Goal: Task Accomplishment & Management: Manage account settings

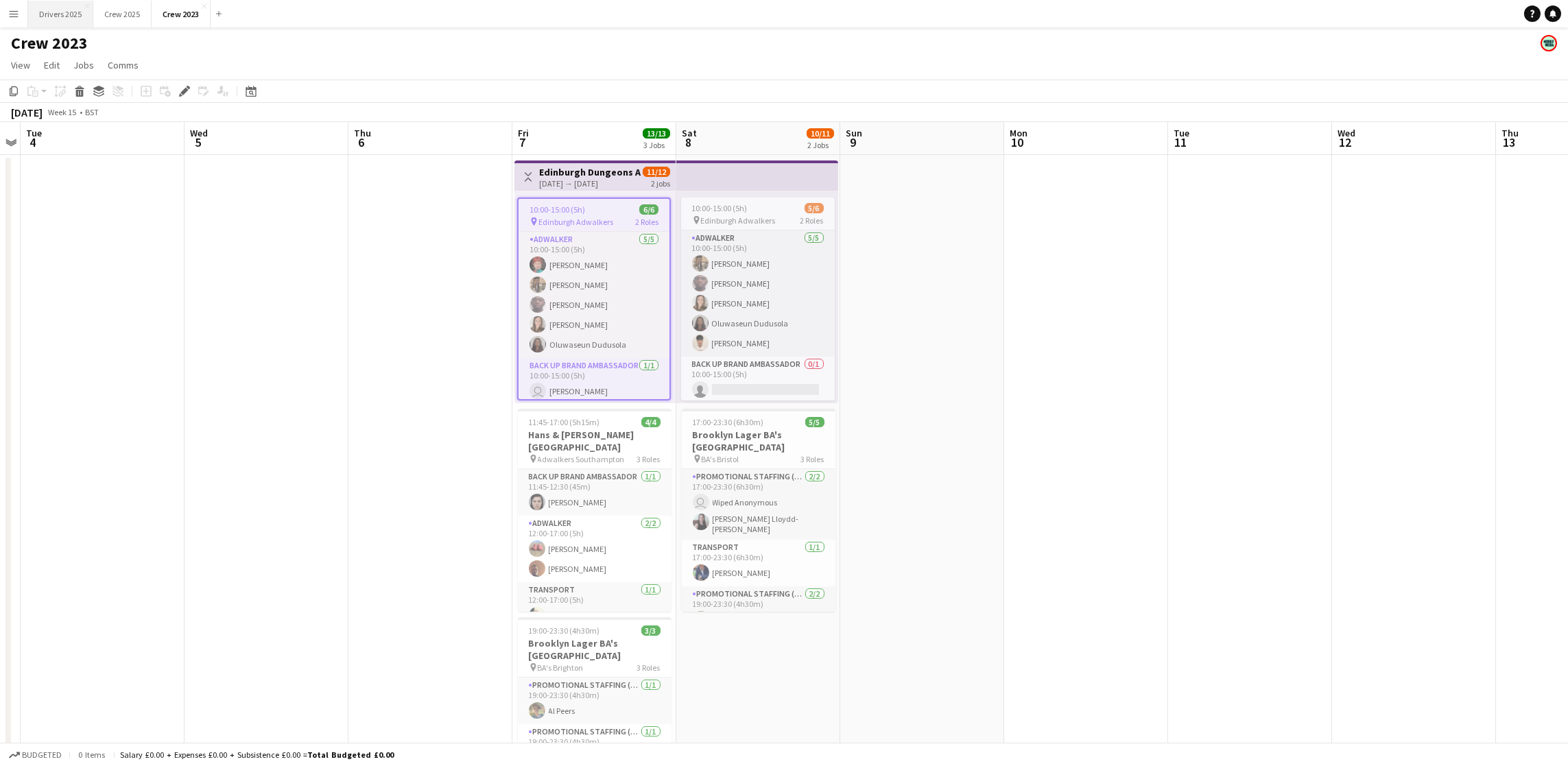
click at [52, 23] on button "Drivers 2025 Close" at bounding box center [61, 14] width 65 height 27
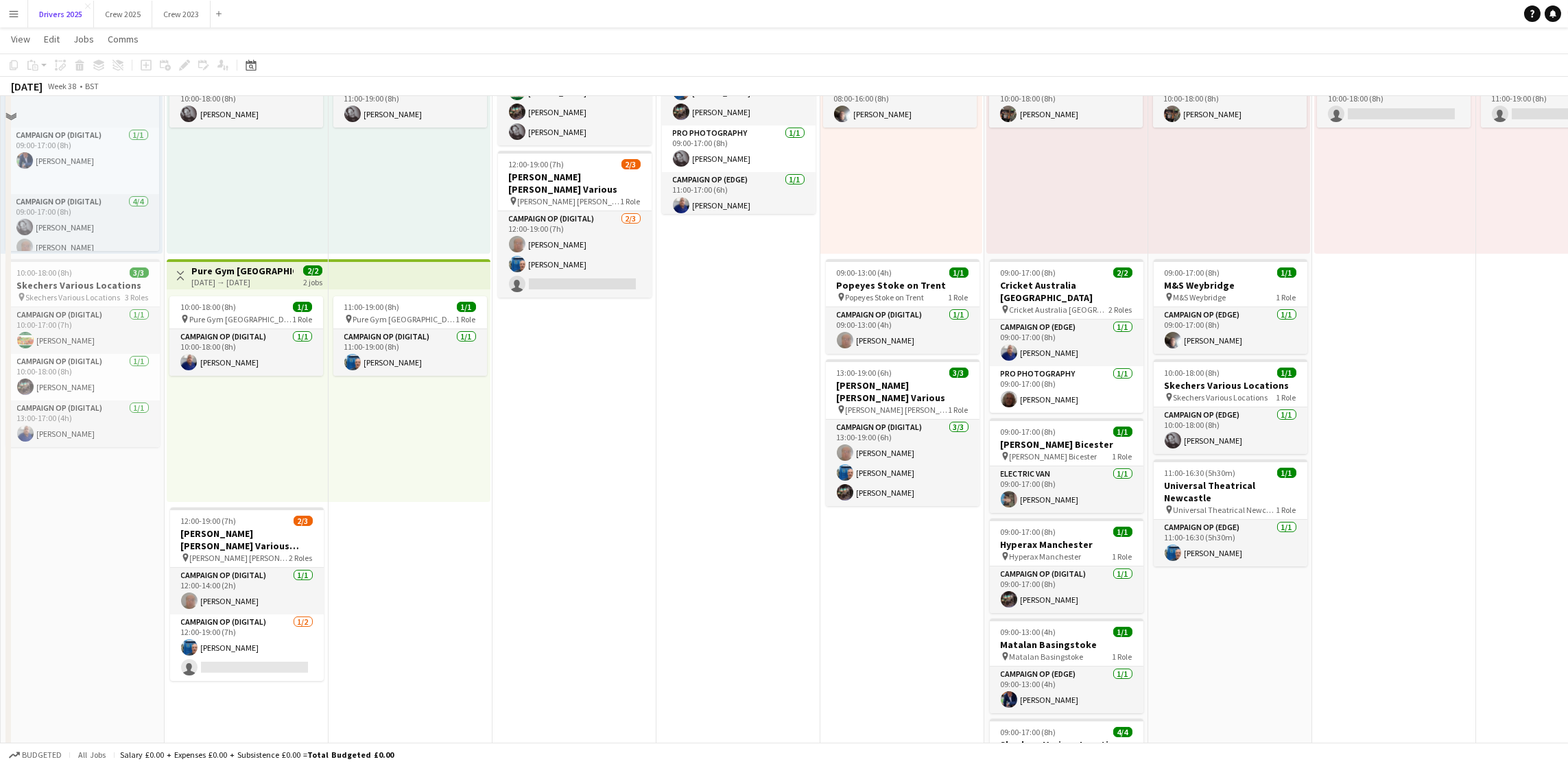
scroll to position [925, 0]
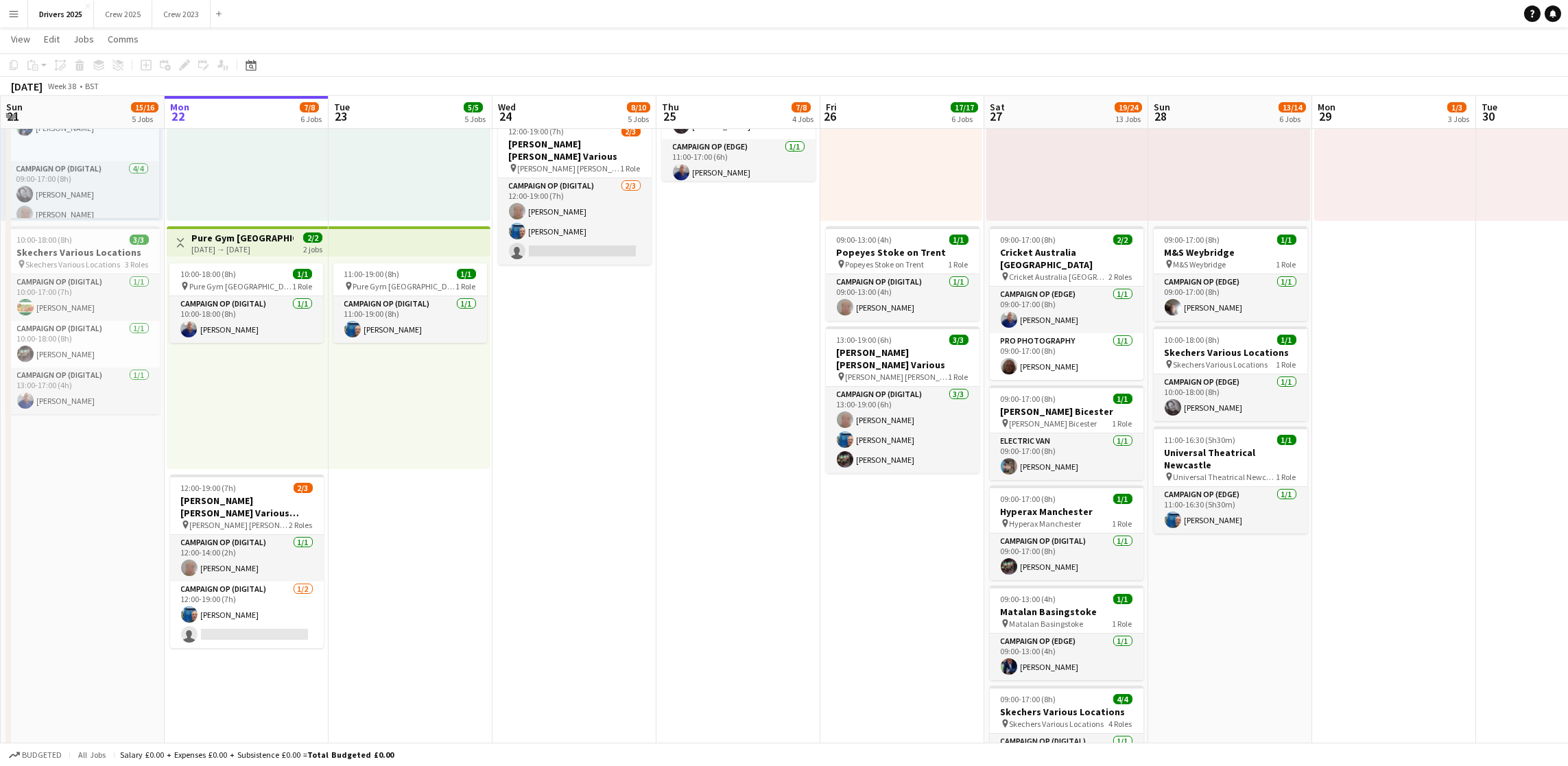
click at [12, 15] on app-icon "Menu" at bounding box center [14, 14] width 11 height 11
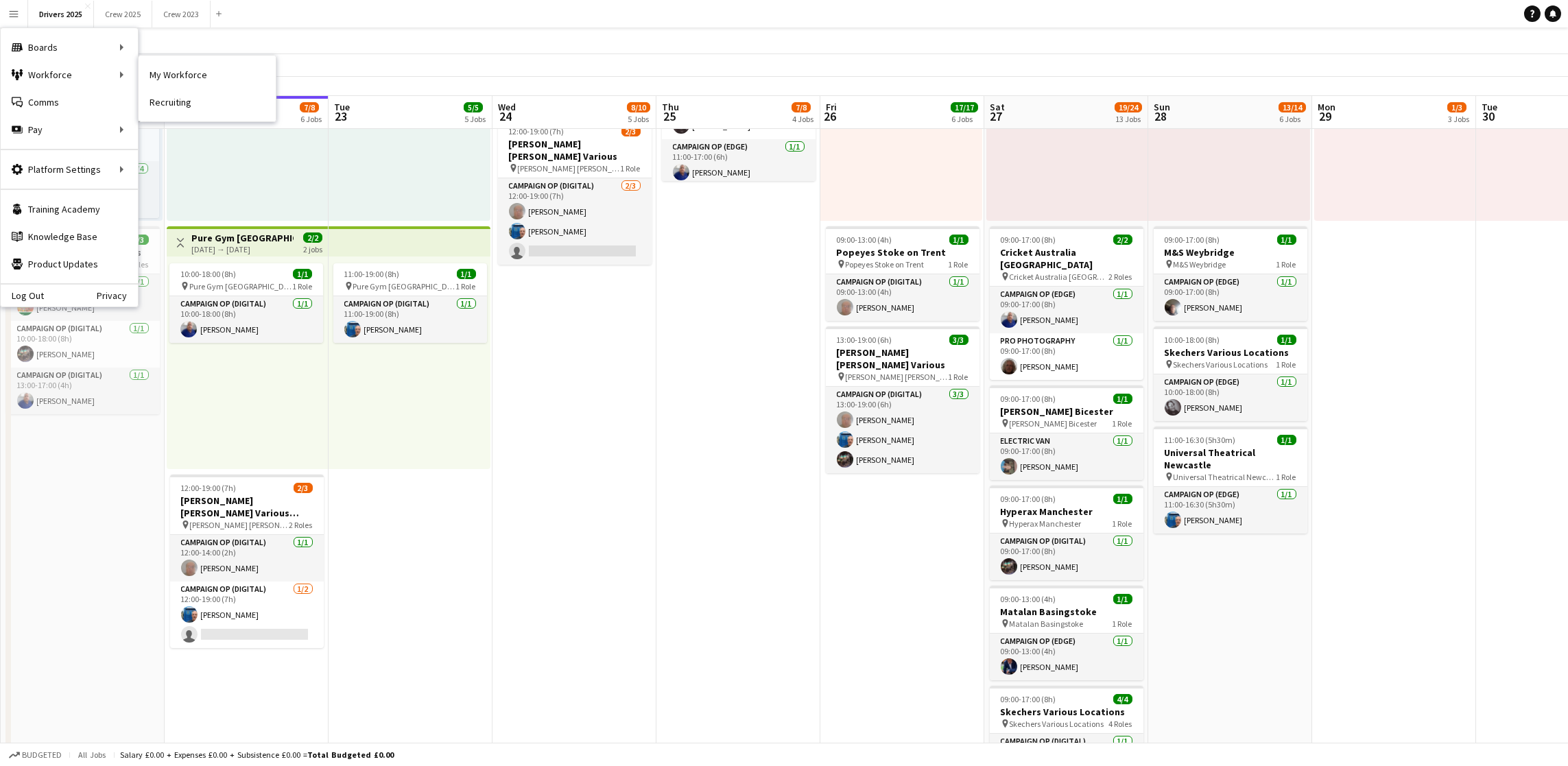
drag, startPoint x: 197, startPoint y: 69, endPoint x: 818, endPoint y: 237, distance: 643.3
click at [197, 69] on link "My Workforce" at bounding box center [207, 75] width 137 height 28
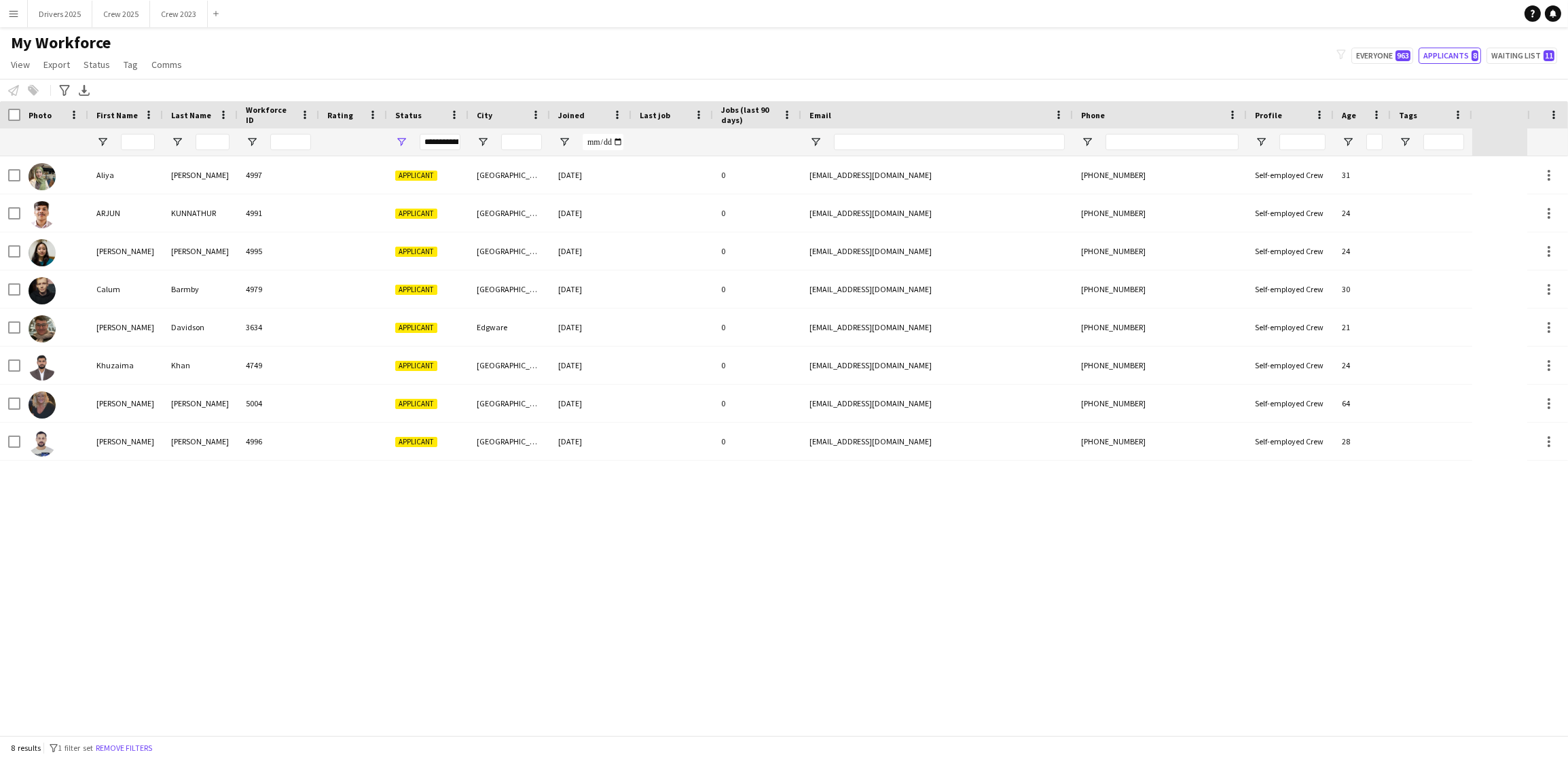
click at [10, 11] on app-icon "Menu" at bounding box center [14, 14] width 11 height 11
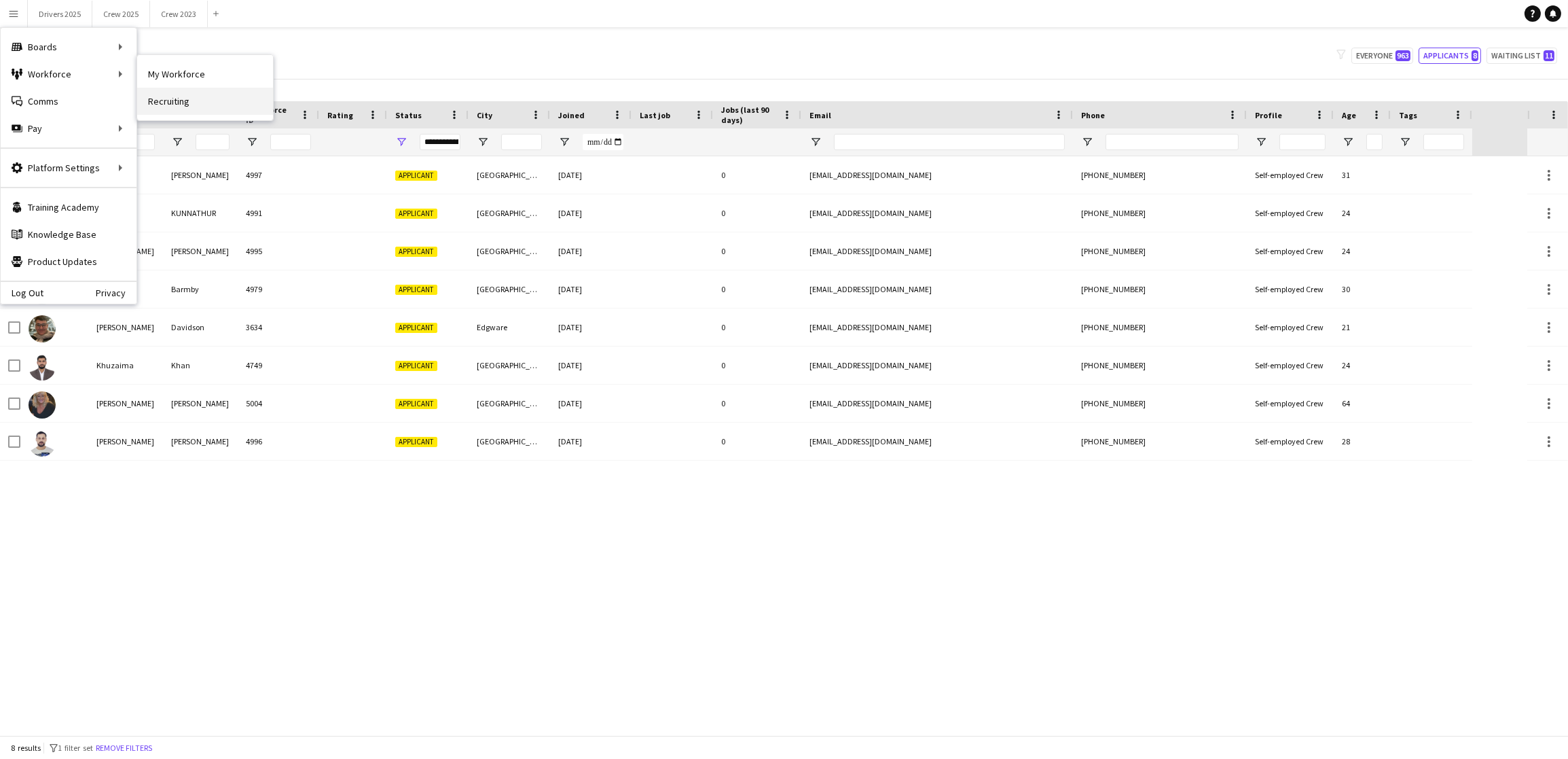
click at [165, 100] on link "Recruiting" at bounding box center [205, 102] width 136 height 27
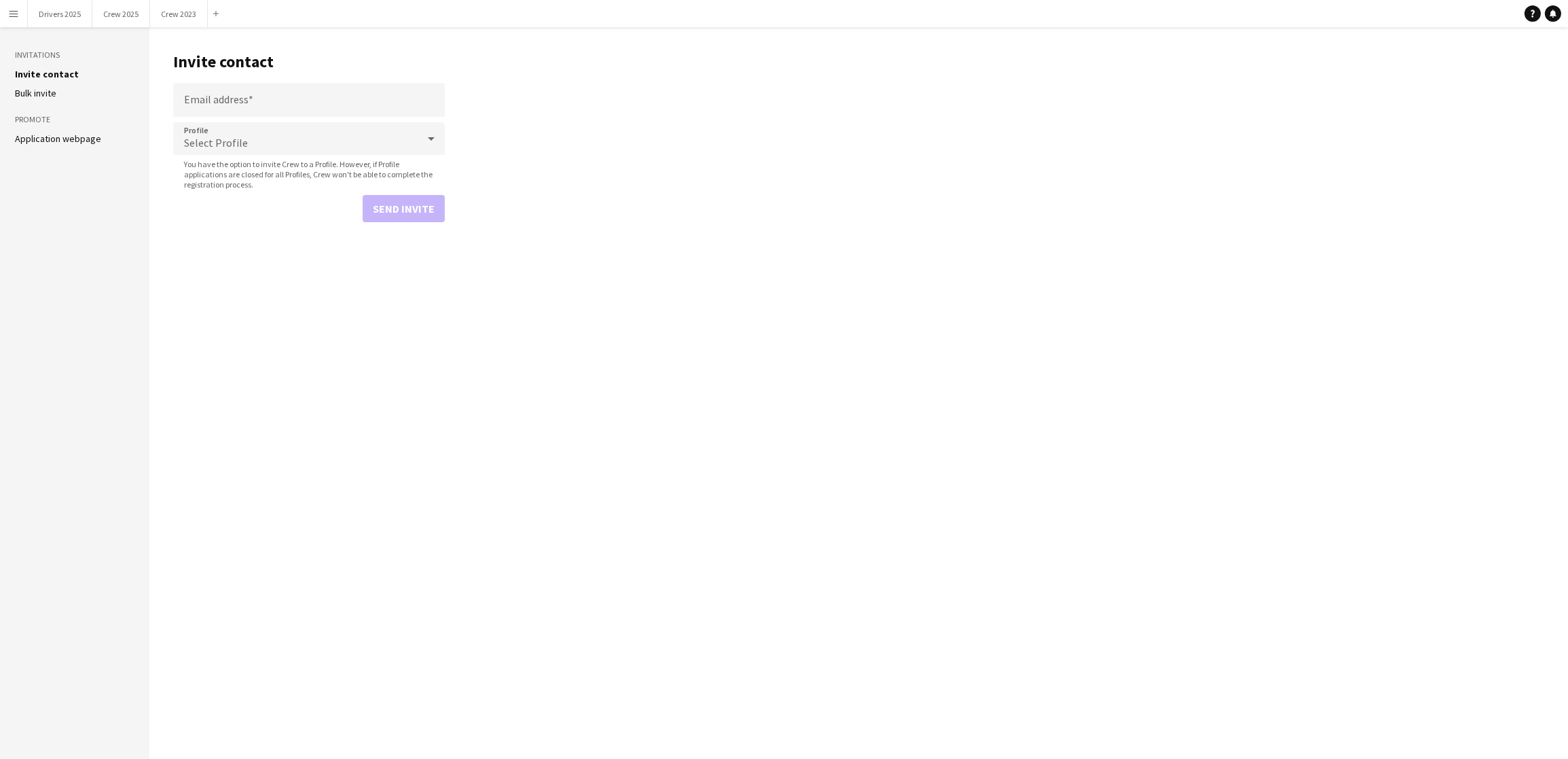
click at [63, 133] on link "Application webpage" at bounding box center [58, 139] width 87 height 12
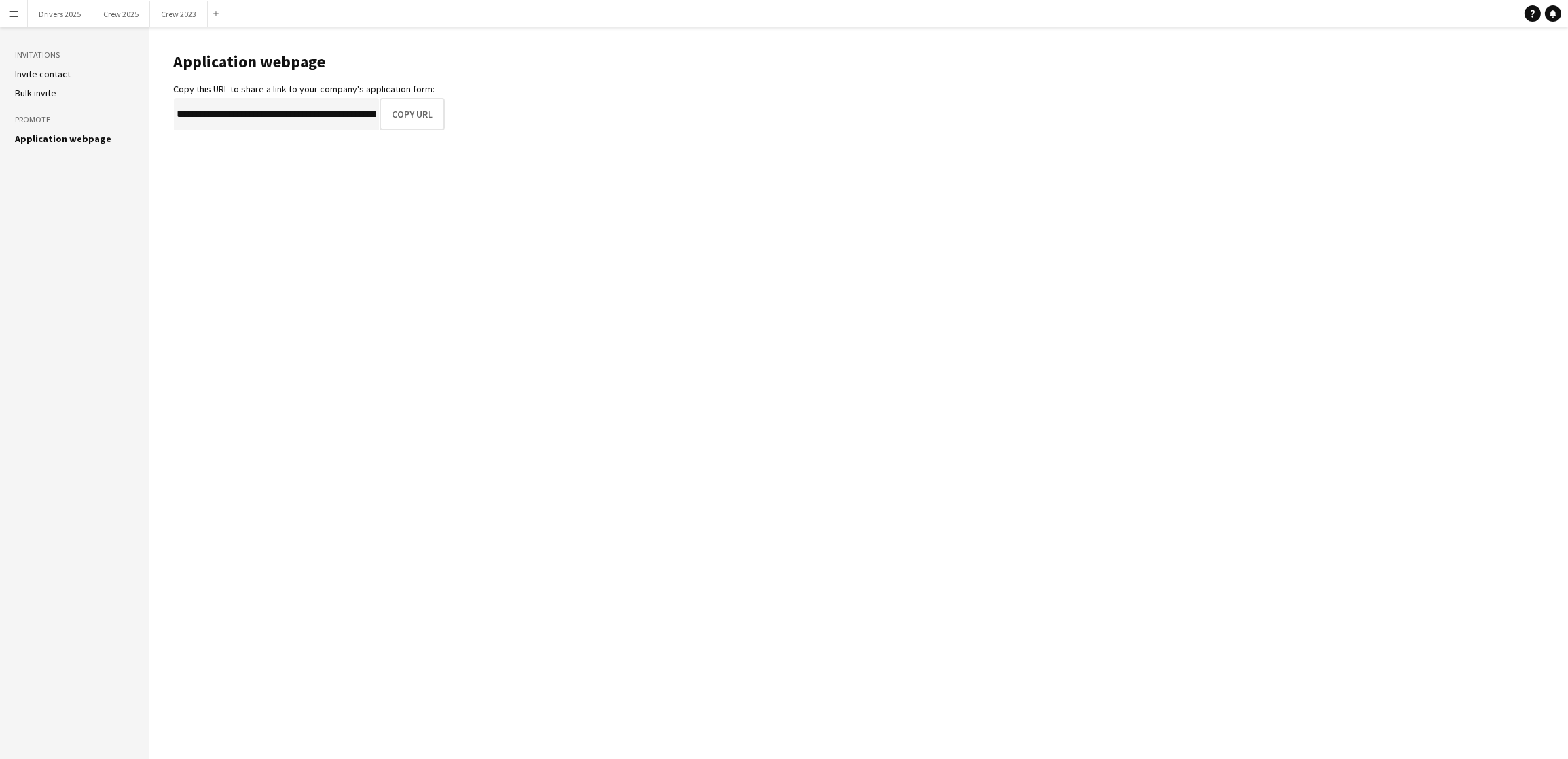
click at [450, 124] on main "**********" at bounding box center [859, 393] width 1418 height 732
click at [423, 118] on button "Copy URL" at bounding box center [413, 113] width 64 height 32
click at [690, 58] on main "**********" at bounding box center [859, 393] width 1418 height 732
click at [127, 12] on button "Crew 2025 Close" at bounding box center [122, 14] width 58 height 27
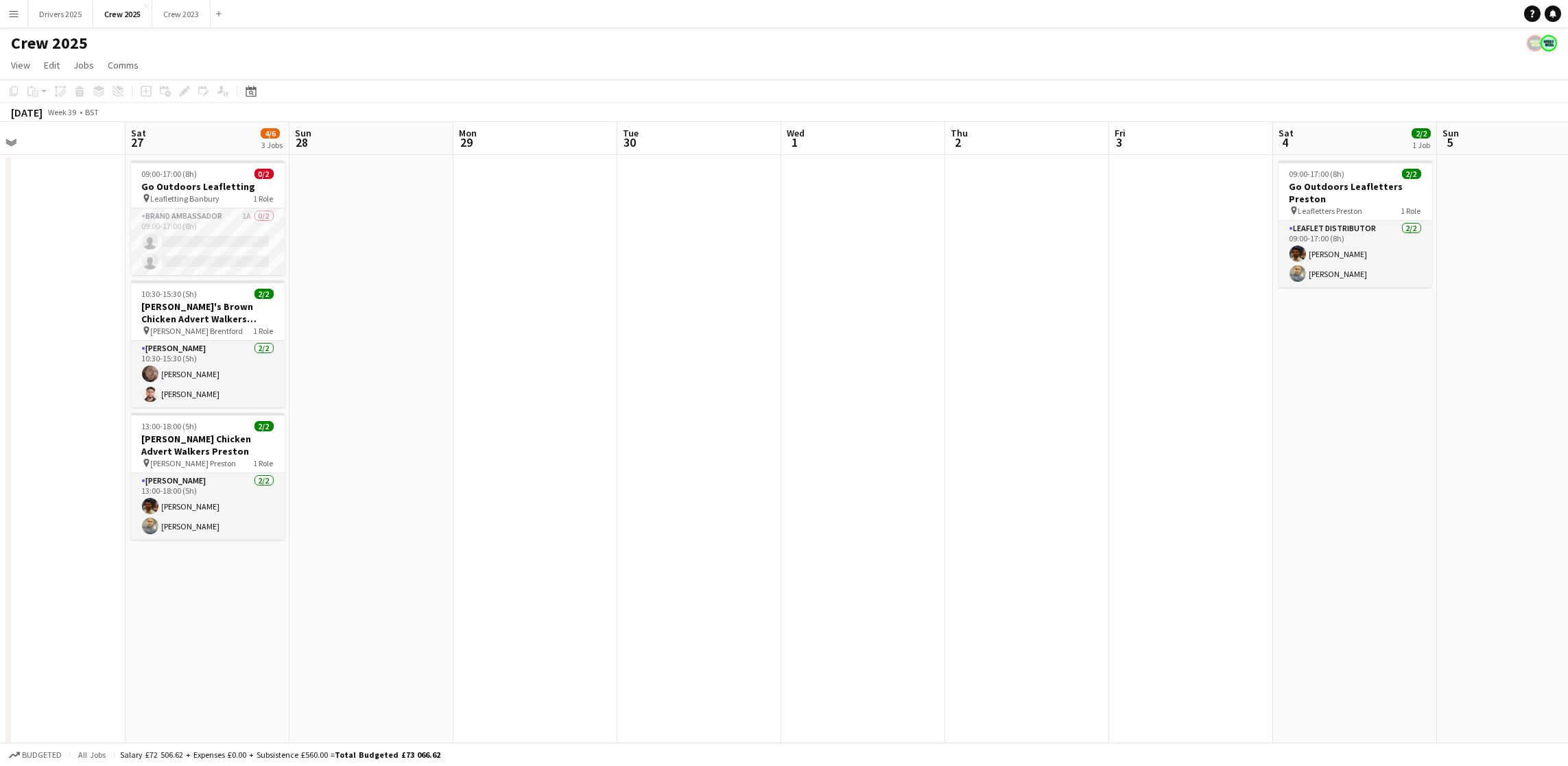
scroll to position [0, 551]
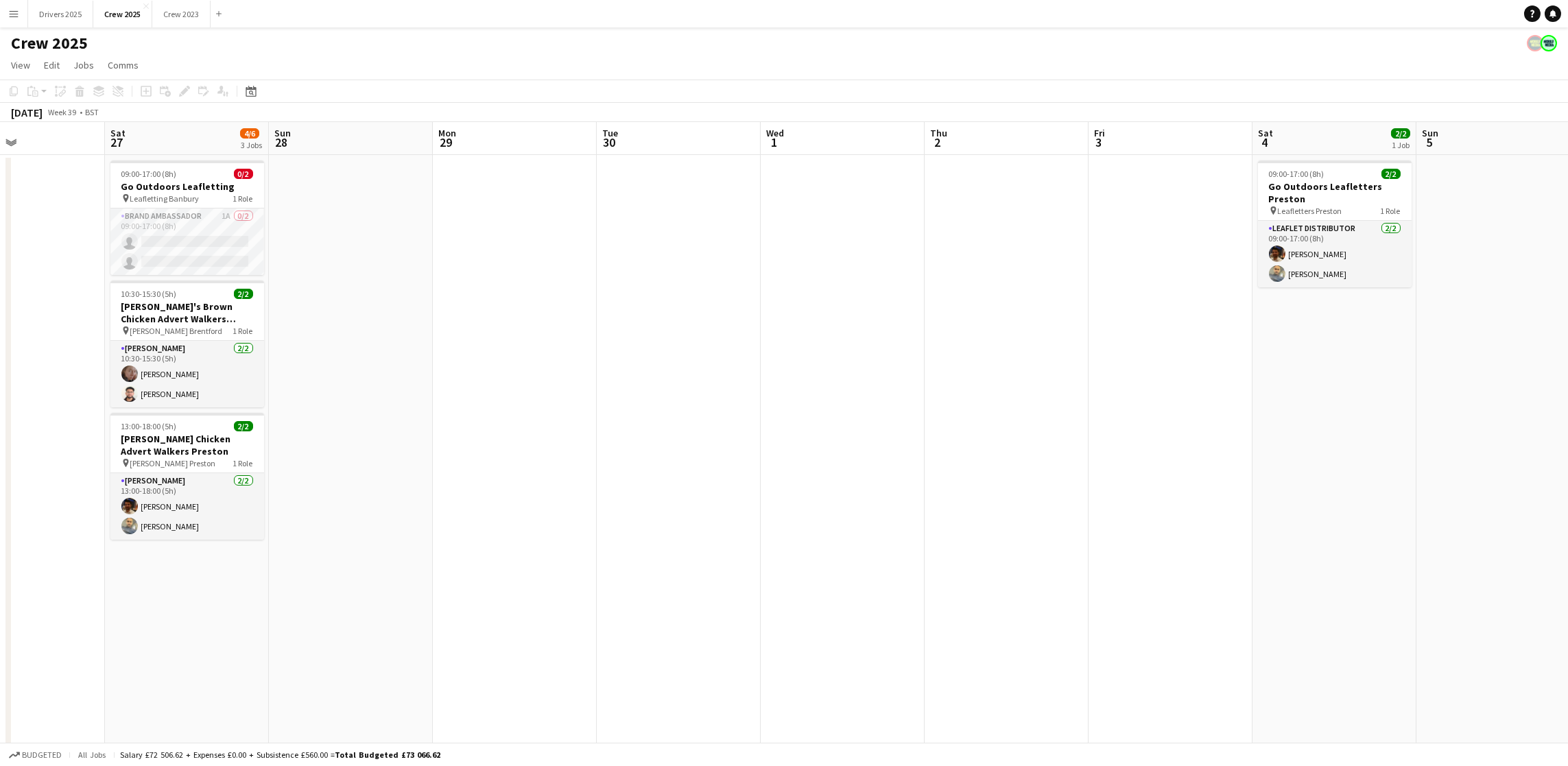
drag, startPoint x: 1298, startPoint y: 403, endPoint x: 418, endPoint y: 416, distance: 880.1
click at [418, 416] on app-calendar-viewport "Tue 23 Wed 24 15/21 3 Jobs Thu 25 Fri 26 Sat 27 4/6 3 Jobs Sun 28 Mon 29 Tue 30…" at bounding box center [784, 464] width 1568 height 686
click at [180, 240] on app-card-role "Brand Ambassador 1A 0/2 09:00-17:00 (8h) single-neutral-actions single-neutral-…" at bounding box center [187, 242] width 154 height 67
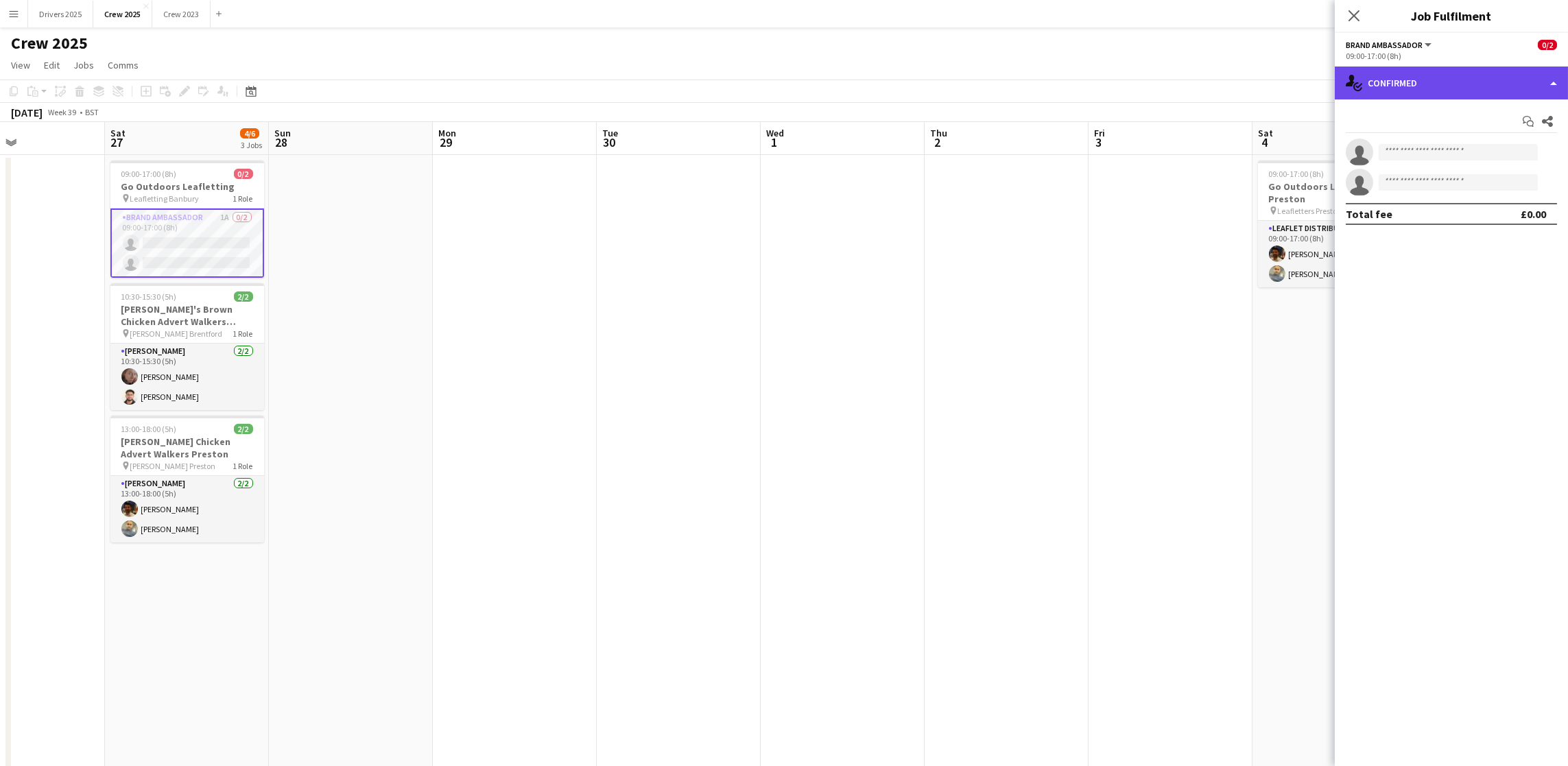
click at [1479, 87] on div "single-neutral-actions-check-2 Confirmed" at bounding box center [1451, 82] width 233 height 33
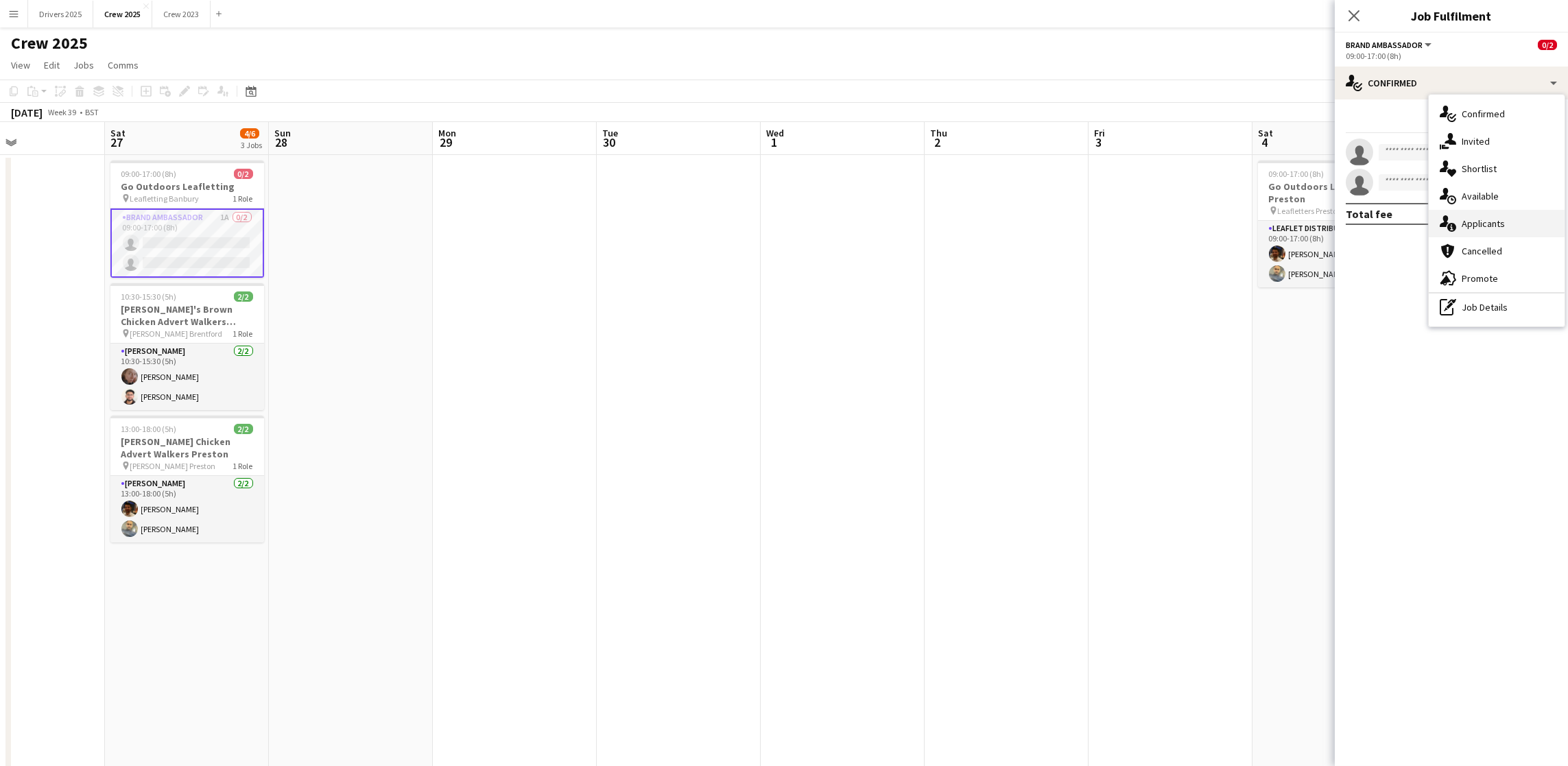
click at [1483, 222] on span "Applicants" at bounding box center [1483, 224] width 43 height 12
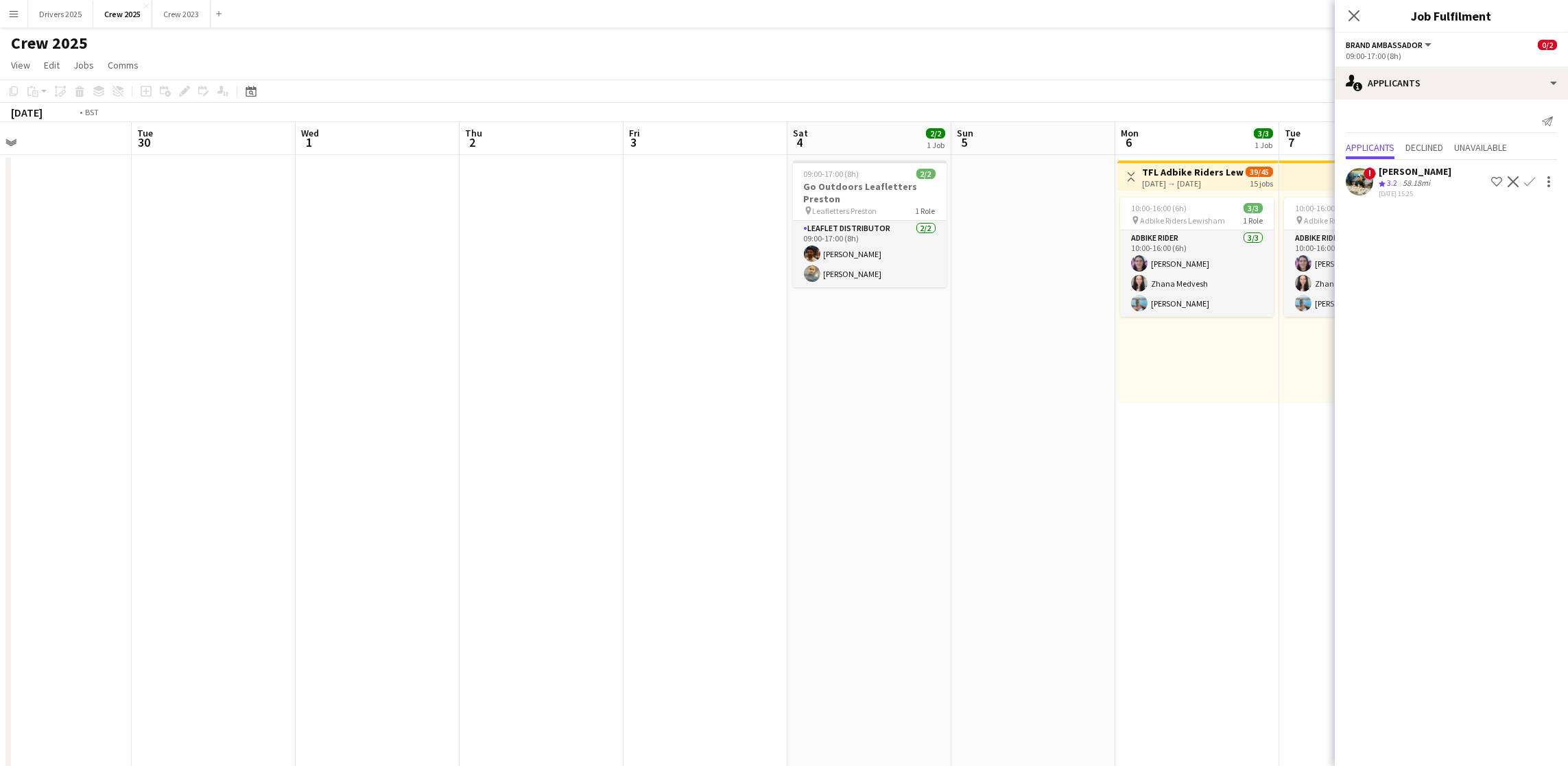
scroll to position [0, 354]
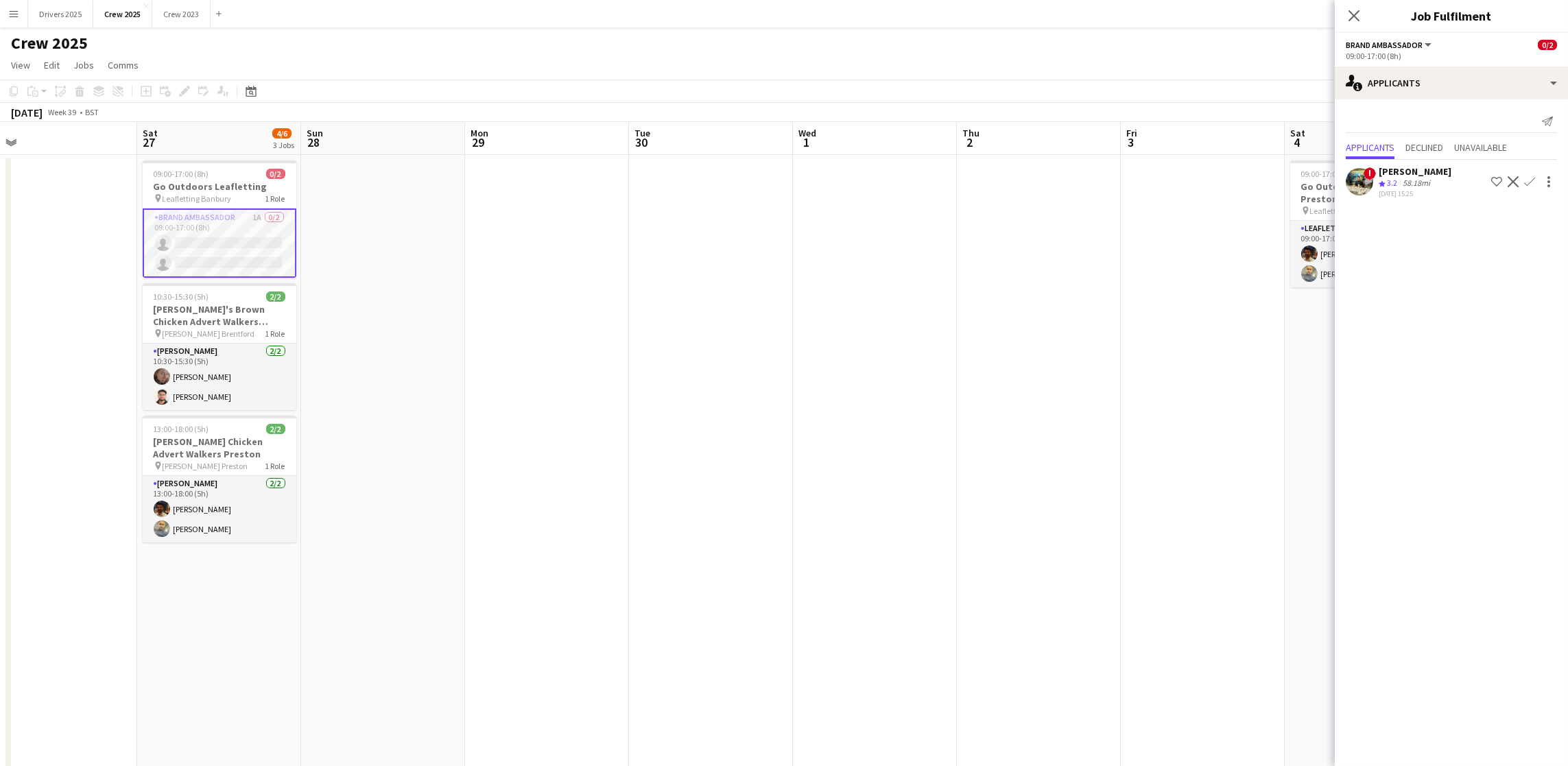
drag, startPoint x: 1252, startPoint y: 360, endPoint x: 1284, endPoint y: 336, distance: 40.0
click at [1284, 336] on app-calendar-viewport "Wed 24 15/21 3 Jobs Thu 25 Fri 26 Sat 27 4/6 3 Jobs Sun 28 Mon 29 Tue 30 Wed 1 …" at bounding box center [784, 464] width 1568 height 686
click at [583, 378] on app-date-cell at bounding box center [547, 482] width 164 height 653
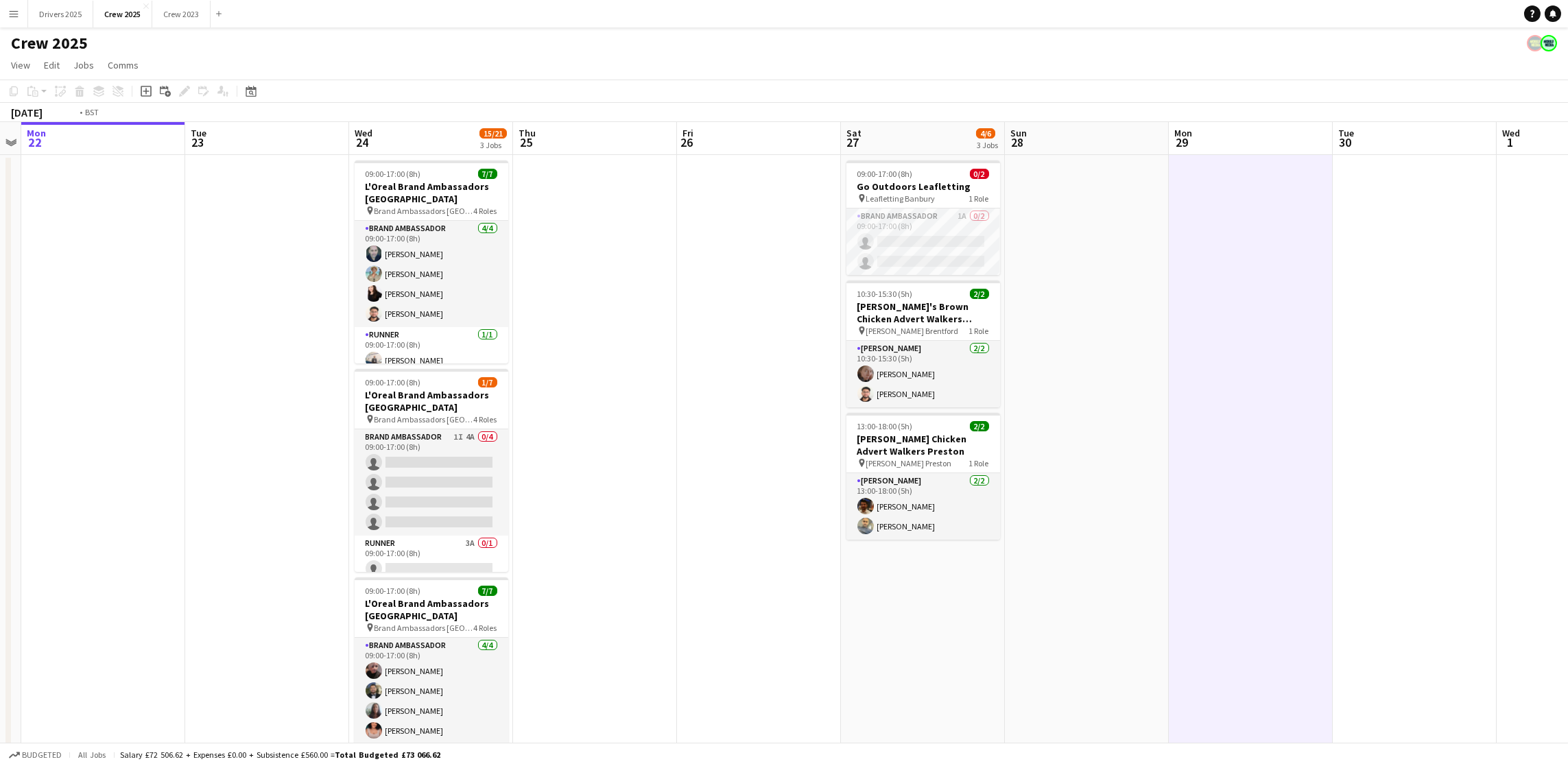
scroll to position [0, 546]
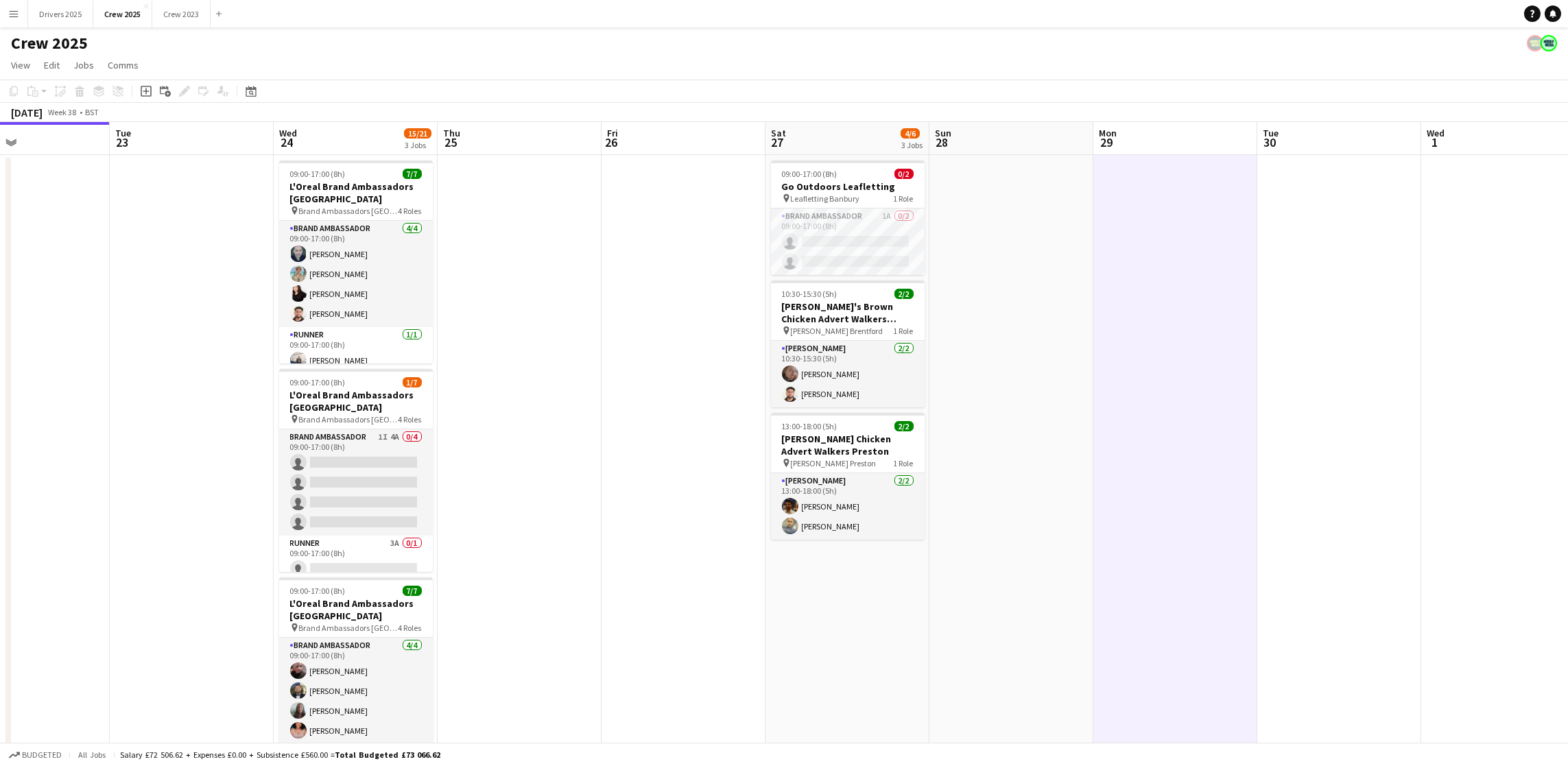
drag, startPoint x: 435, startPoint y: 552, endPoint x: 1064, endPoint y: 451, distance: 637.1
click at [1064, 451] on app-calendar-viewport "Fri 19 Sat 20 Sun 21 Mon 22 Tue 23 Wed 24 15/21 3 Jobs Thu 25 Fri 26 Sat 27 4/6…" at bounding box center [784, 464] width 1568 height 686
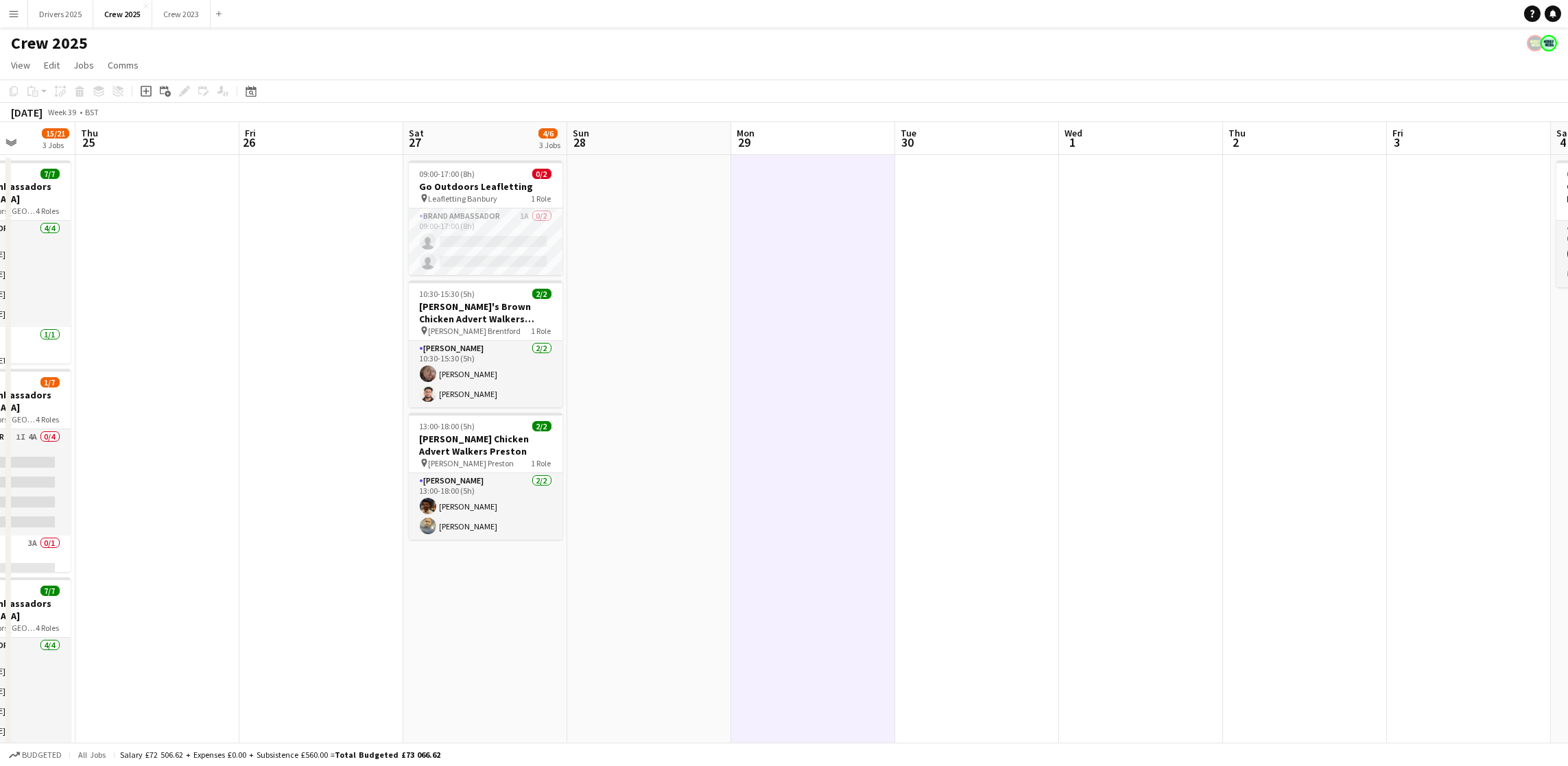
scroll to position [0, 609]
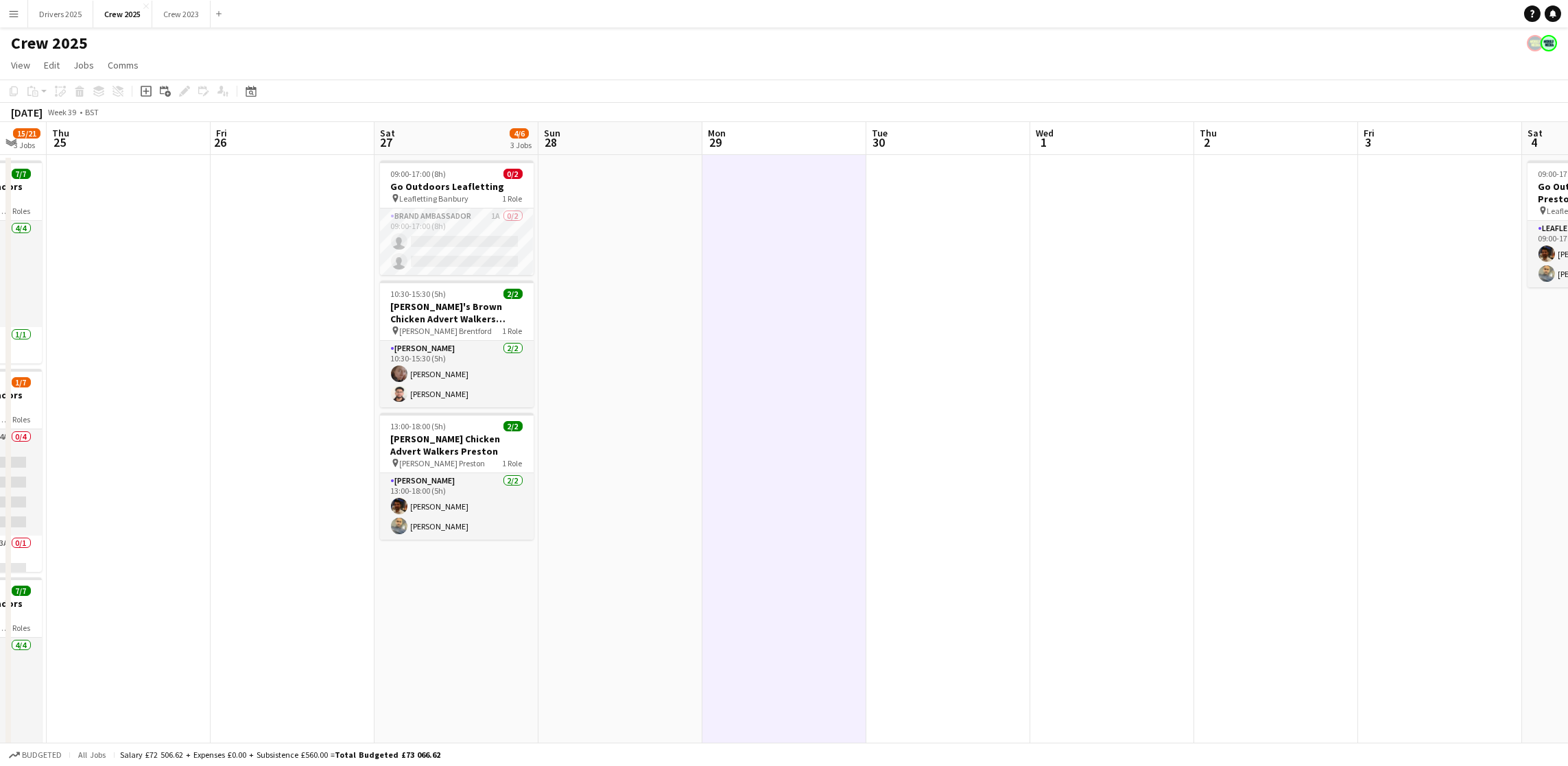
drag, startPoint x: 1363, startPoint y: 419, endPoint x: 972, endPoint y: 446, distance: 391.9
click at [972, 446] on app-calendar-viewport "Sun 21 Mon 22 Tue 23 Wed 24 15/21 3 Jobs Thu 25 Fri 26 Sat 27 4/6 3 Jobs Sun 28…" at bounding box center [784, 464] width 1568 height 686
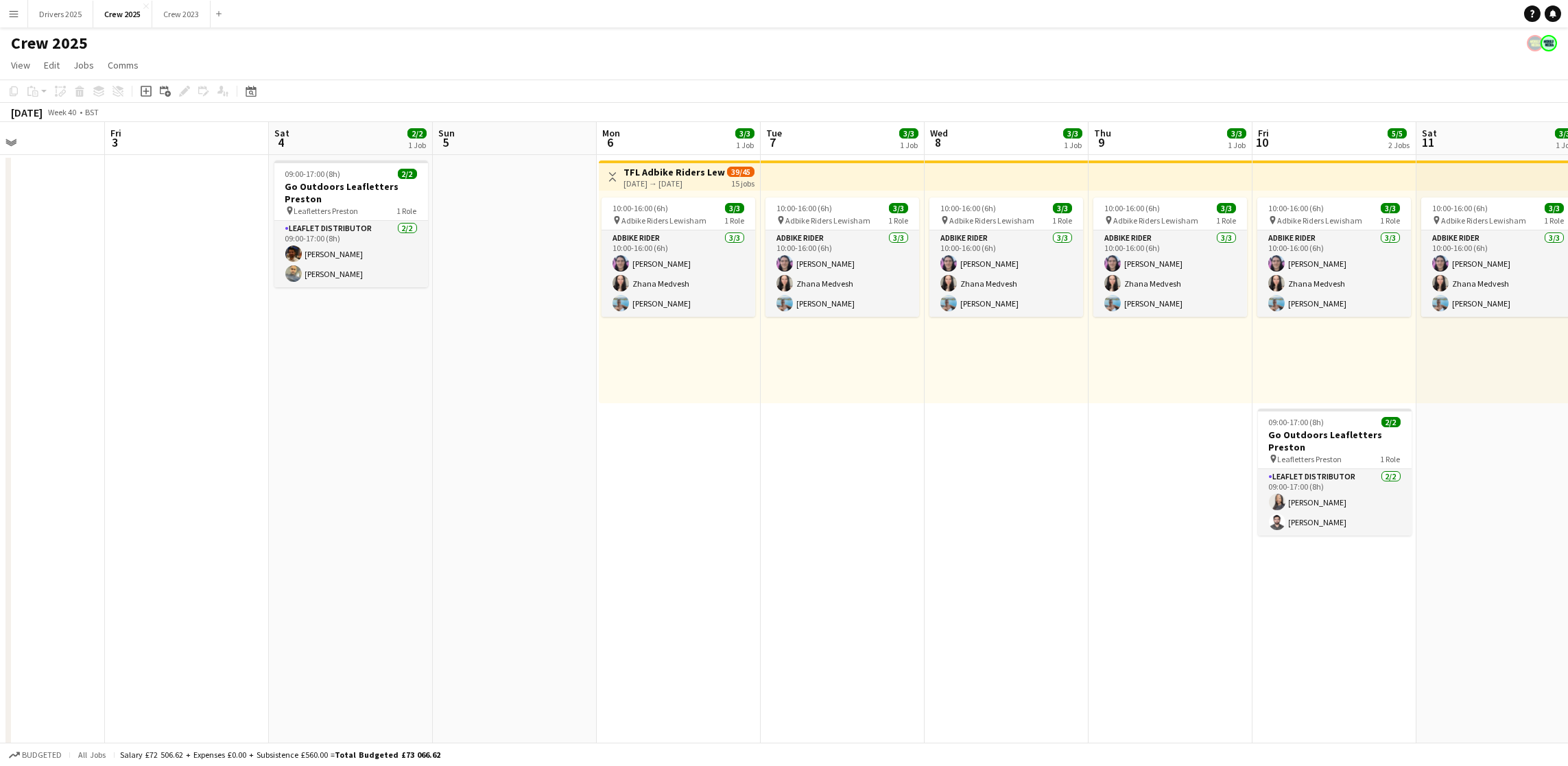
drag, startPoint x: 1253, startPoint y: 435, endPoint x: 0, endPoint y: 451, distance: 1253.1
click at [0, 451] on app-calendar-viewport "Mon 29 Tue 30 Wed 1 Thu 2 Fri 3 Sat 4 2/2 1 Job Sun 5 Mon 6 3/3 1 Job Tue 7 3/3…" at bounding box center [784, 464] width 1568 height 686
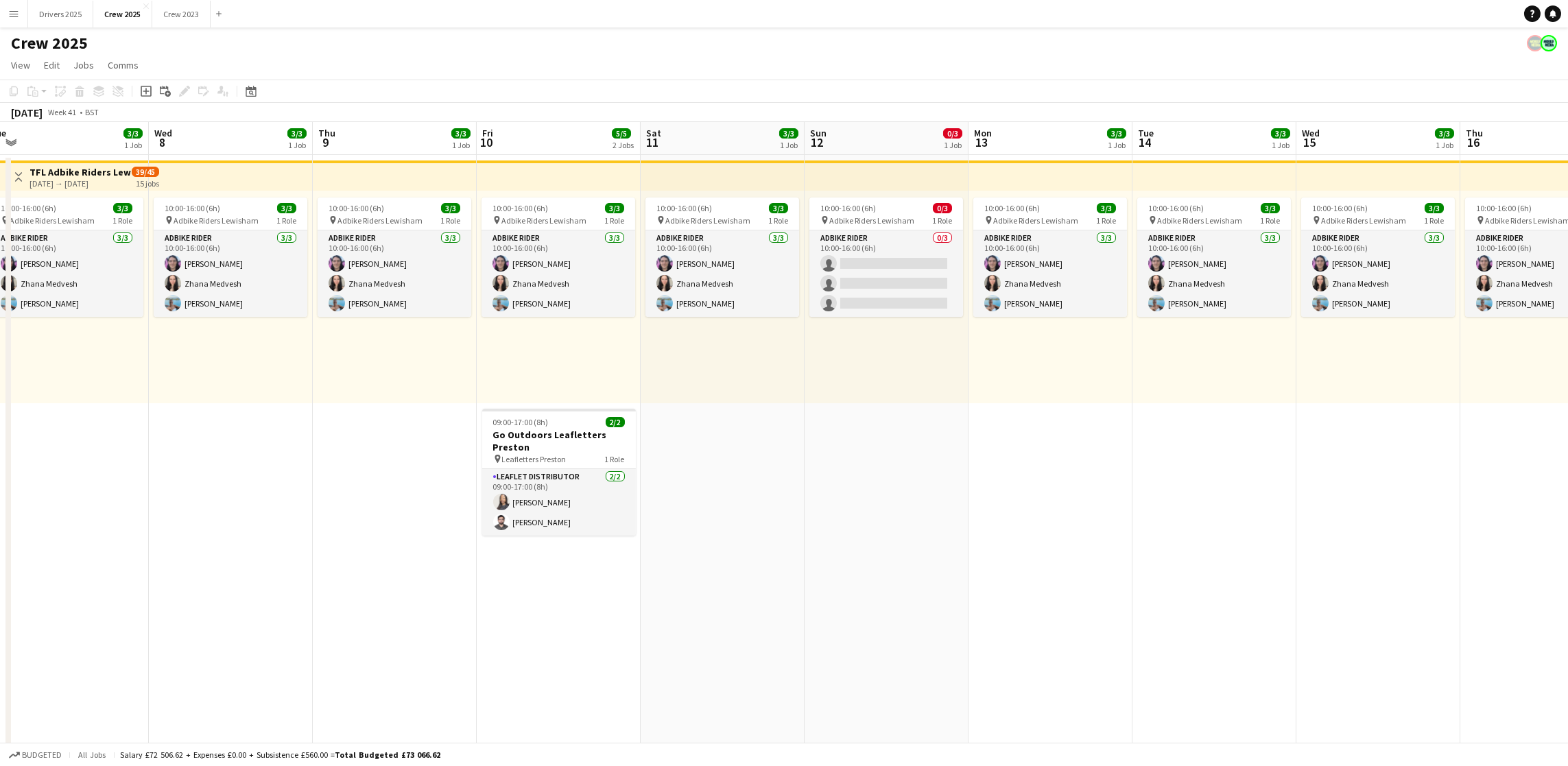
scroll to position [0, 522]
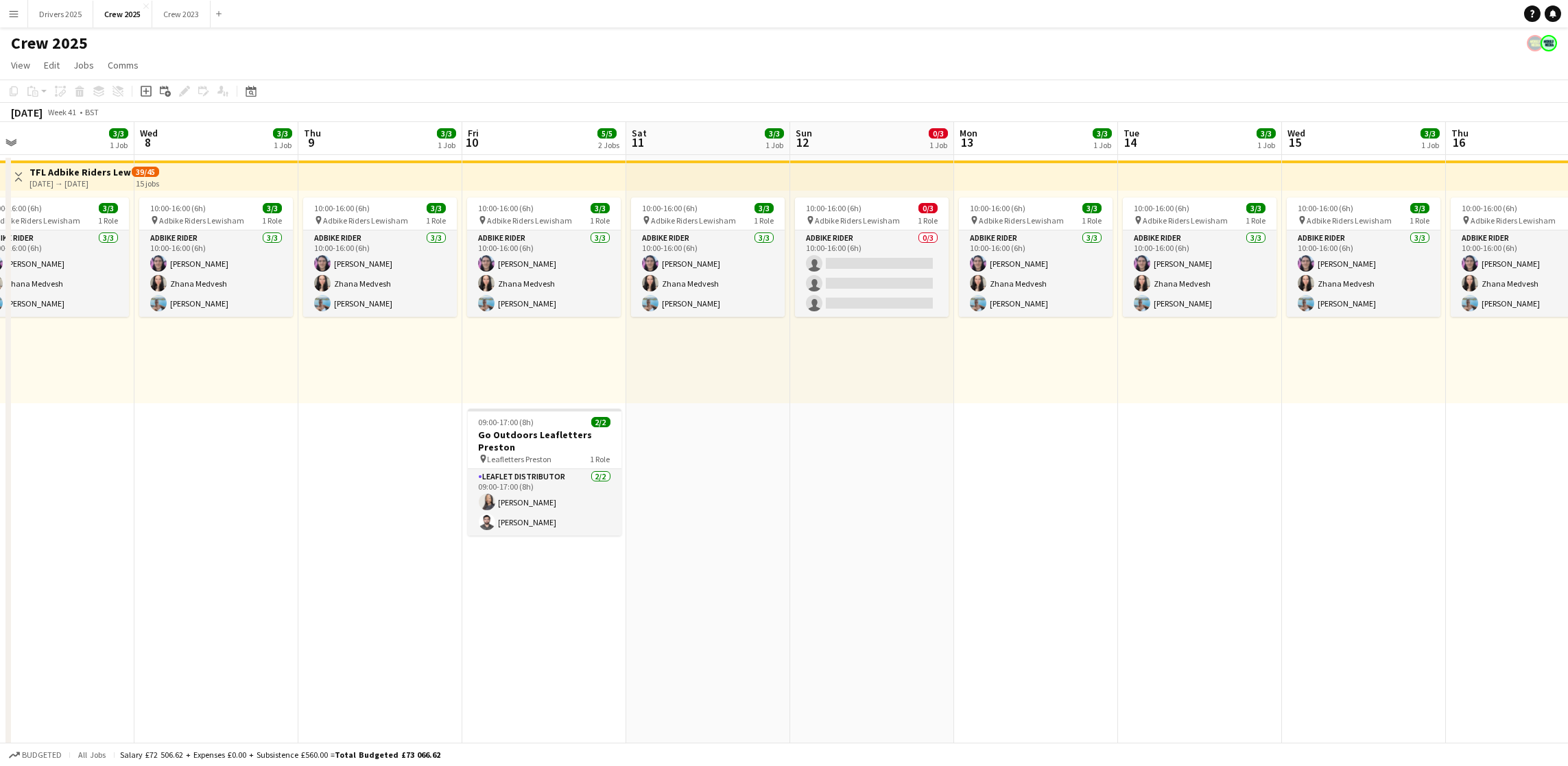
drag, startPoint x: 925, startPoint y: 495, endPoint x: 137, endPoint y: 496, distance: 788.0
click at [137, 496] on app-calendar-viewport "Sat 4 2/2 1 Job Sun 5 Mon 6 3/3 1 Job Tue 7 3/3 1 Job Wed 8 3/3 1 Job Thu 9 3/3…" at bounding box center [784, 464] width 1568 height 686
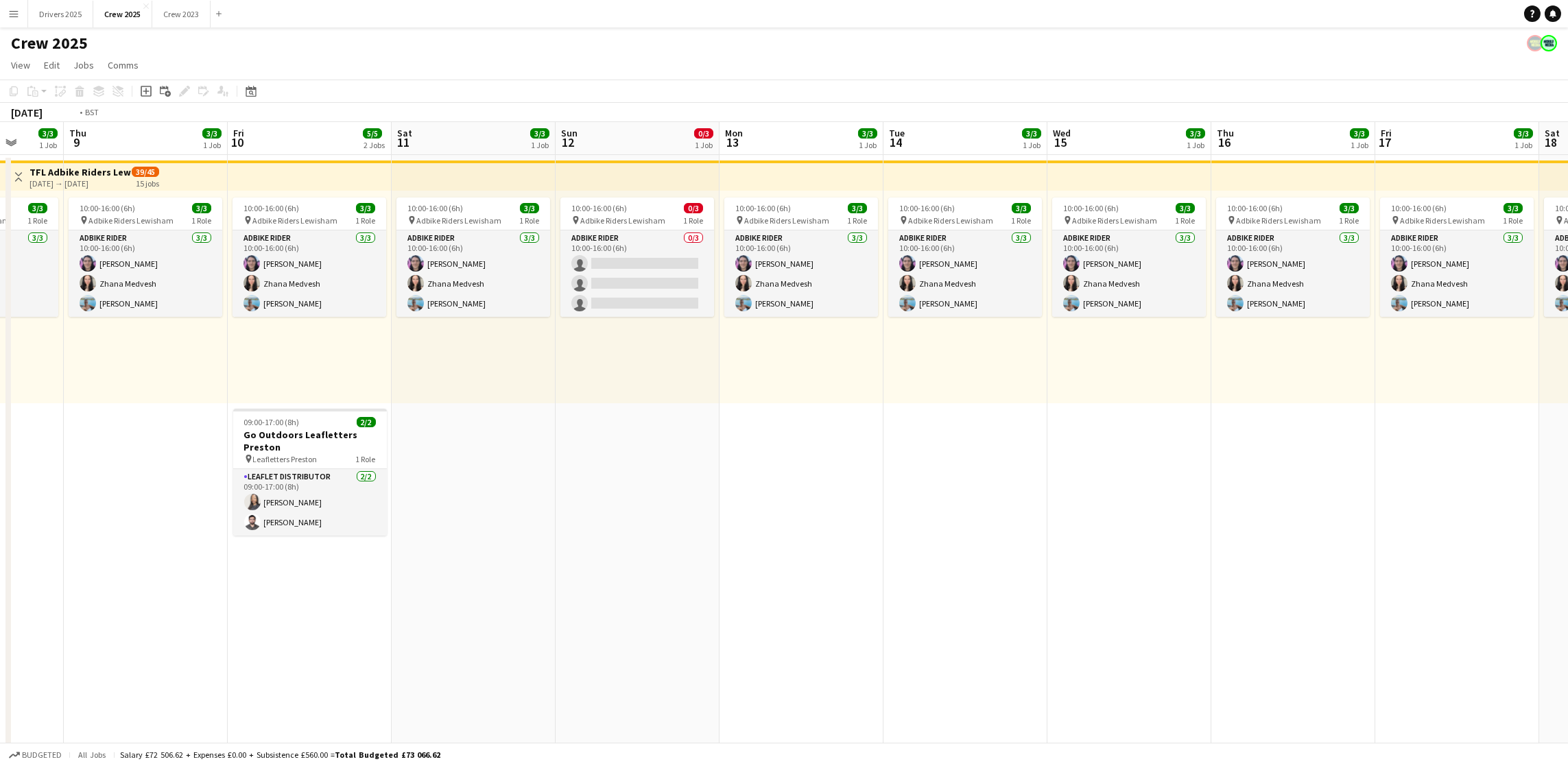
drag, startPoint x: 1258, startPoint y: 472, endPoint x: 47, endPoint y: 501, distance: 1211.3
click at [47, 501] on app-calendar-viewport "Sun 5 Mon 6 3/3 1 Job Tue 7 3/3 1 Job Wed 8 3/3 1 Job Thu 9 3/3 1 Job Fri 10 5/…" at bounding box center [784, 464] width 1568 height 686
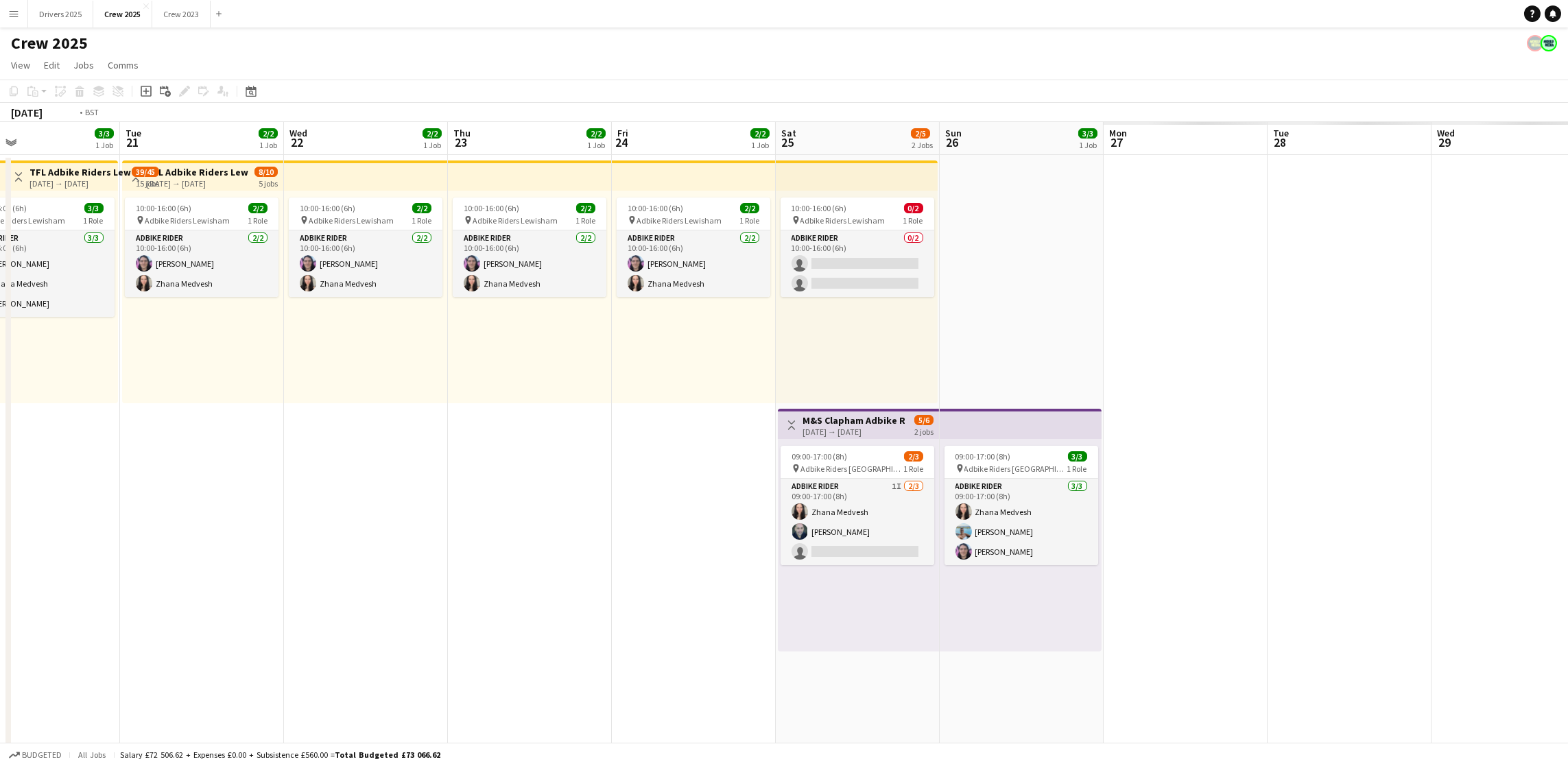
drag, startPoint x: 1298, startPoint y: 470, endPoint x: 203, endPoint y: 498, distance: 1095.4
click at [203, 498] on app-calendar-viewport "Fri 17 3/3 1 Job Sat 18 3/3 1 Job Sun 19 0/3 1 Job Mon 20 3/3 1 Job Tue 21 2/2 …" at bounding box center [784, 464] width 1568 height 686
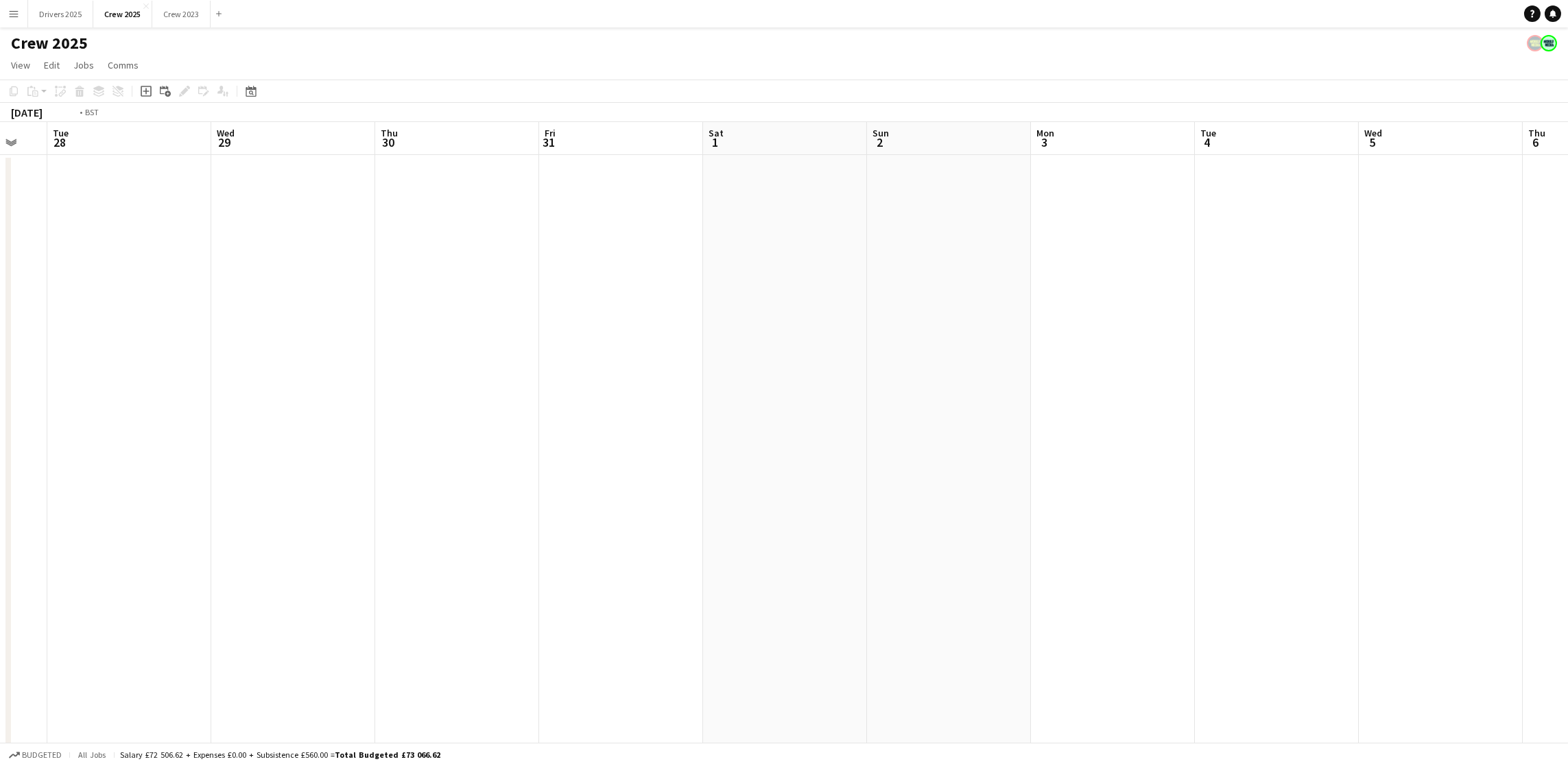
drag, startPoint x: 1345, startPoint y: 491, endPoint x: 268, endPoint y: 482, distance: 1077.0
click at [270, 482] on app-calendar-viewport "Fri 24 2/2 1 Job Sat 25 2/5 2 Jobs Sun 26 3/3 1 Job Mon 27 Tue 28 Wed 29 Thu 30…" at bounding box center [784, 464] width 1568 height 686
drag, startPoint x: 1336, startPoint y: 431, endPoint x: 120, endPoint y: 439, distance: 1216.0
click at [117, 439] on app-calendar-viewport "Thu 30 Fri 31 Sat 1 Sun 2 Mon 3 Tue 4 Wed 5 Thu 6 Fri 7 Sat 8 Sun 9 Mon 10 Tue …" at bounding box center [784, 464] width 1568 height 686
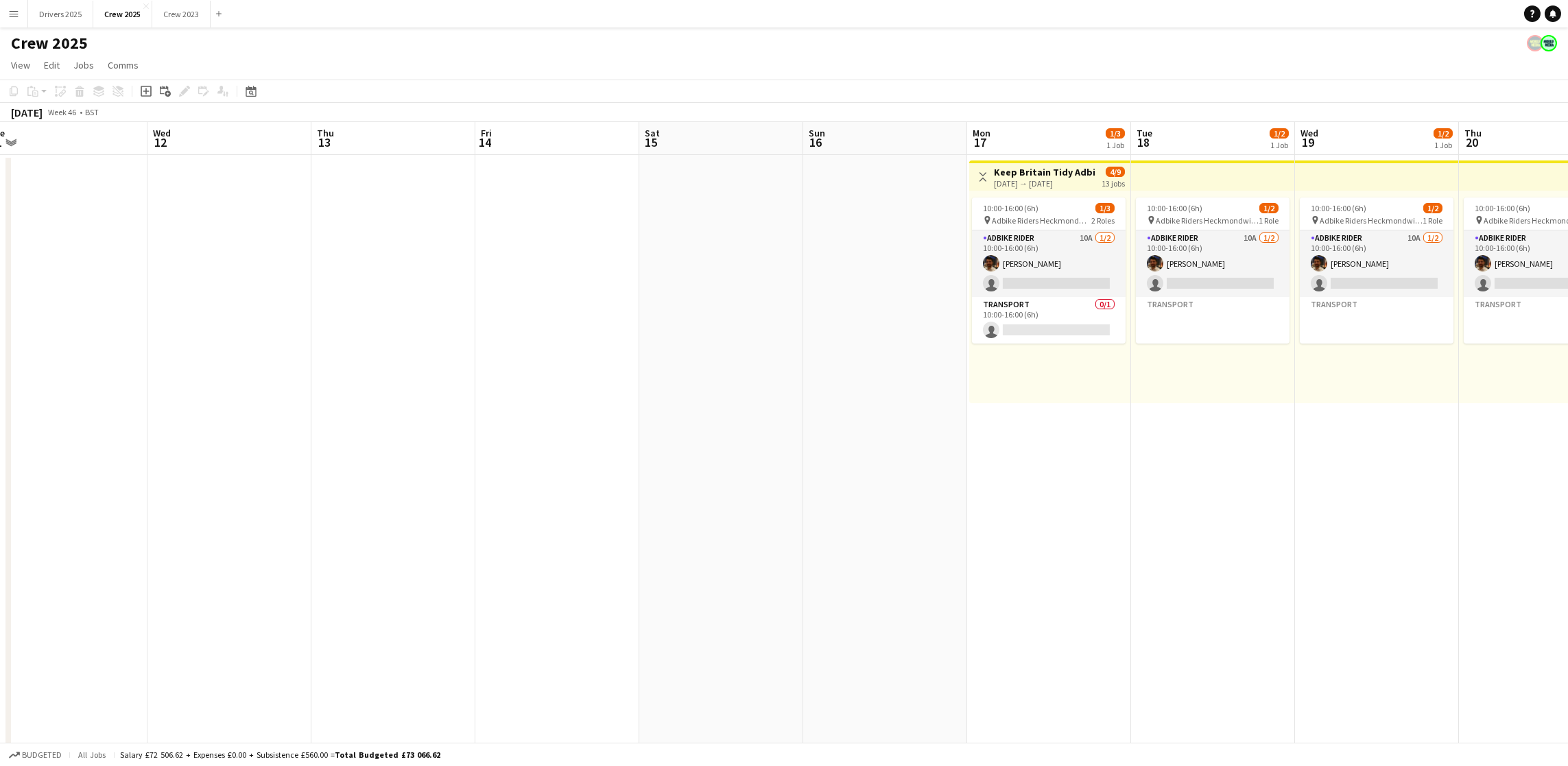
drag, startPoint x: 1360, startPoint y: 447, endPoint x: 239, endPoint y: 437, distance: 1121.0
click at [239, 437] on app-calendar-viewport "Sat 8 Sun 9 Mon 10 Tue 11 Wed 12 Thu 13 Fri 14 Sat 15 Sun 16 Mon 17 1/3 1 Job T…" at bounding box center [784, 464] width 1568 height 686
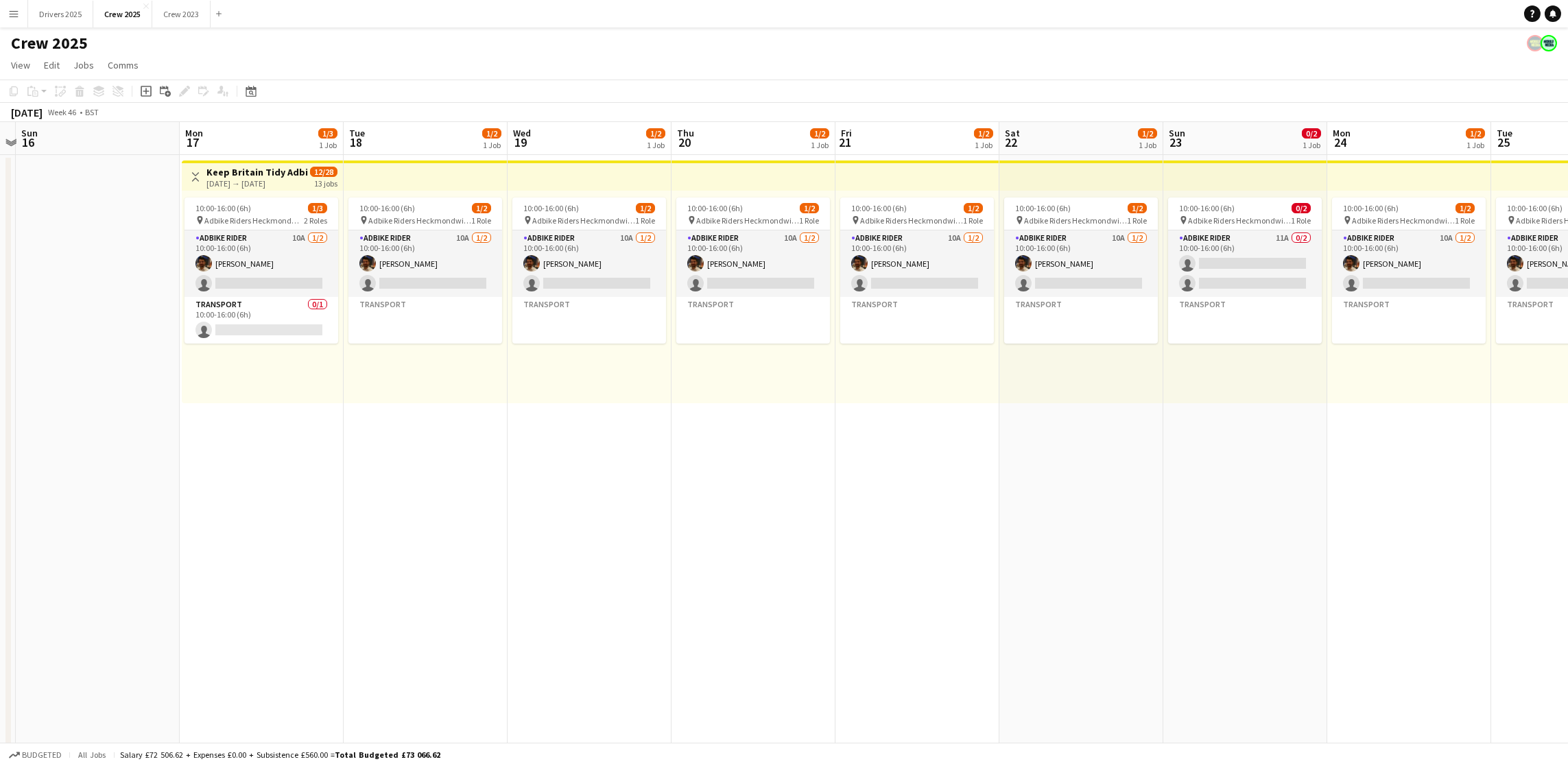
scroll to position [0, 453]
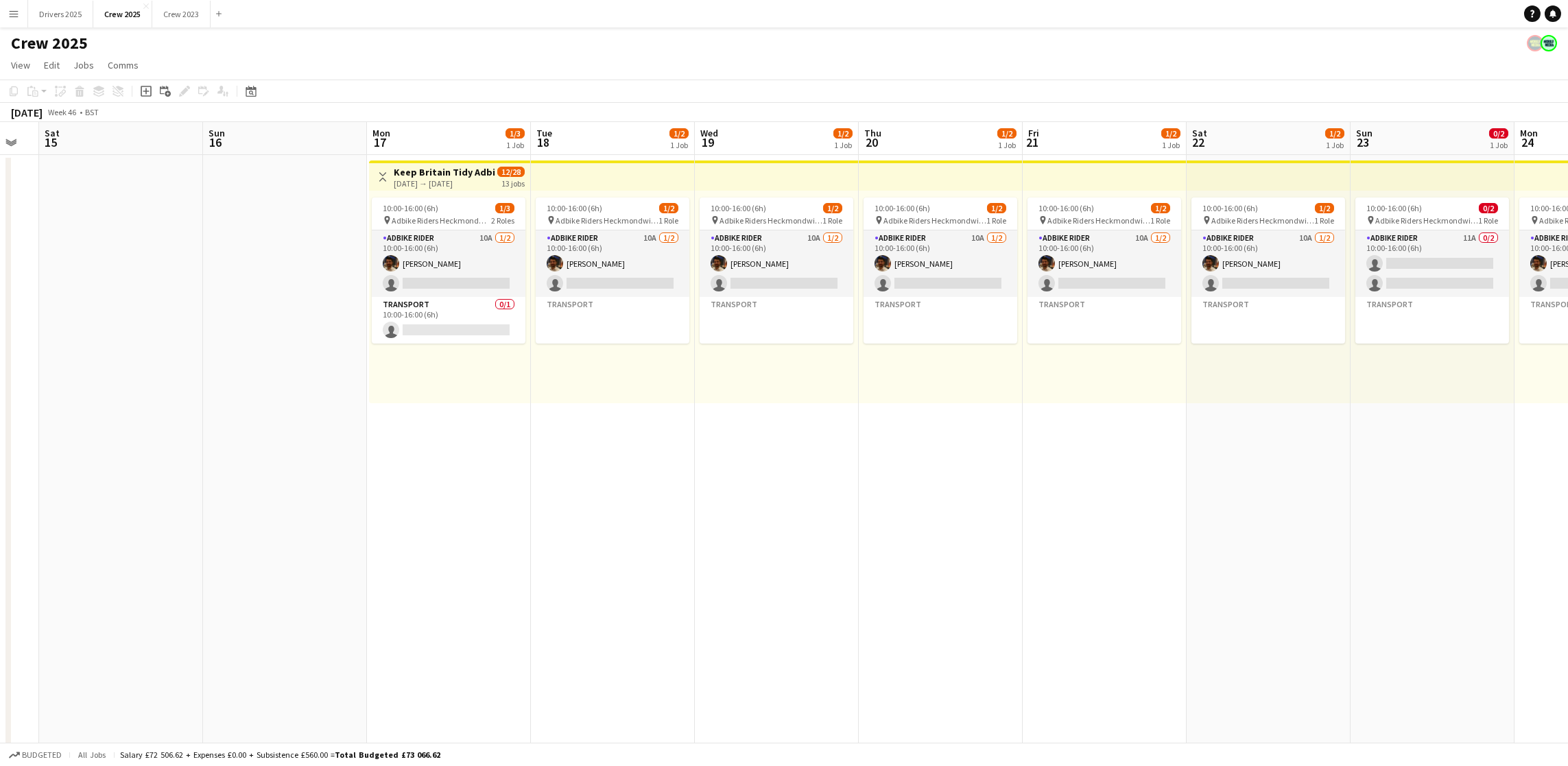
drag, startPoint x: 1336, startPoint y: 468, endPoint x: 609, endPoint y: 411, distance: 729.2
click at [739, 453] on app-calendar-viewport "Wed 12 Thu 13 Fri 14 Sat 15 Sun 16 Mon 17 1/3 1 Job Tue 18 1/2 1 Job Wed 19 1/2…" at bounding box center [784, 464] width 1568 height 686
click at [463, 266] on app-card-role "Adbike Rider 10A [DATE] 10:00-16:00 (6h) [PERSON_NAME] single-neutral-actions" at bounding box center [449, 263] width 154 height 67
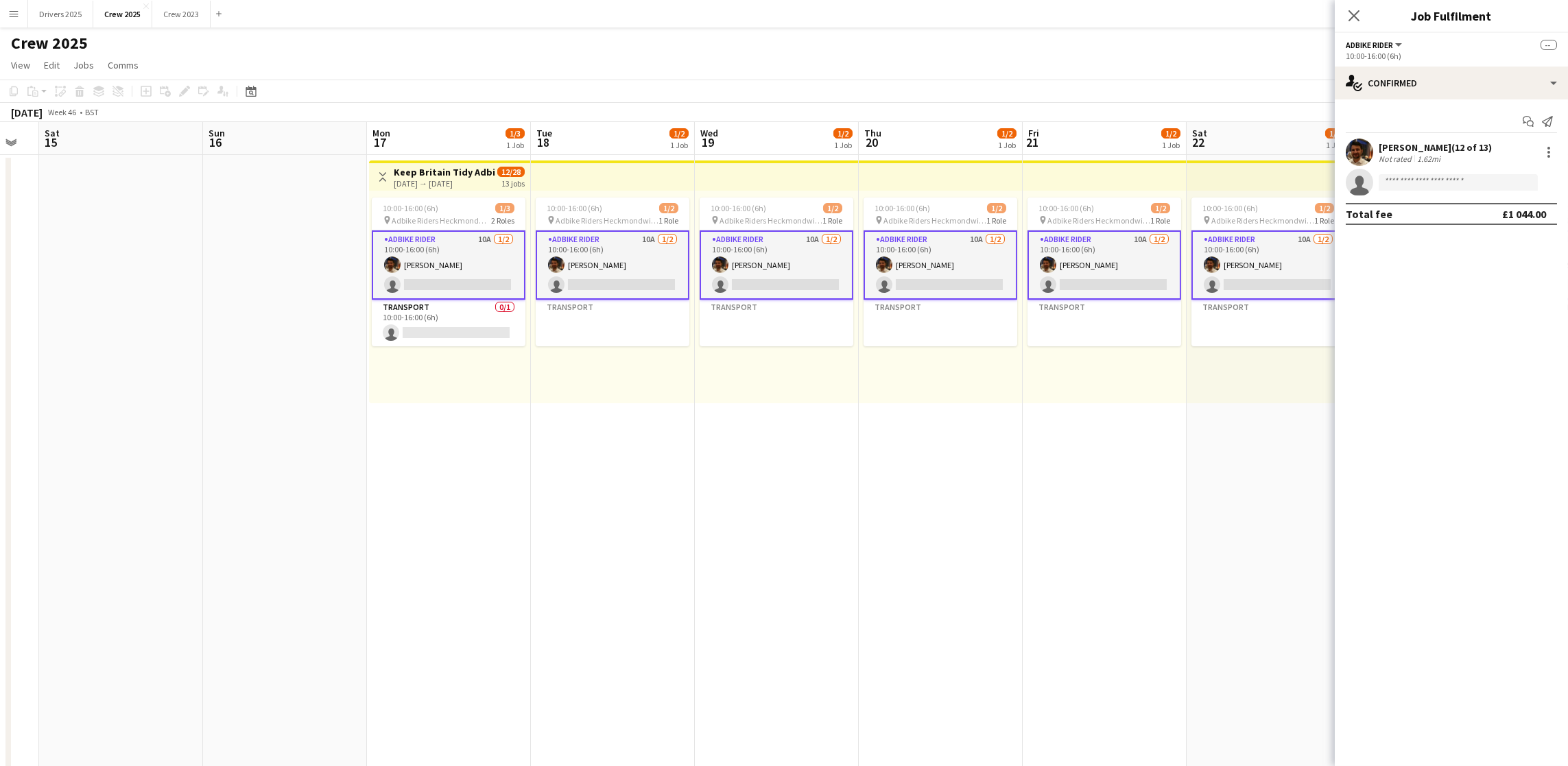
click at [429, 259] on app-card-role "Adbike Rider 10A [DATE] 10:00-16:00 (6h) [PERSON_NAME] single-neutral-actions" at bounding box center [449, 265] width 154 height 69
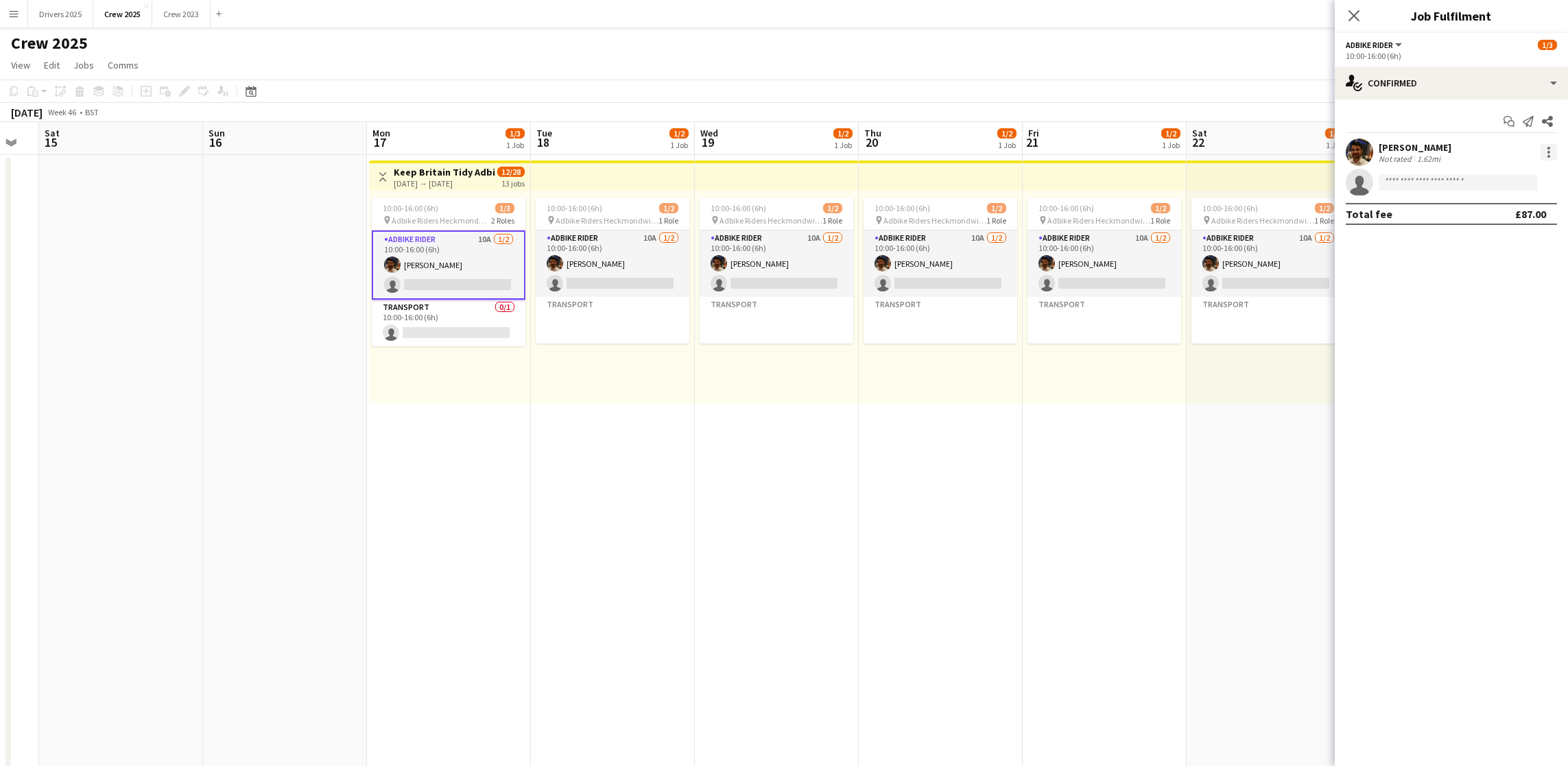
click at [1547, 153] on div at bounding box center [1549, 153] width 3 height 3
click at [1520, 175] on span "Edit fee" at bounding box center [1504, 177] width 85 height 12
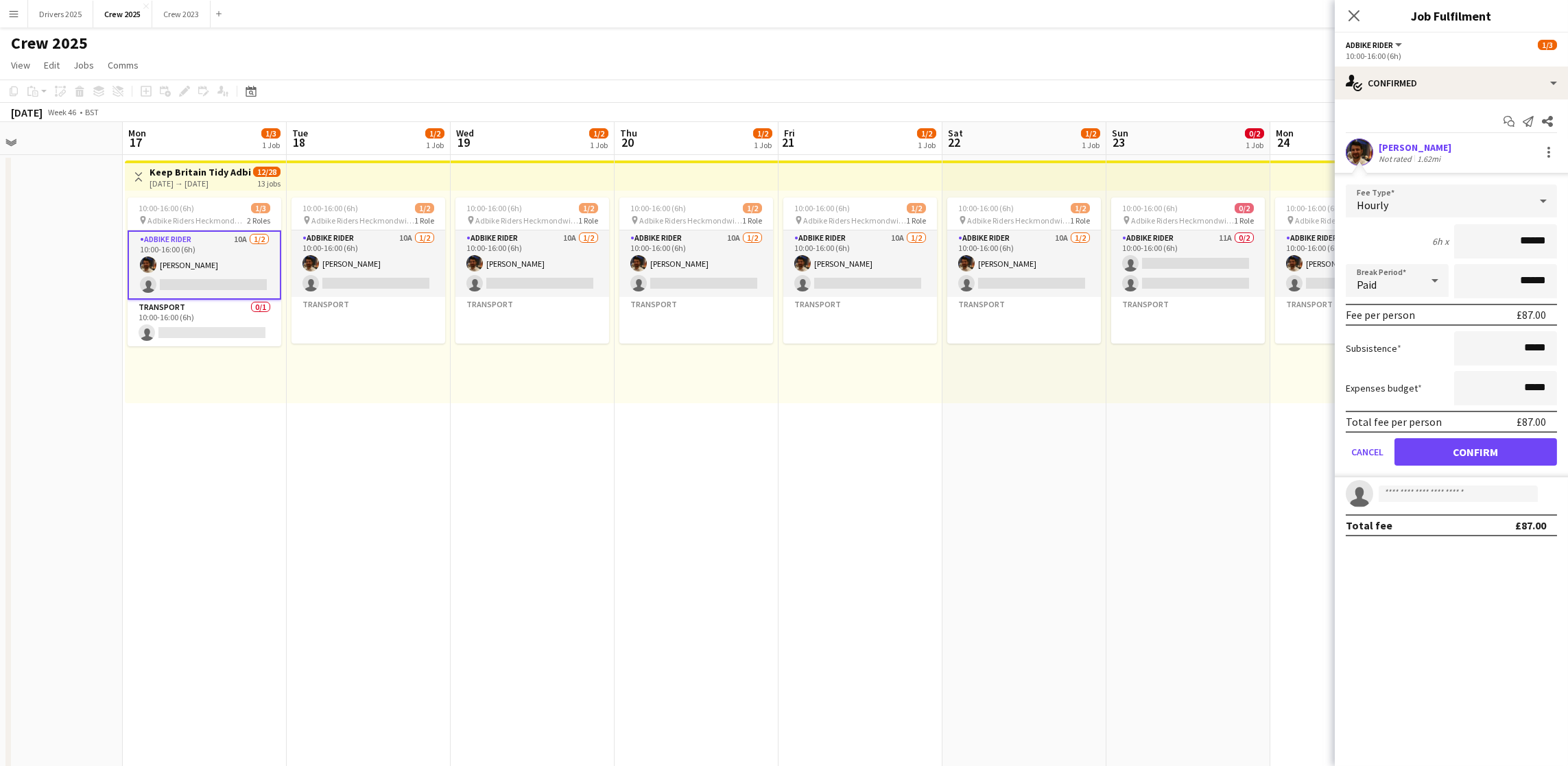
scroll to position [0, 567]
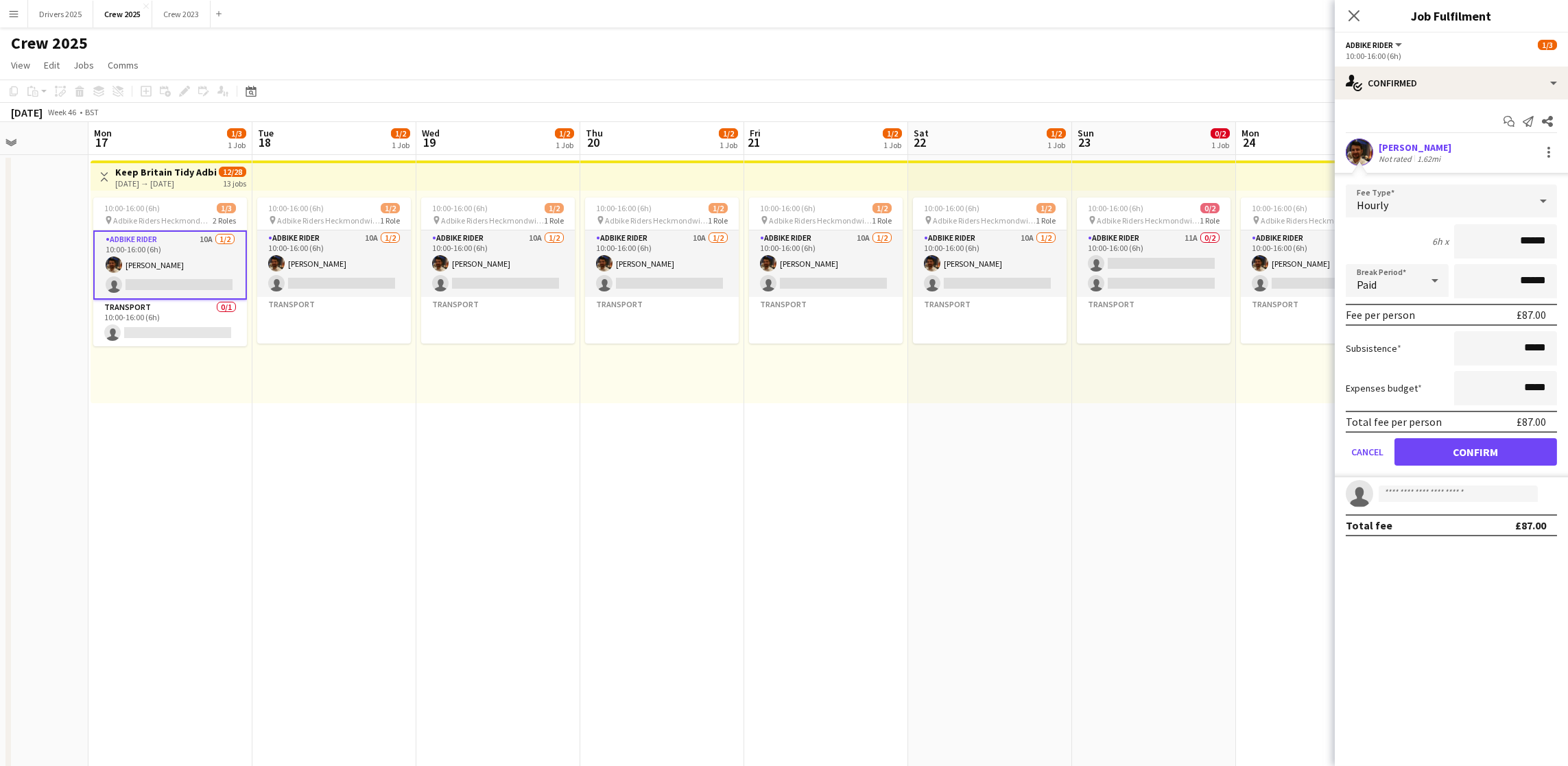
drag, startPoint x: 1160, startPoint y: 515, endPoint x: 881, endPoint y: 516, distance: 279.0
click at [881, 516] on app-calendar-viewport "Thu 13 Fri 14 Sat 15 Sun 16 Mon 17 1/3 1 Job Tue 18 1/2 1 Job Wed 19 1/2 1 Job …" at bounding box center [784, 464] width 1568 height 686
click at [1169, 532] on app-date-cell "10:00-16:00 (6h) 0/2 pin Adbike Riders Heckmondwike 1 Role Adbike Rider 11A 0/2…" at bounding box center [1154, 482] width 164 height 653
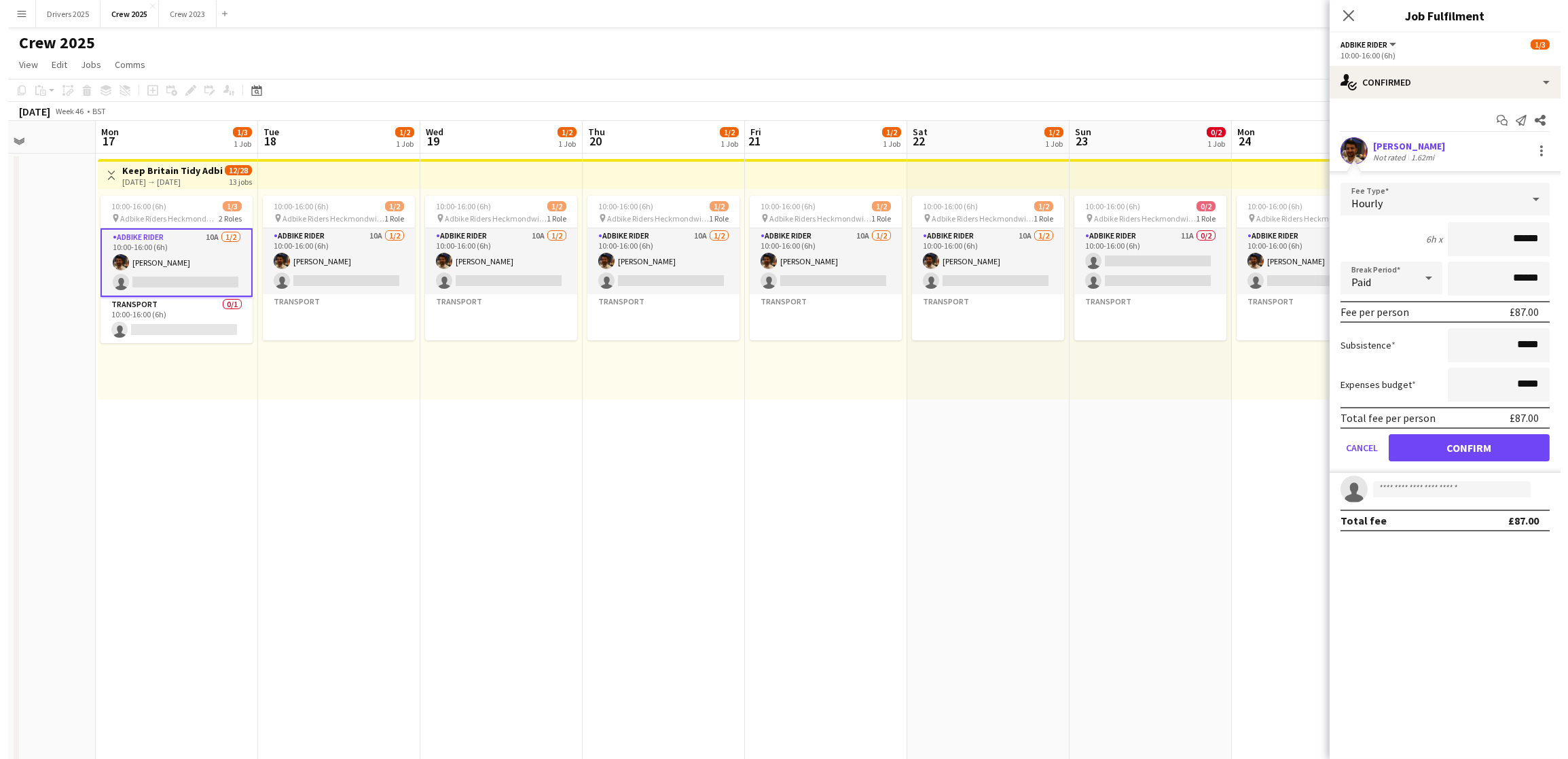
scroll to position [0, 561]
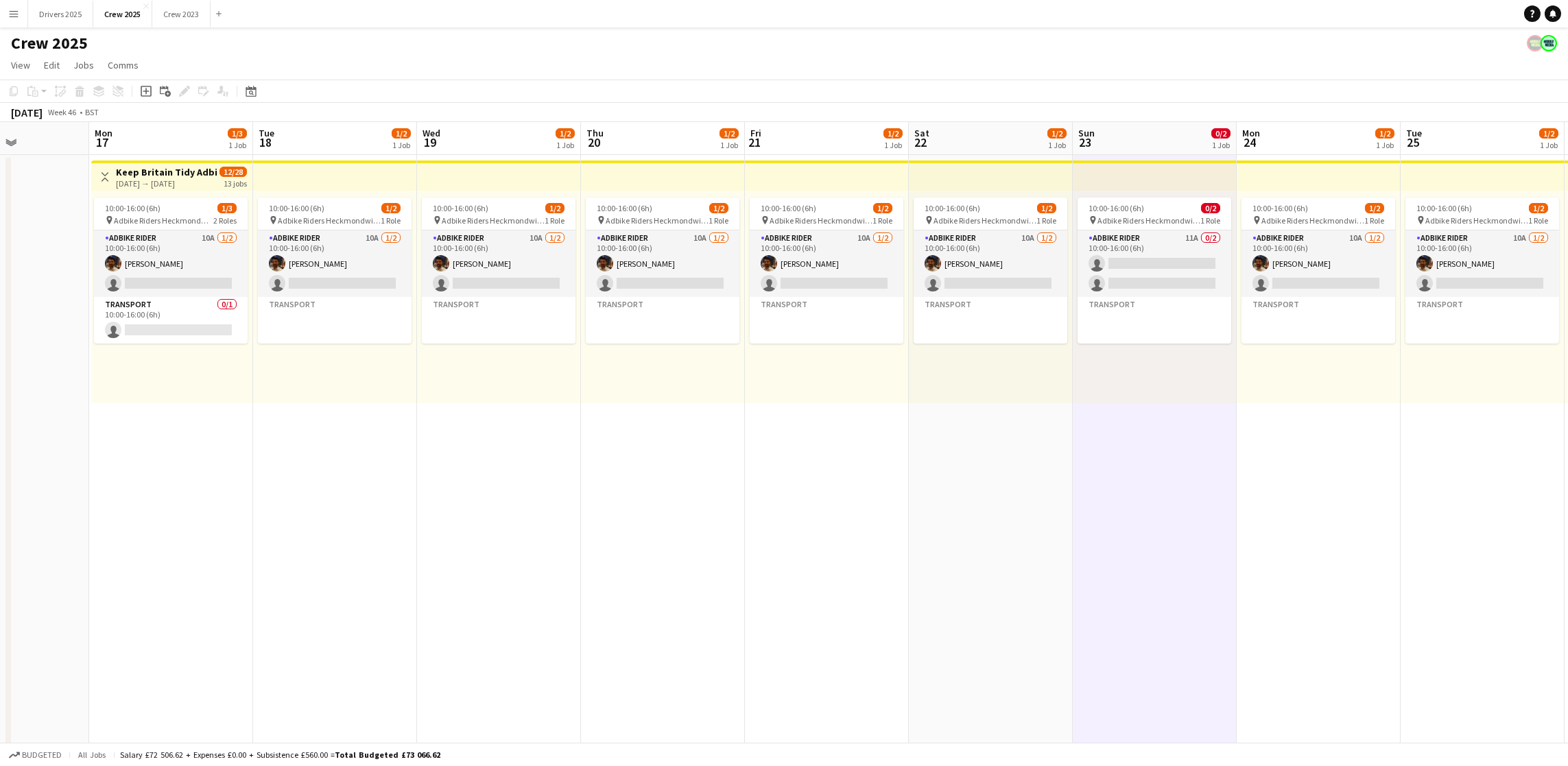
click at [12, 17] on app-icon "Menu" at bounding box center [14, 14] width 11 height 11
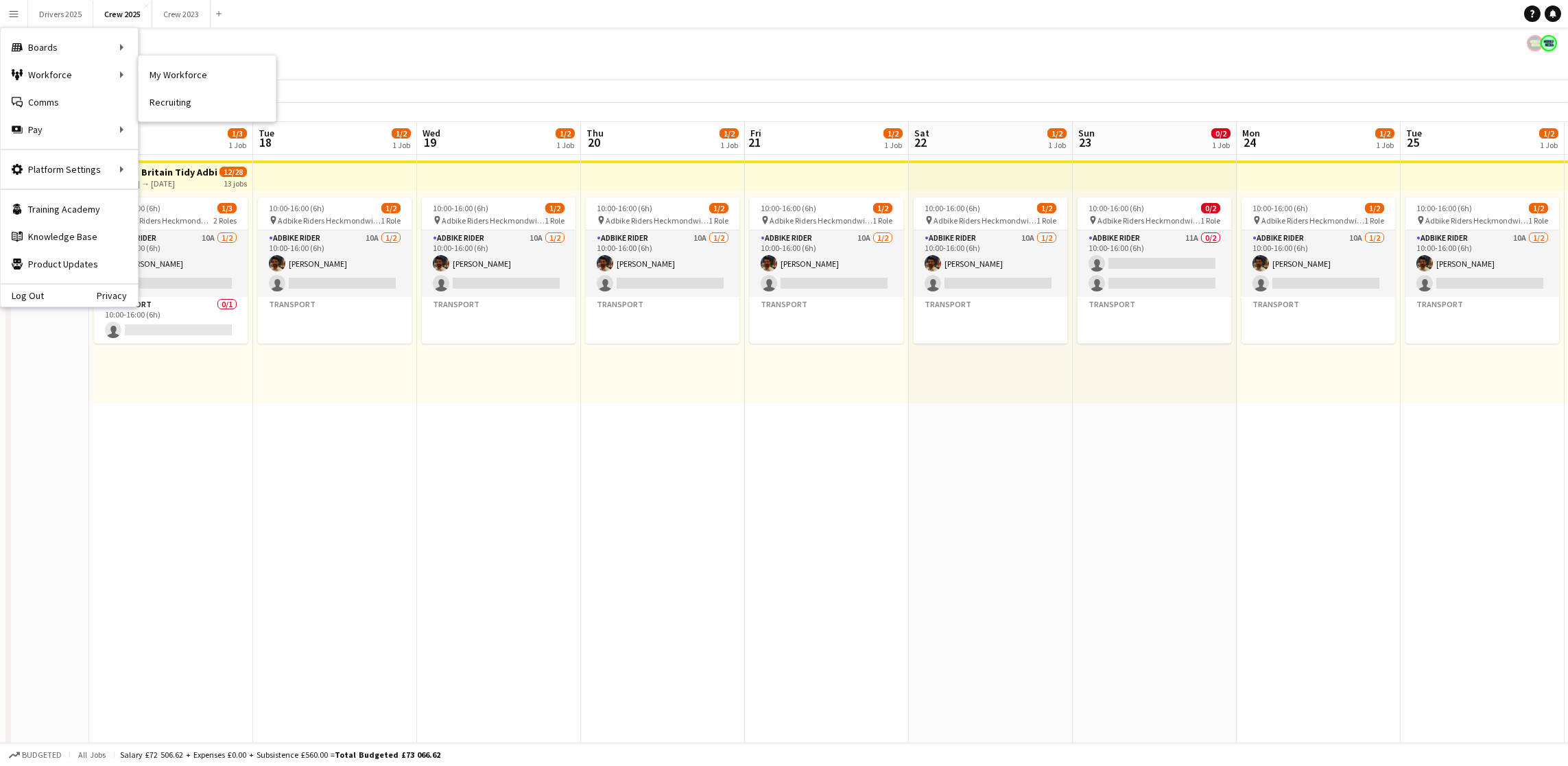
click at [213, 79] on link "My Workforce" at bounding box center [207, 75] width 137 height 28
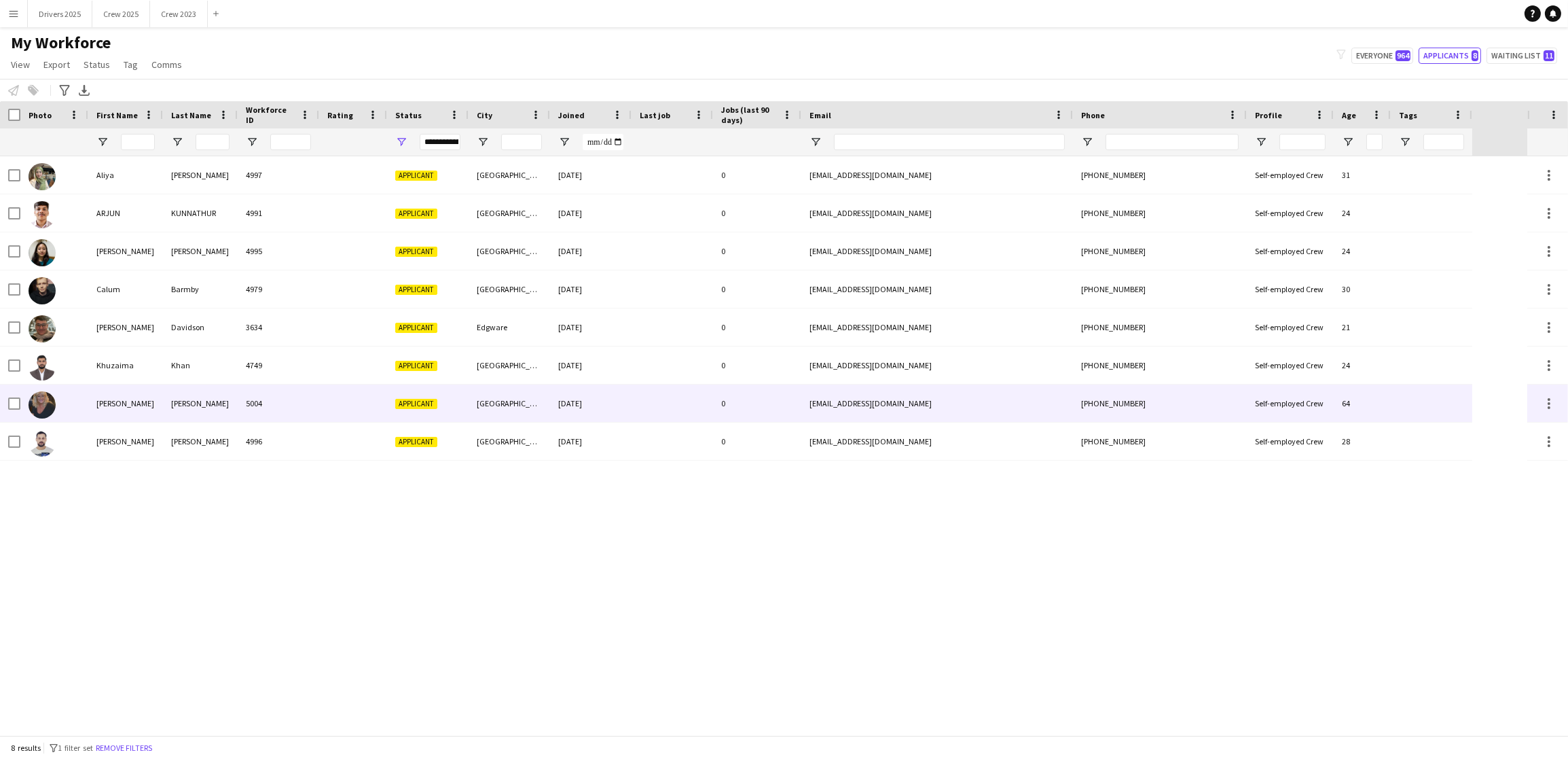
click at [679, 407] on div at bounding box center [672, 403] width 82 height 37
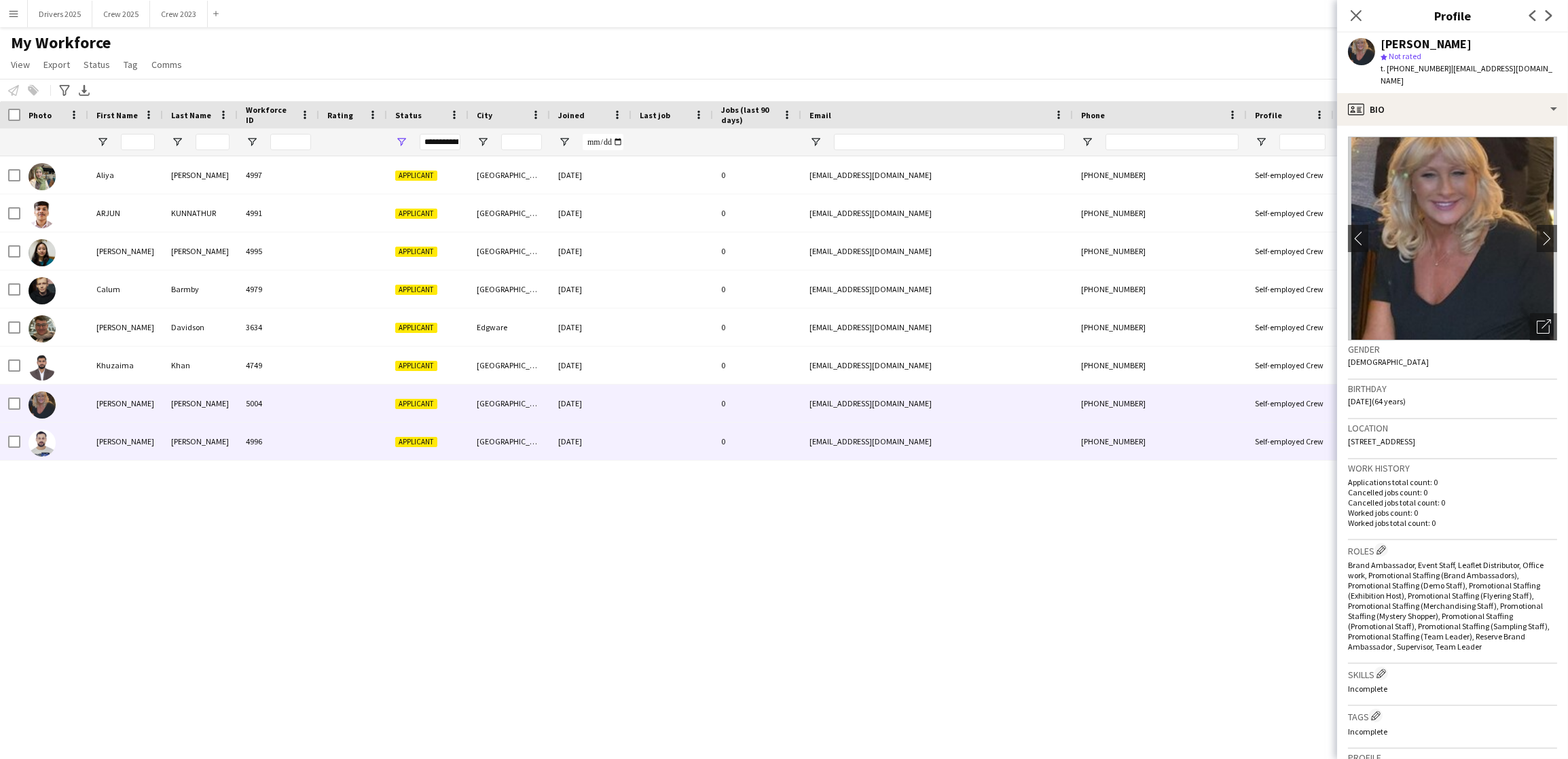
click at [667, 443] on div at bounding box center [672, 441] width 82 height 37
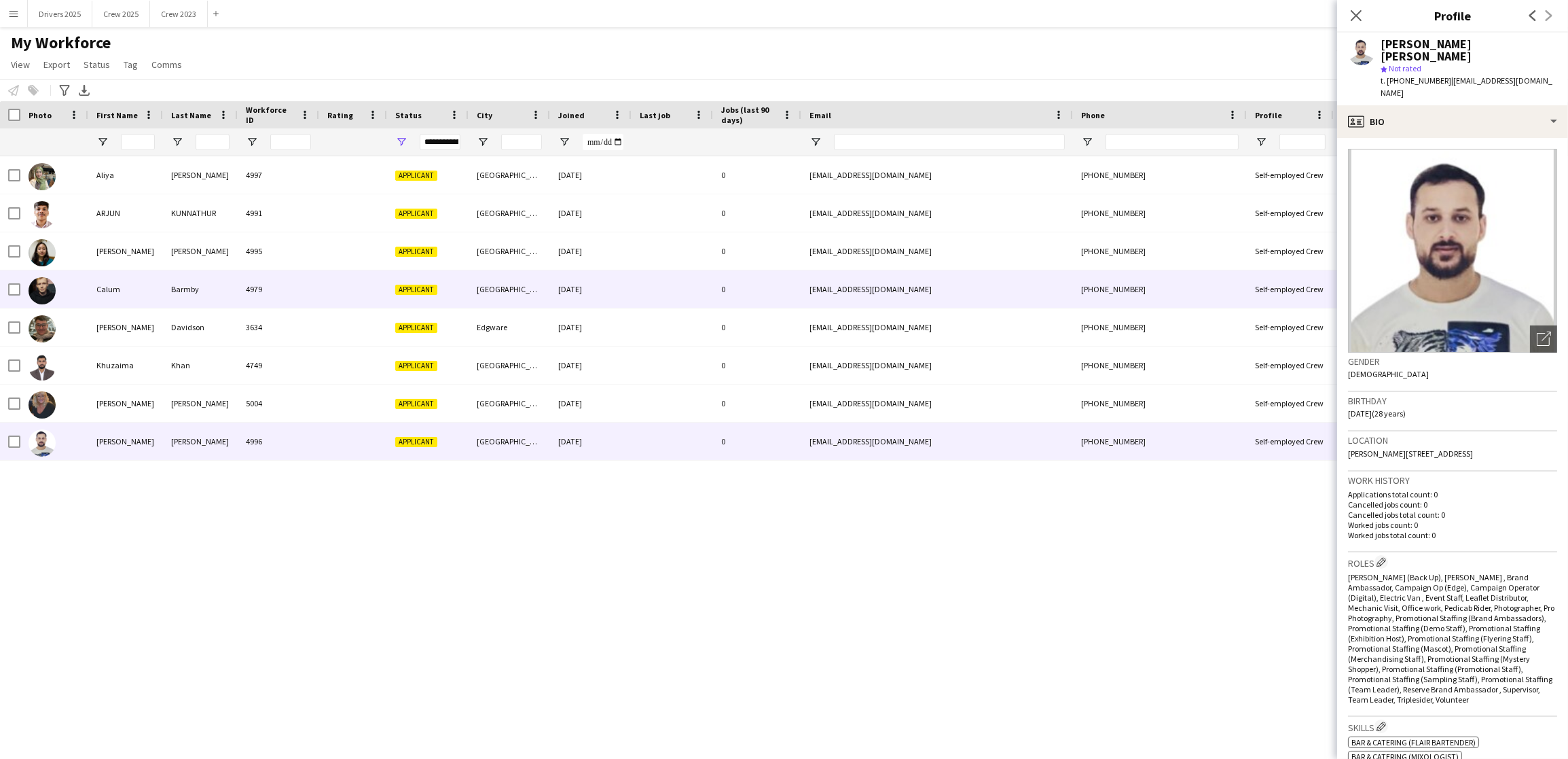
click at [660, 302] on div at bounding box center [672, 289] width 82 height 37
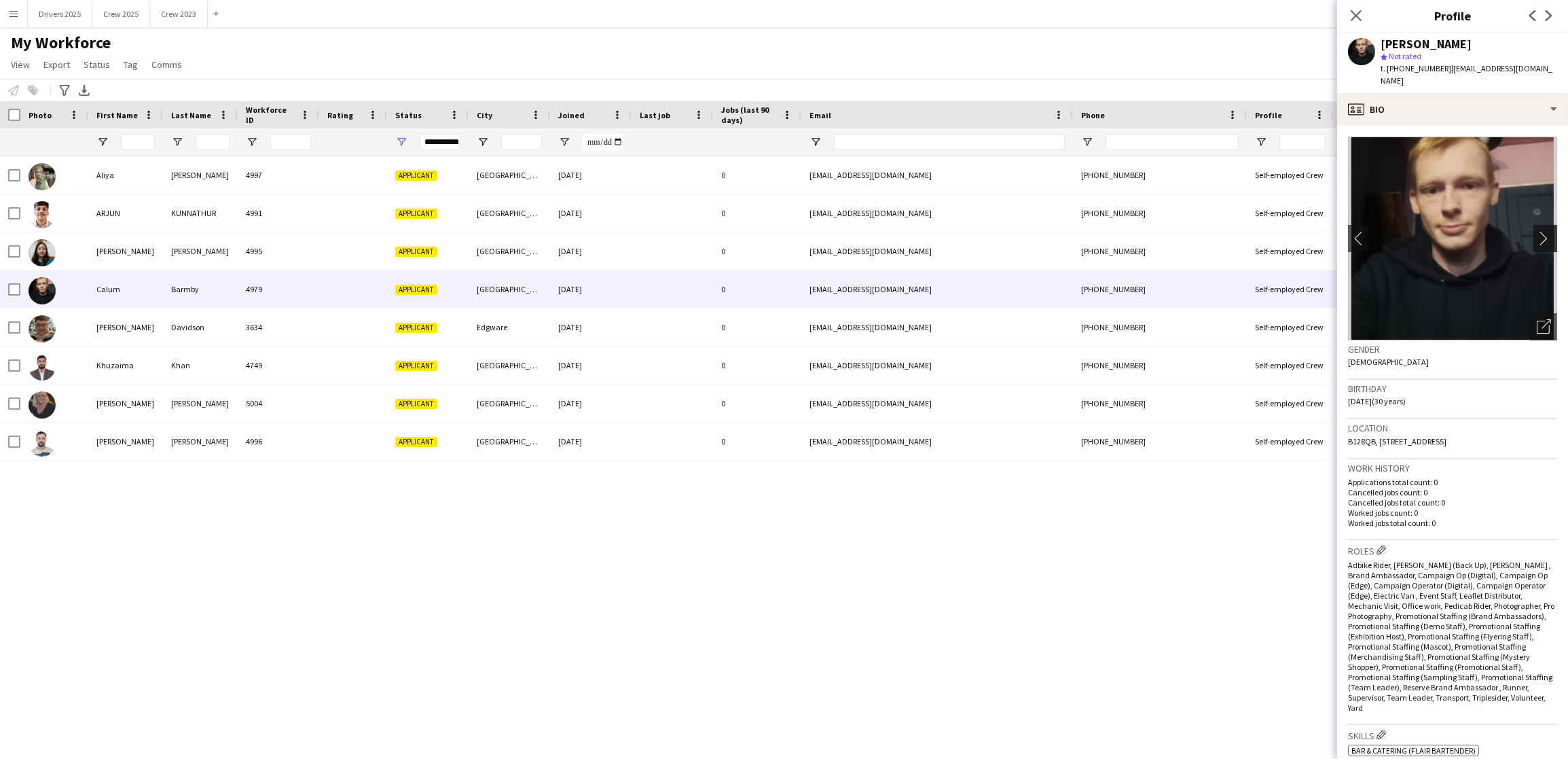
click at [1533, 234] on button "chevron-right" at bounding box center [1547, 238] width 27 height 27
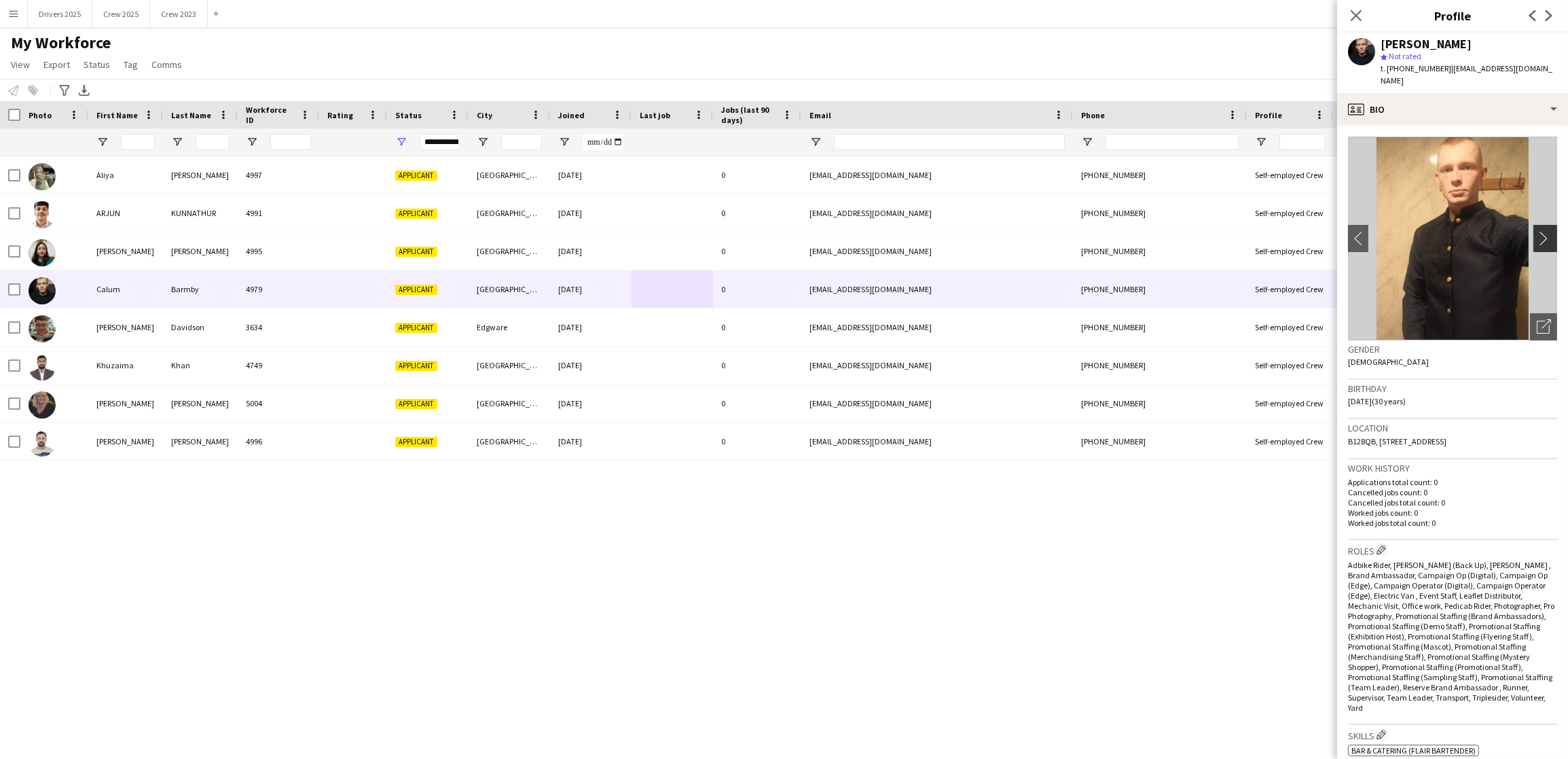
click at [1533, 234] on button "chevron-right" at bounding box center [1547, 238] width 27 height 27
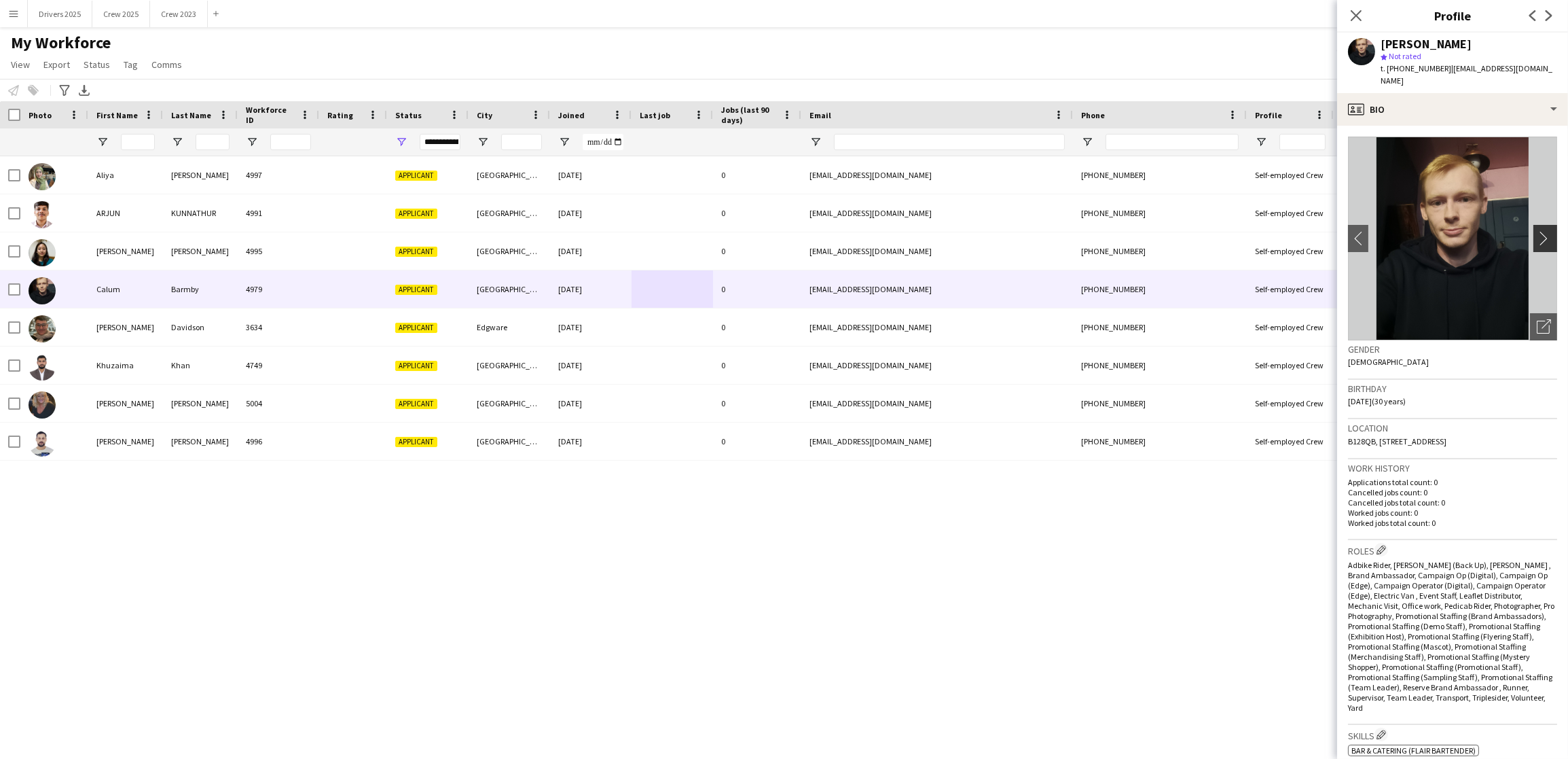
click at [1533, 234] on button "chevron-right" at bounding box center [1547, 238] width 27 height 27
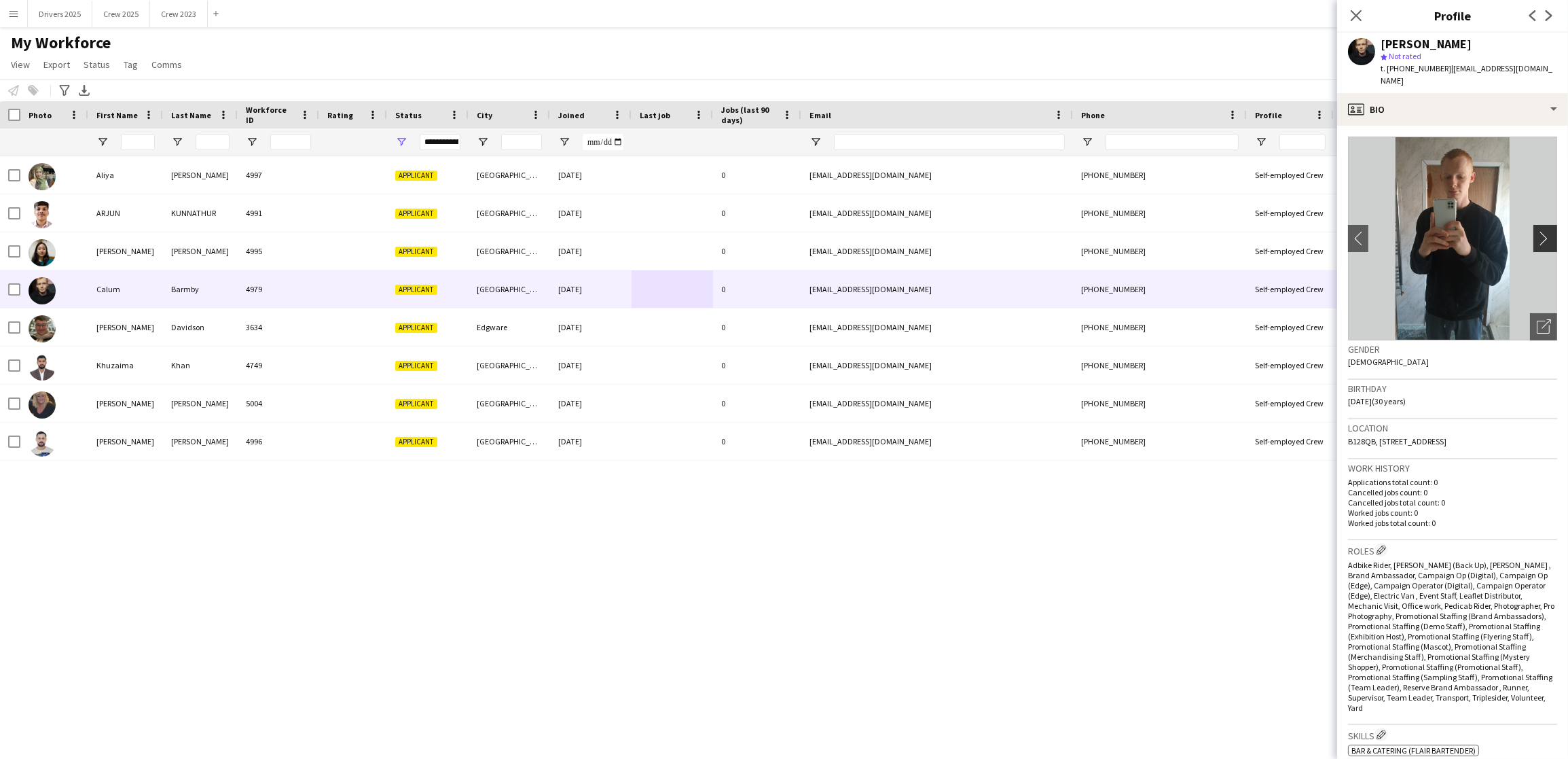
click at [1533, 234] on button "chevron-right" at bounding box center [1547, 238] width 27 height 27
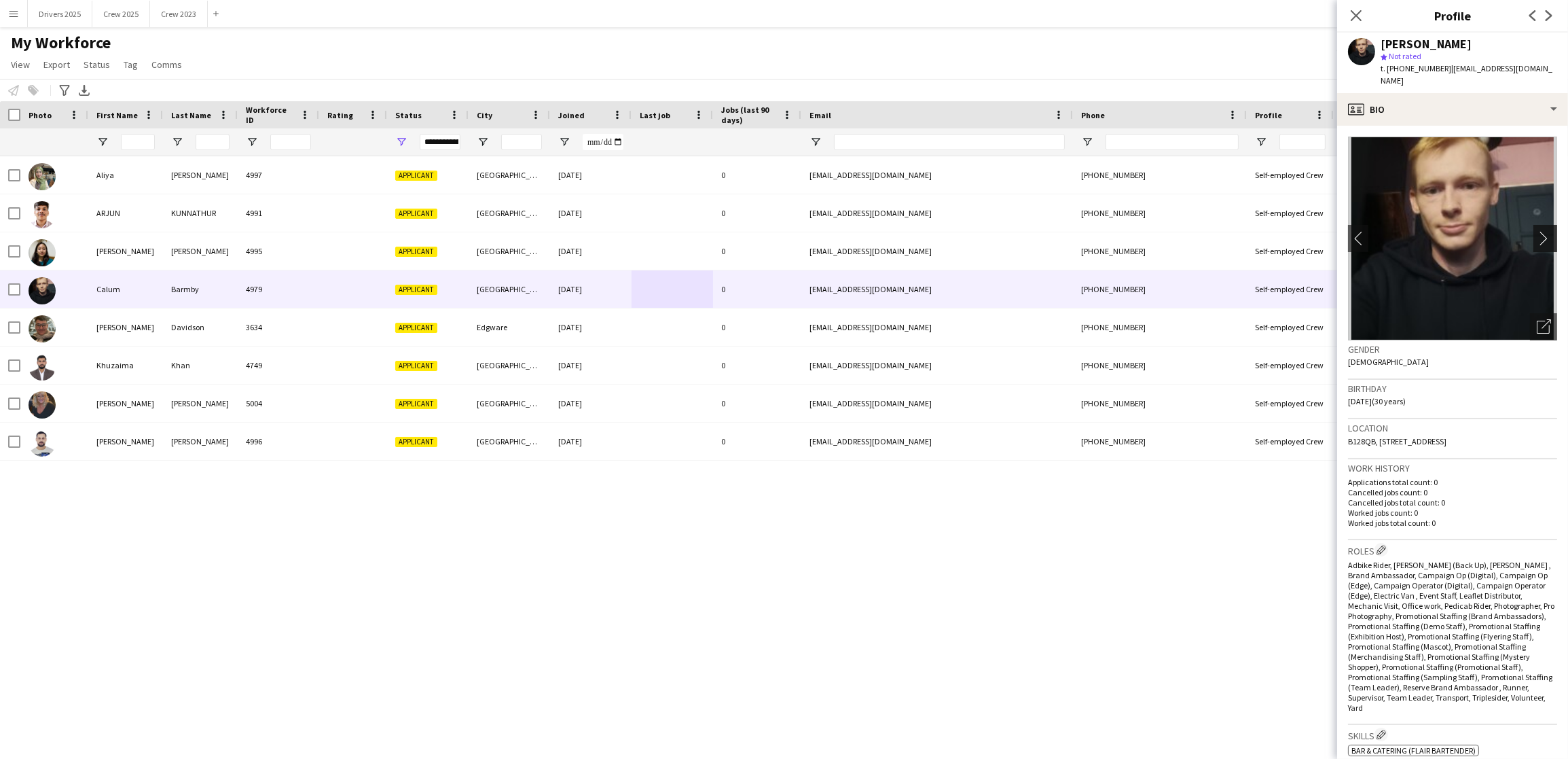
click at [1533, 234] on button "chevron-right" at bounding box center [1547, 238] width 27 height 27
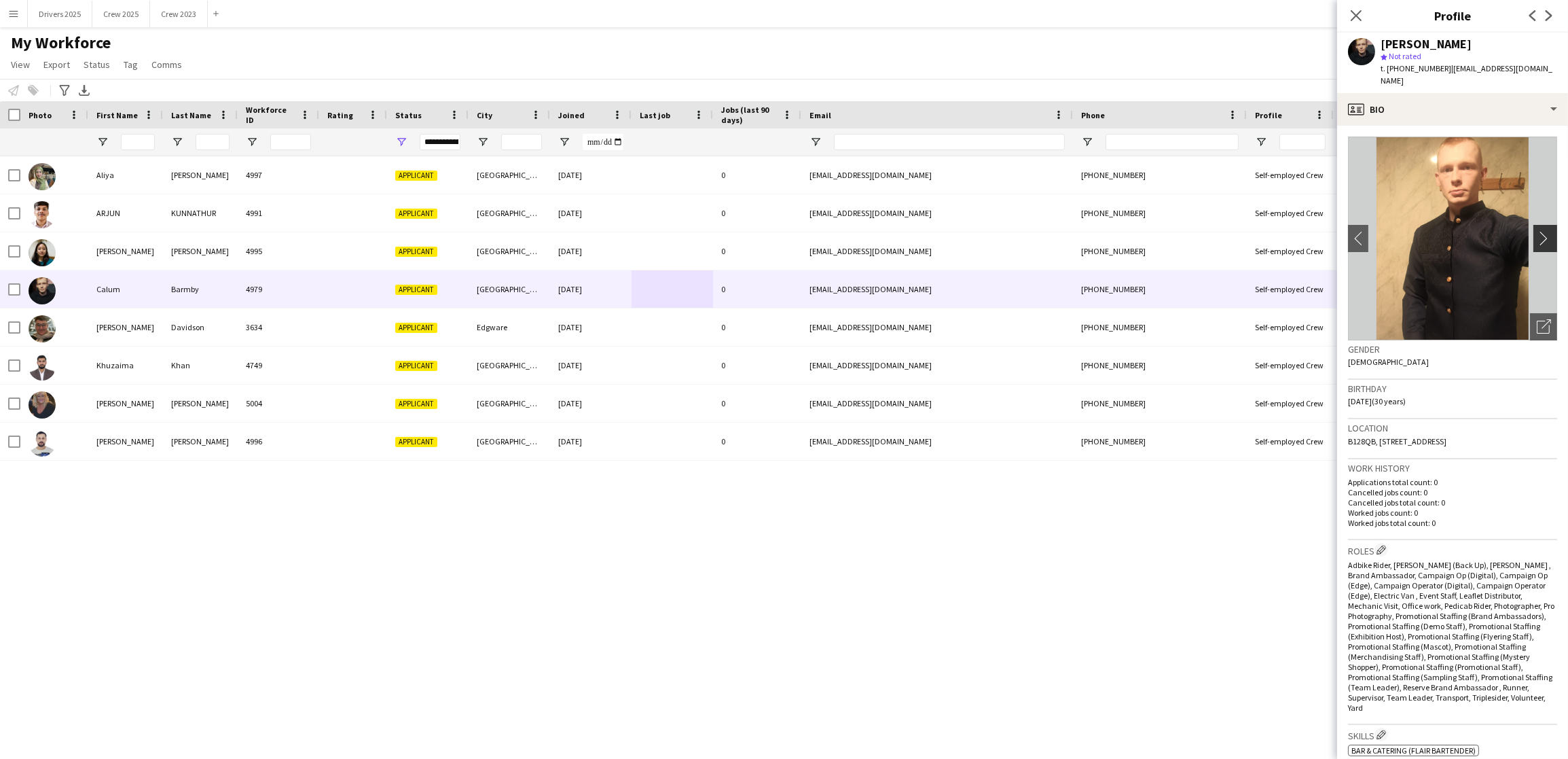
click at [1533, 234] on button "chevron-right" at bounding box center [1547, 238] width 27 height 27
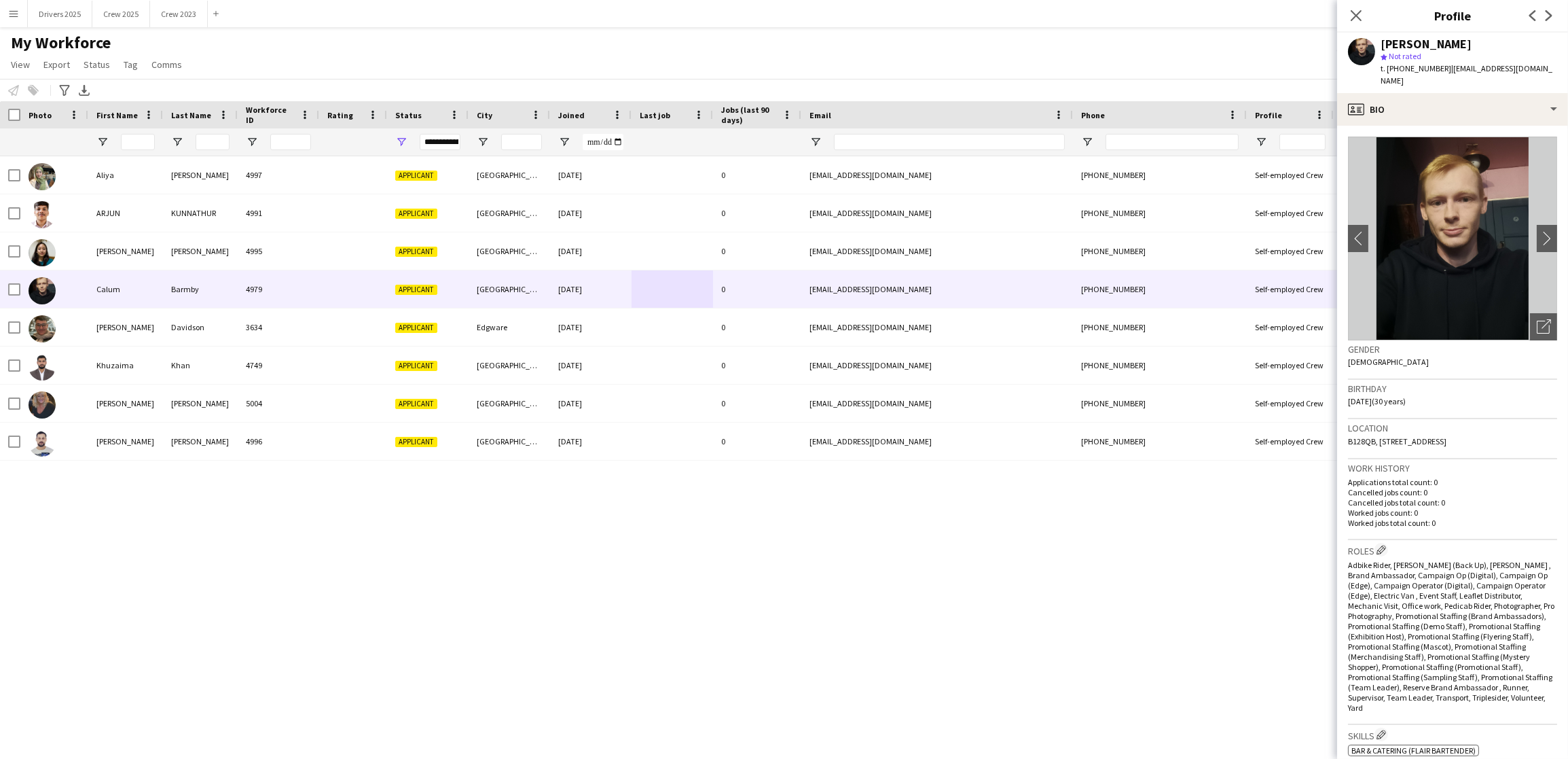
click at [1148, 650] on div "[PERSON_NAME] 4997 Applicant [GEOGRAPHIC_DATA] [DATE] 0 [EMAIL_ADDRESS][DOMAIN_…" at bounding box center [763, 445] width 1527 height 579
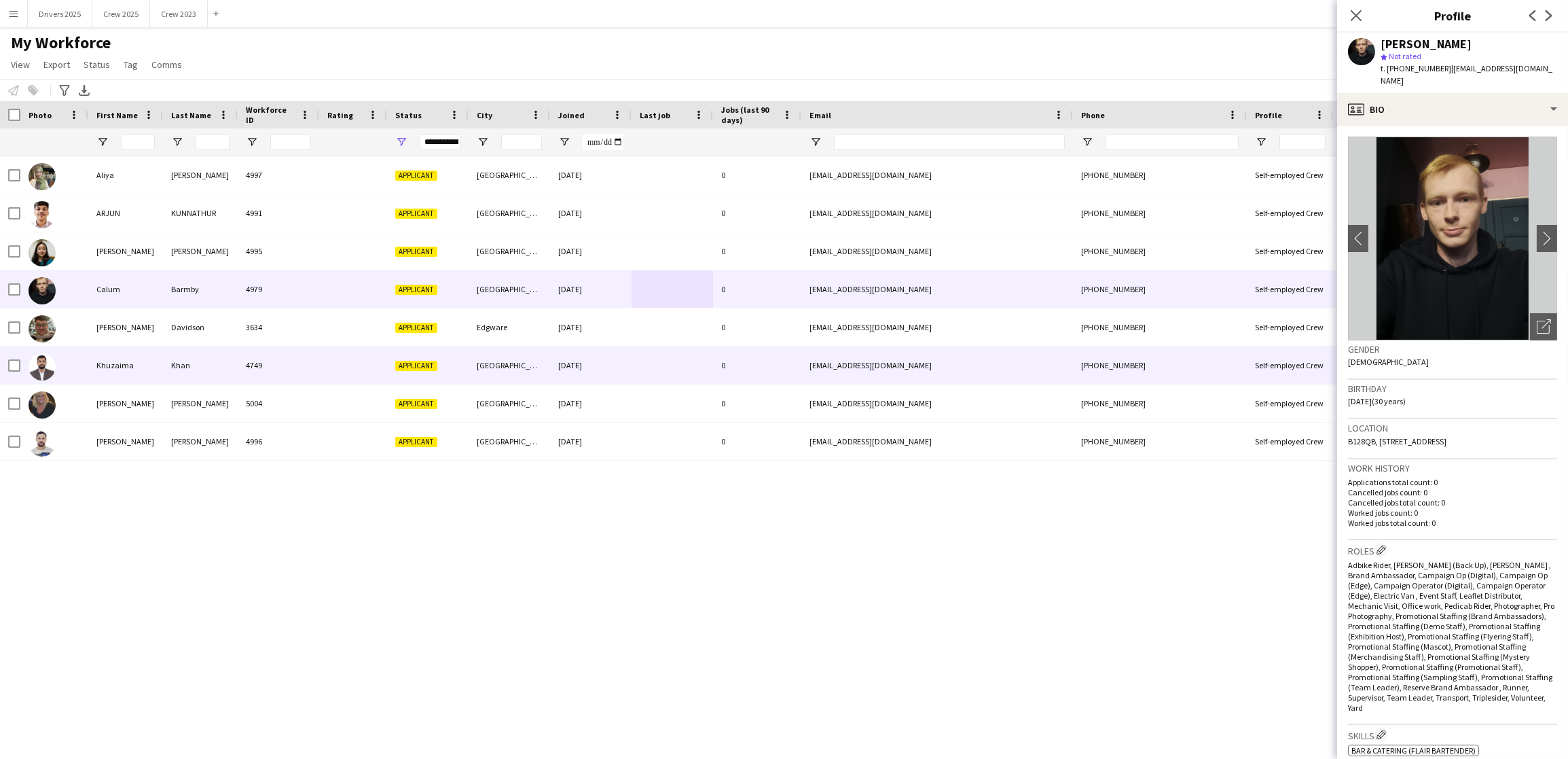
click at [997, 641] on div "[PERSON_NAME] 4997 Applicant [GEOGRAPHIC_DATA] [DATE] 0 [EMAIL_ADDRESS][DOMAIN_…" at bounding box center [763, 445] width 1527 height 579
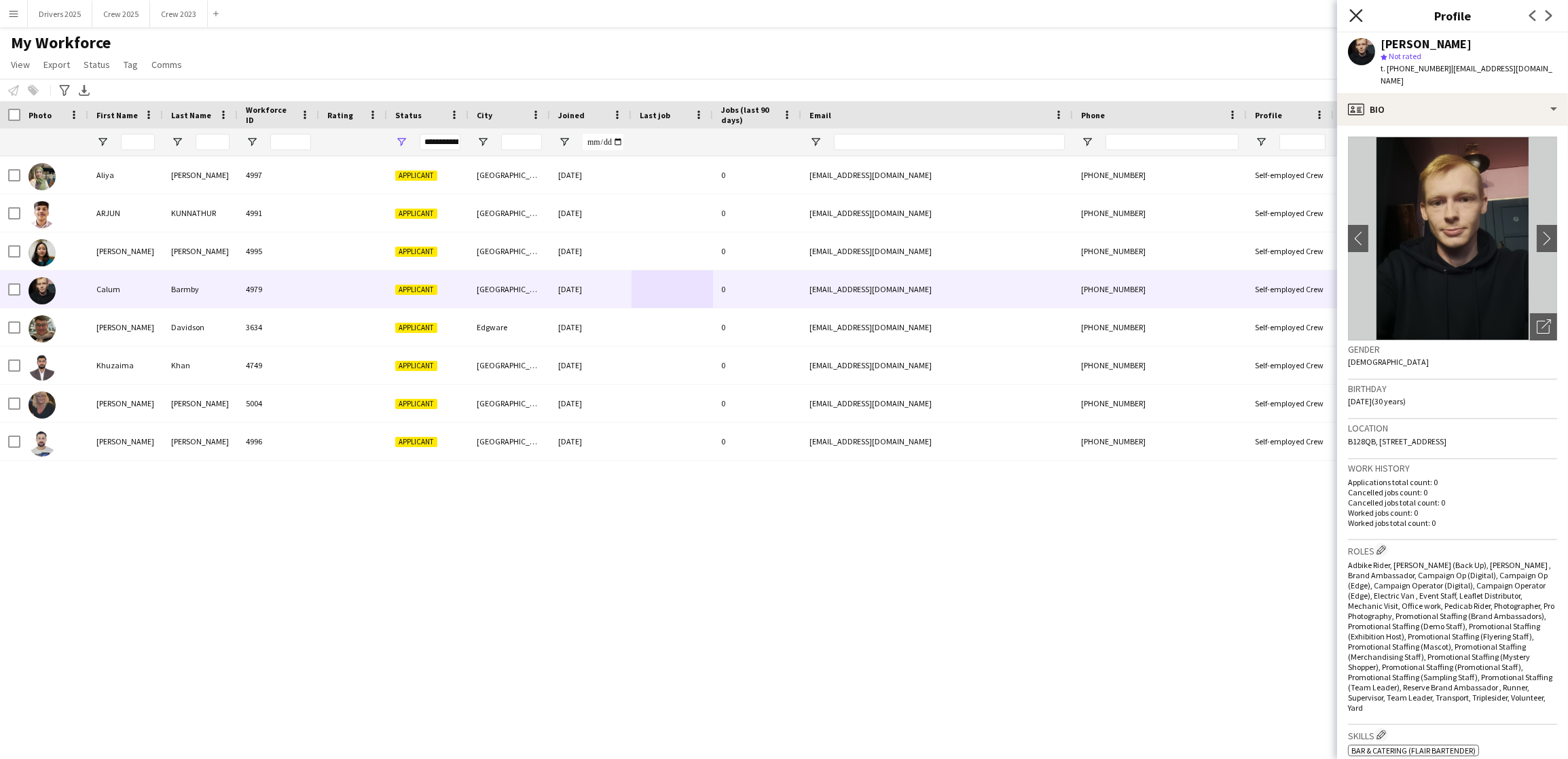
click at [1354, 14] on icon at bounding box center [1355, 15] width 13 height 13
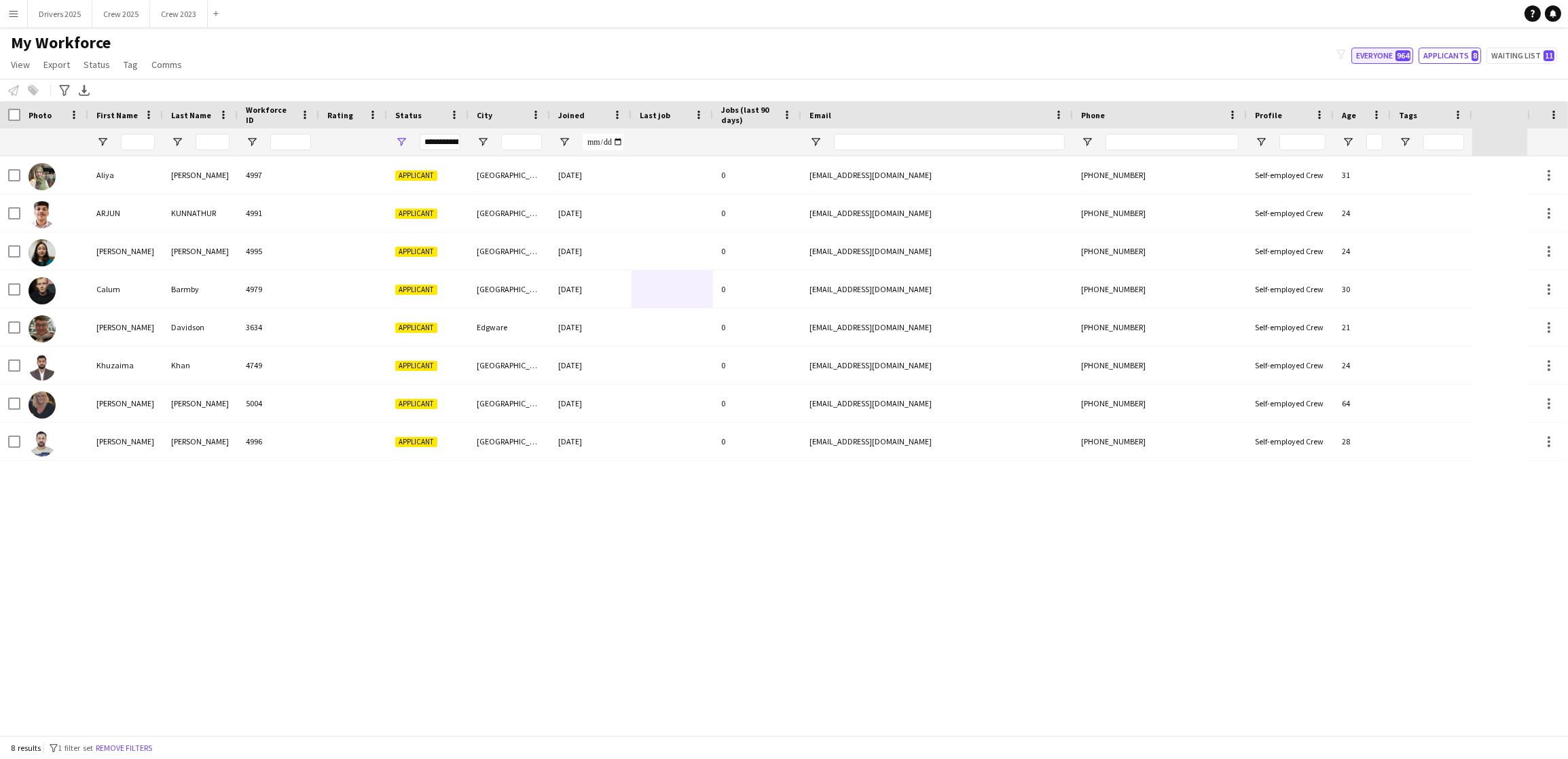
click at [1357, 58] on button "Everyone 964" at bounding box center [1382, 56] width 62 height 16
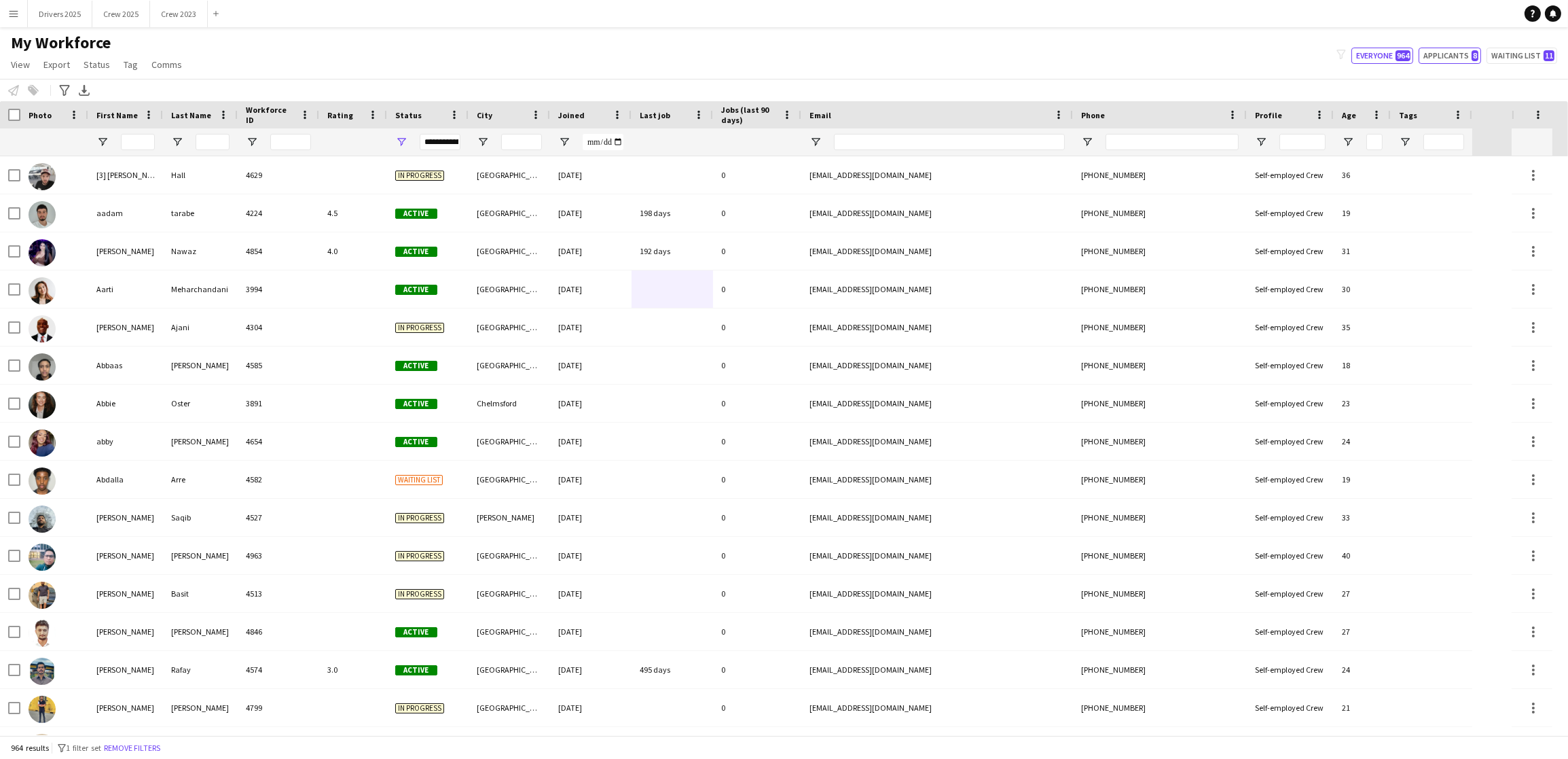
drag, startPoint x: 1440, startPoint y: 54, endPoint x: 1442, endPoint y: 65, distance: 11.2
click at [1440, 54] on button "Applicants 8" at bounding box center [1449, 56] width 62 height 16
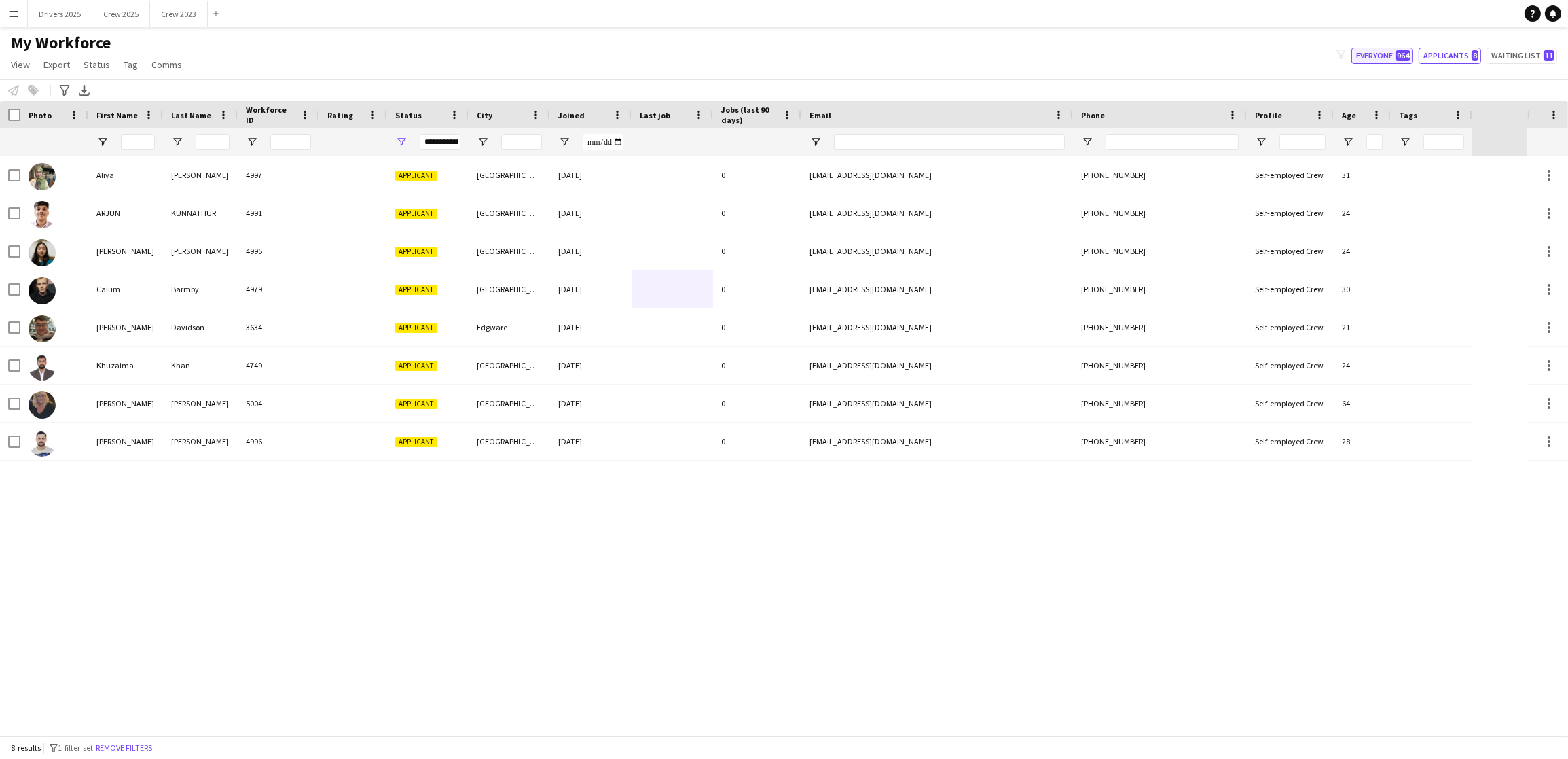
click at [1364, 52] on button "Everyone 964" at bounding box center [1382, 56] width 62 height 16
type input "**********"
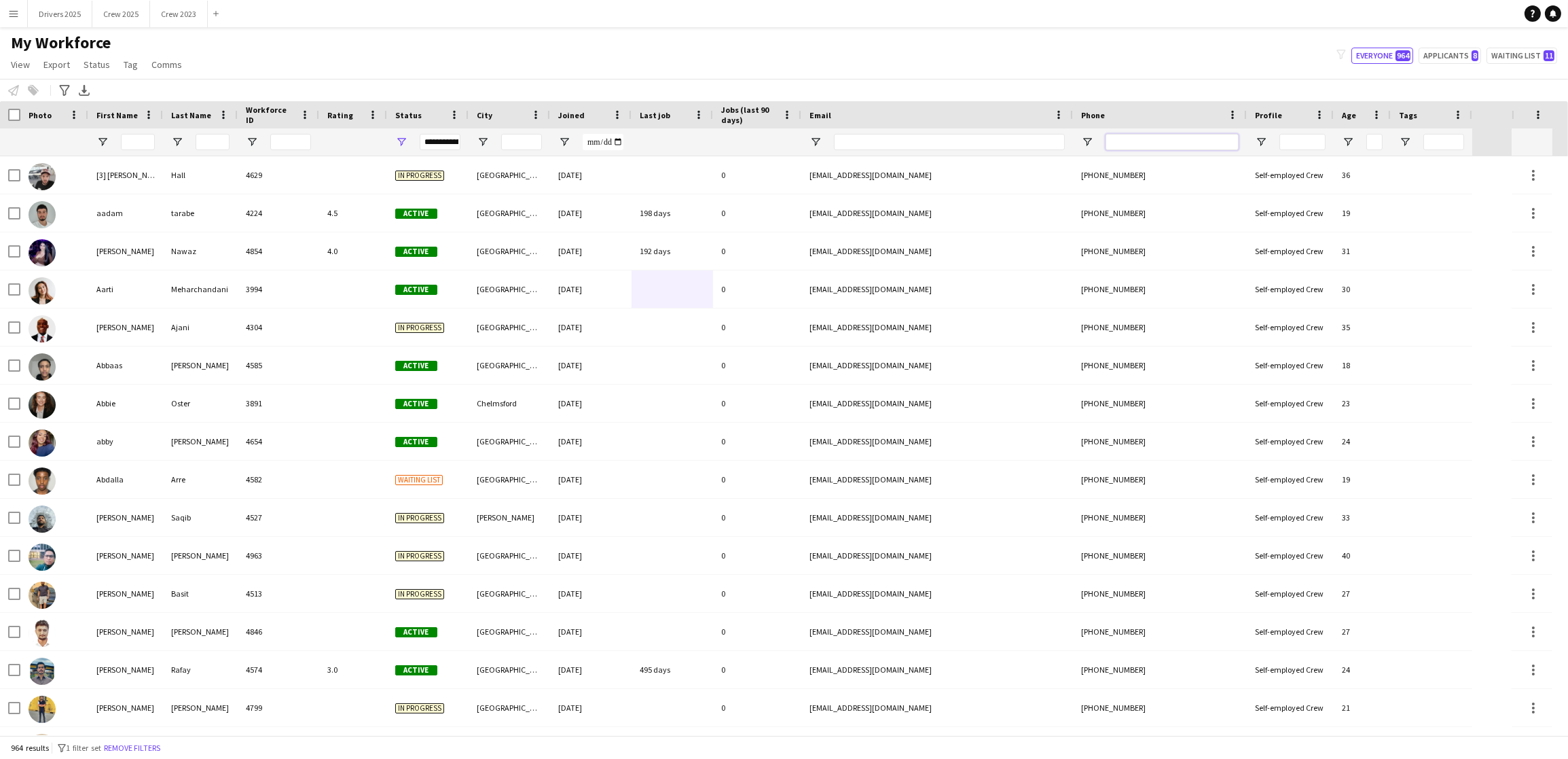
click at [1236, 141] on input "Phone Filter Input" at bounding box center [1172, 142] width 133 height 16
paste input "**********"
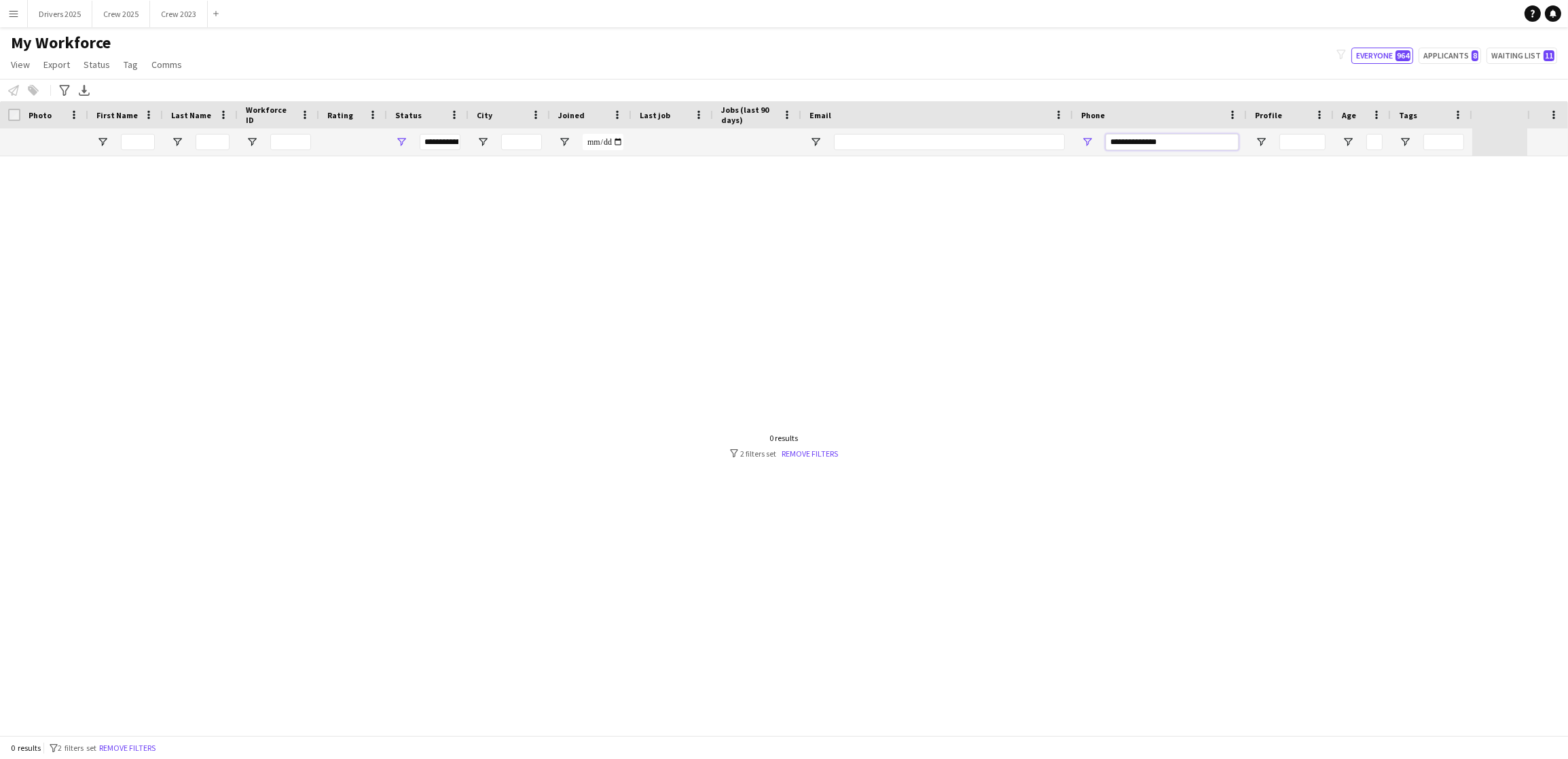
click at [1121, 148] on input "**********" at bounding box center [1172, 142] width 133 height 16
drag, startPoint x: 1123, startPoint y: 148, endPoint x: 1030, endPoint y: 151, distance: 93.0
click at [1030, 151] on div at bounding box center [736, 142] width 1472 height 27
click at [1199, 143] on input "**********" at bounding box center [1172, 142] width 133 height 16
drag, startPoint x: 1122, startPoint y: 145, endPoint x: 1019, endPoint y: 151, distance: 103.2
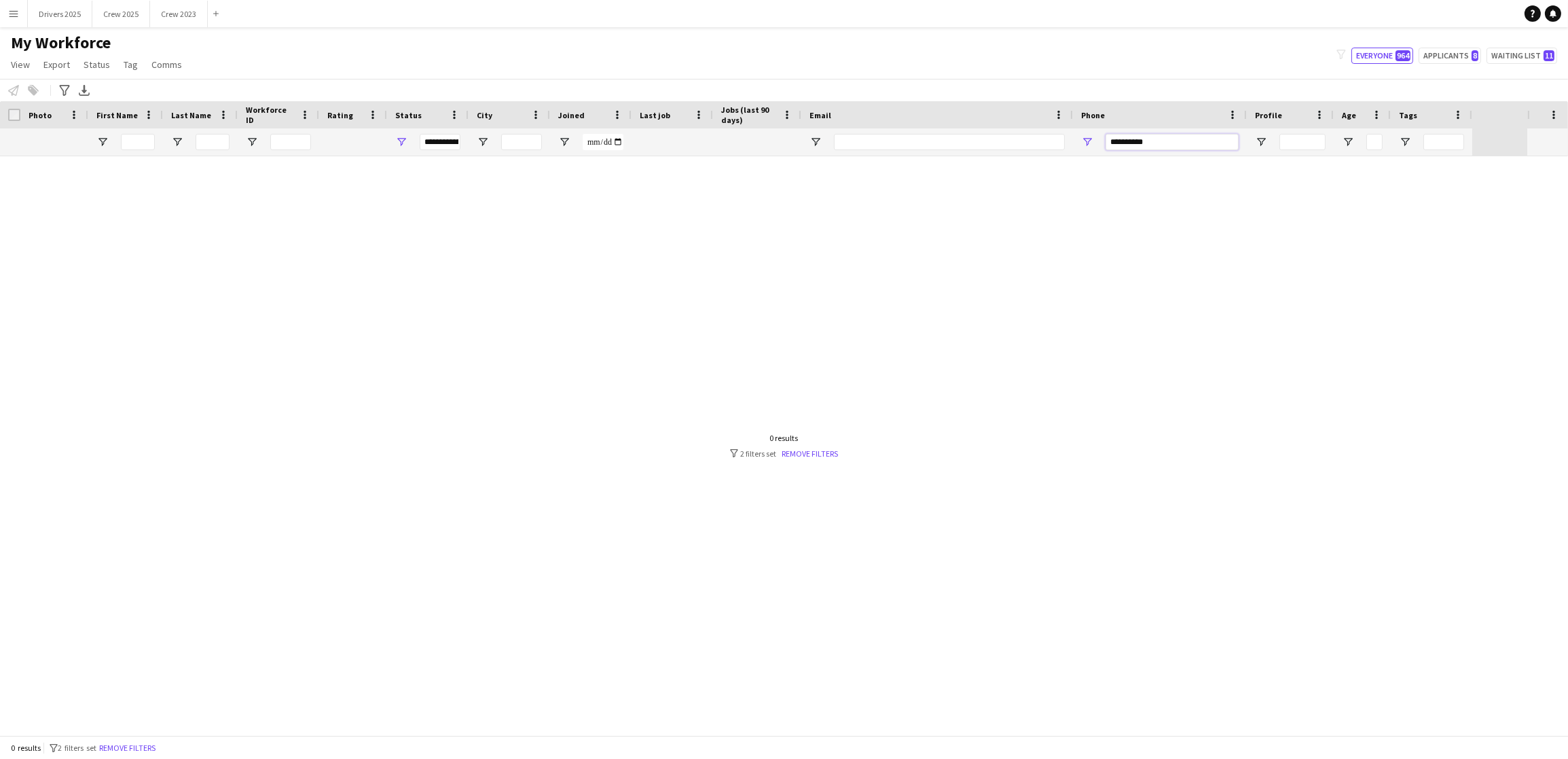
click at [1022, 151] on div at bounding box center [736, 142] width 1472 height 27
click at [1163, 136] on input "*******" at bounding box center [1172, 142] width 133 height 16
drag, startPoint x: 1163, startPoint y: 139, endPoint x: 1013, endPoint y: 137, distance: 150.0
click at [1013, 137] on div at bounding box center [736, 142] width 1472 height 27
paste input "*******"
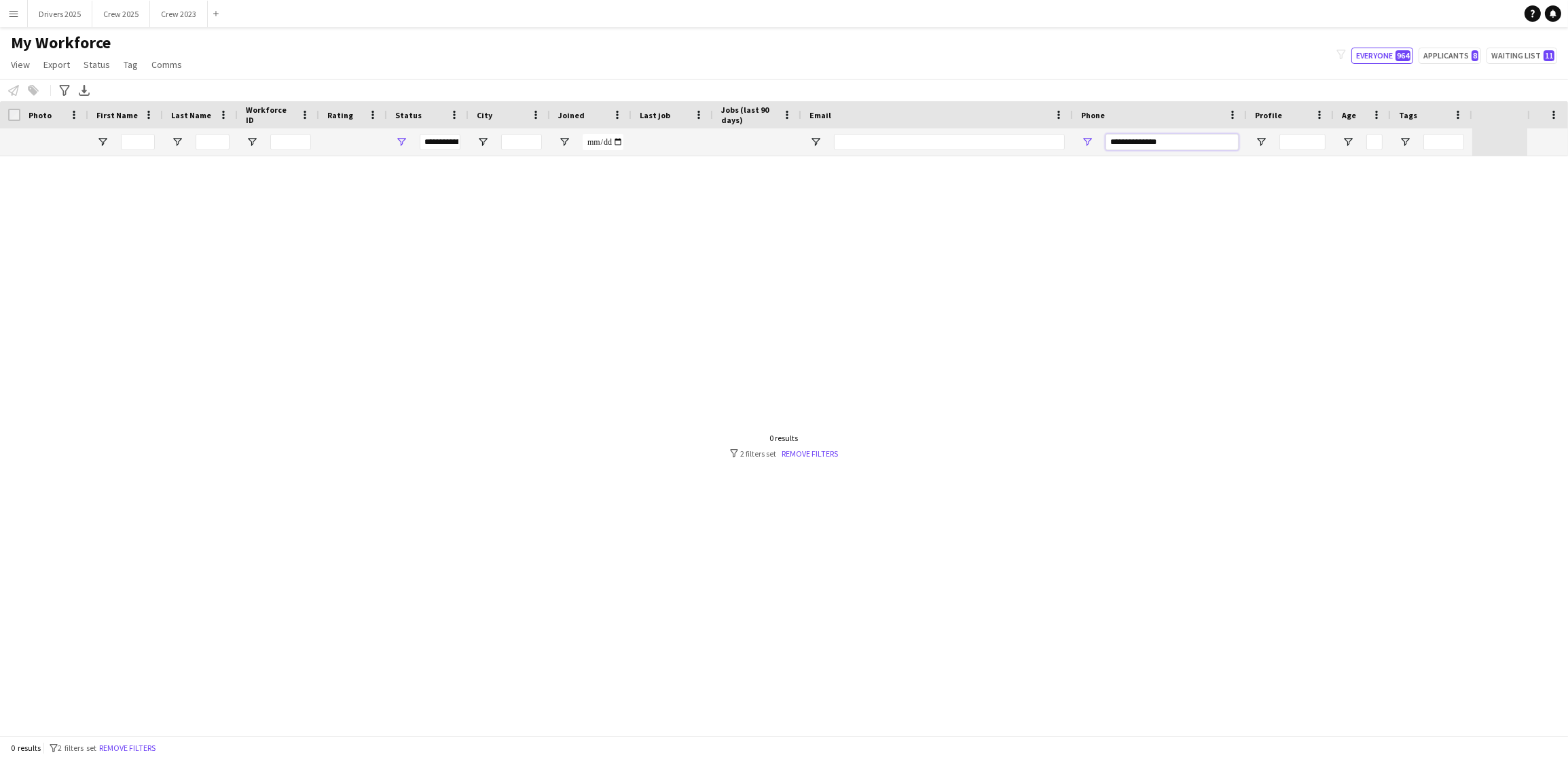
click at [1199, 143] on input "**********" at bounding box center [1172, 142] width 133 height 16
drag, startPoint x: 1125, startPoint y: 144, endPoint x: 1066, endPoint y: 145, distance: 59.0
click at [1070, 145] on div at bounding box center [736, 142] width 1472 height 27
type input "**********"
click at [67, 14] on button "Drivers 2025 Close" at bounding box center [60, 14] width 65 height 27
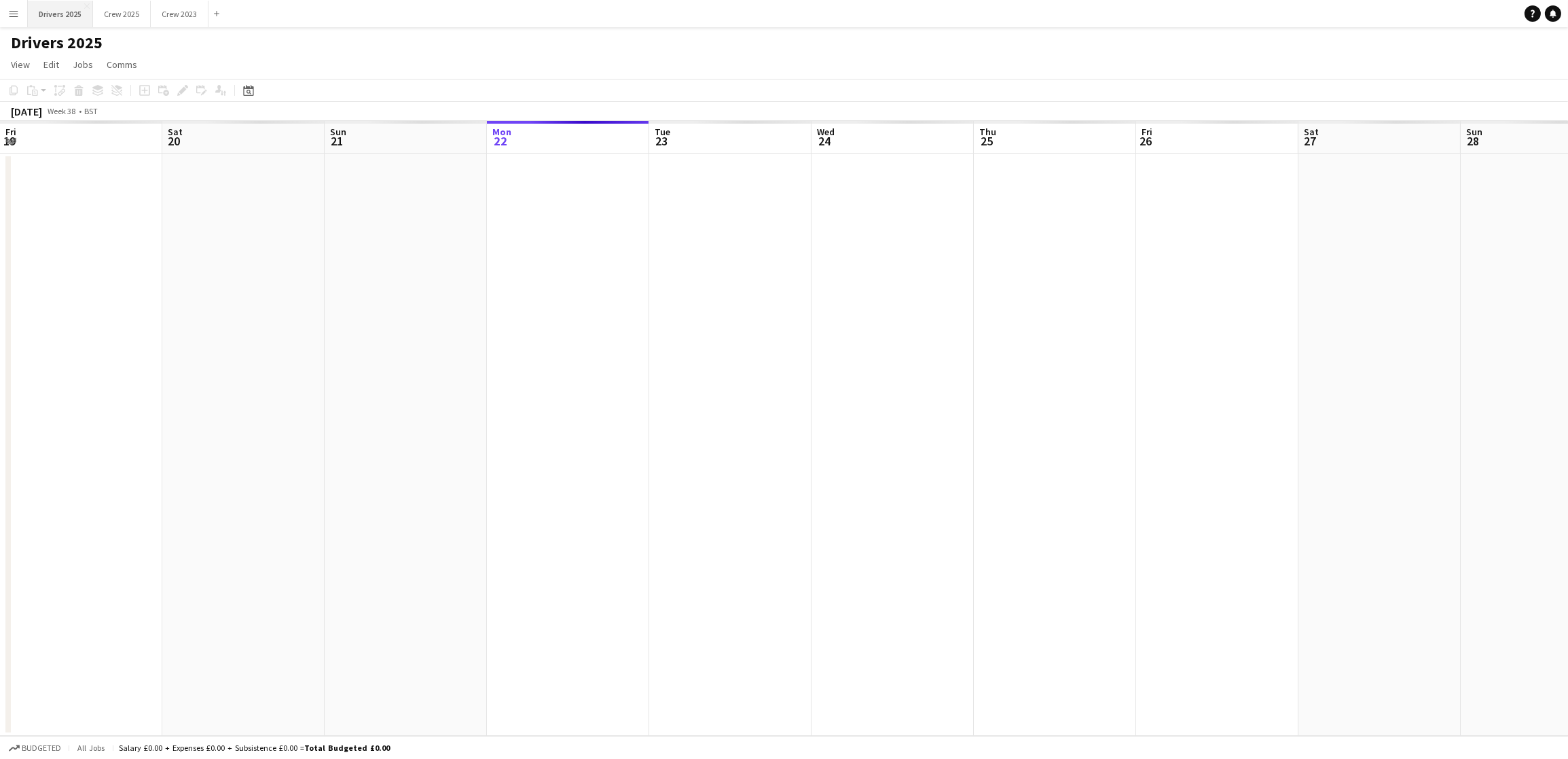
scroll to position [0, 324]
click at [137, 19] on button "Crew 2025 Close" at bounding box center [122, 14] width 58 height 27
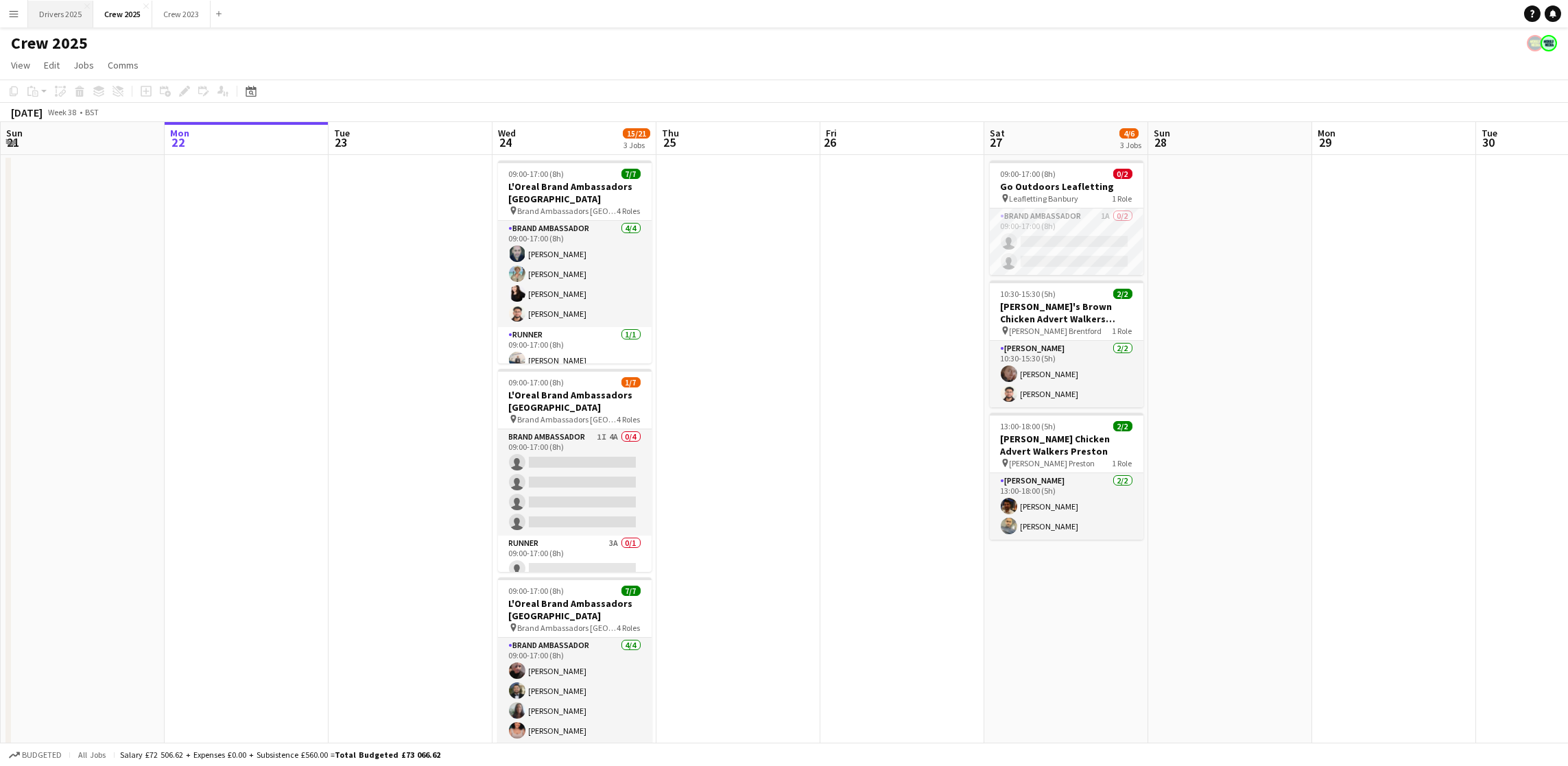
click at [67, 21] on button "Drivers 2025 Close" at bounding box center [61, 14] width 65 height 27
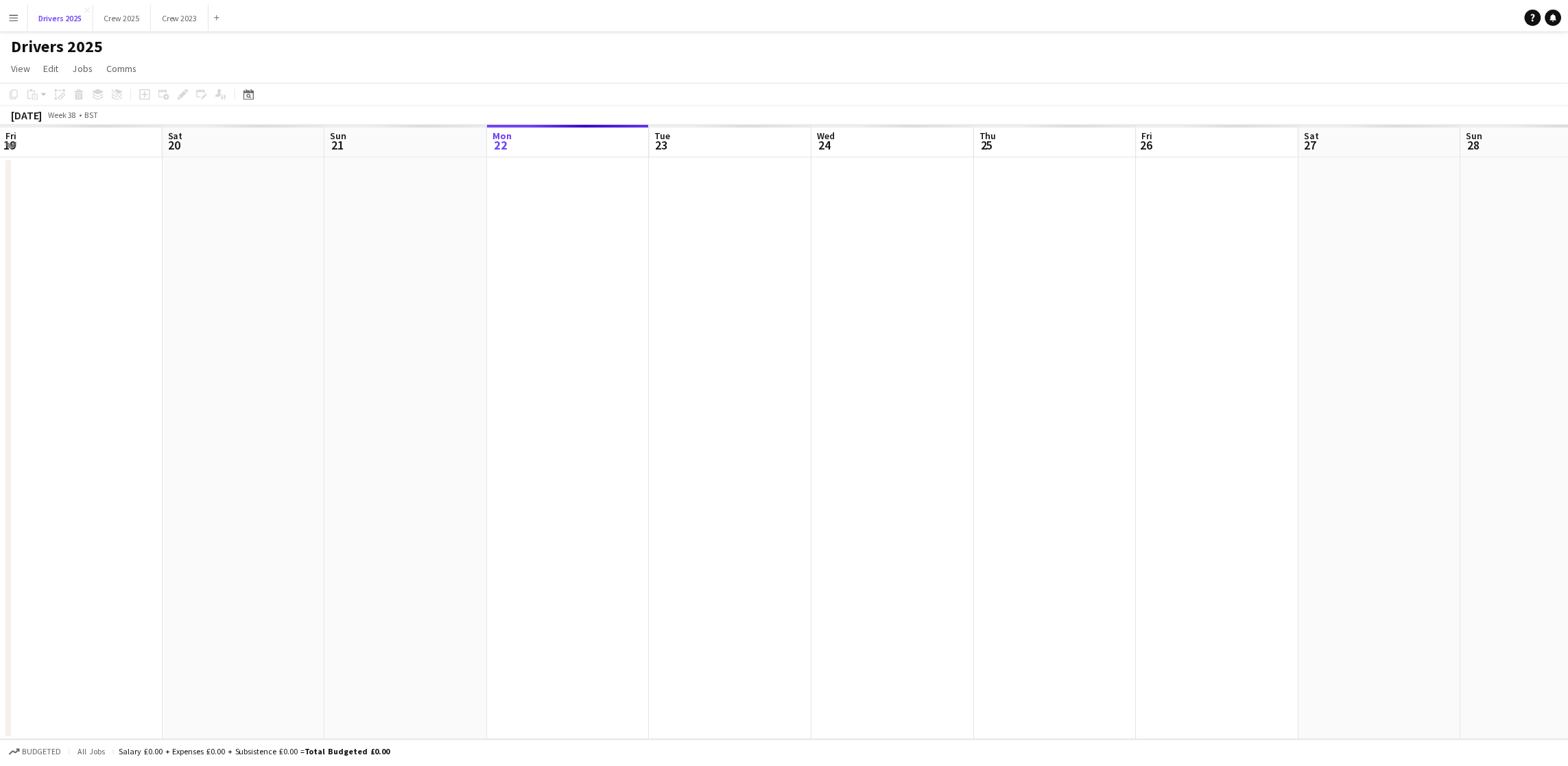
scroll to position [0, 327]
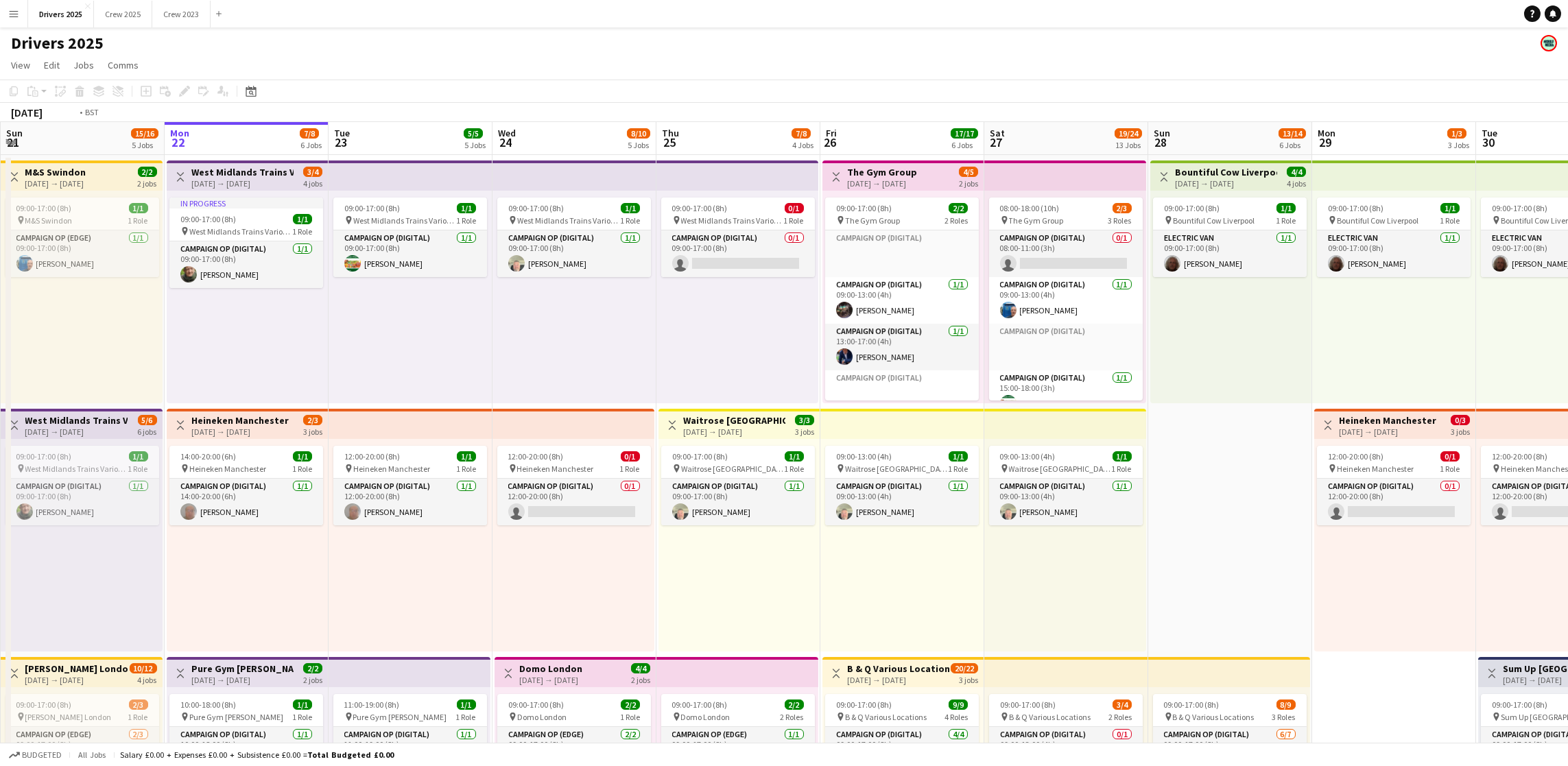
drag, startPoint x: 1259, startPoint y: 412, endPoint x: 627, endPoint y: 399, distance: 632.1
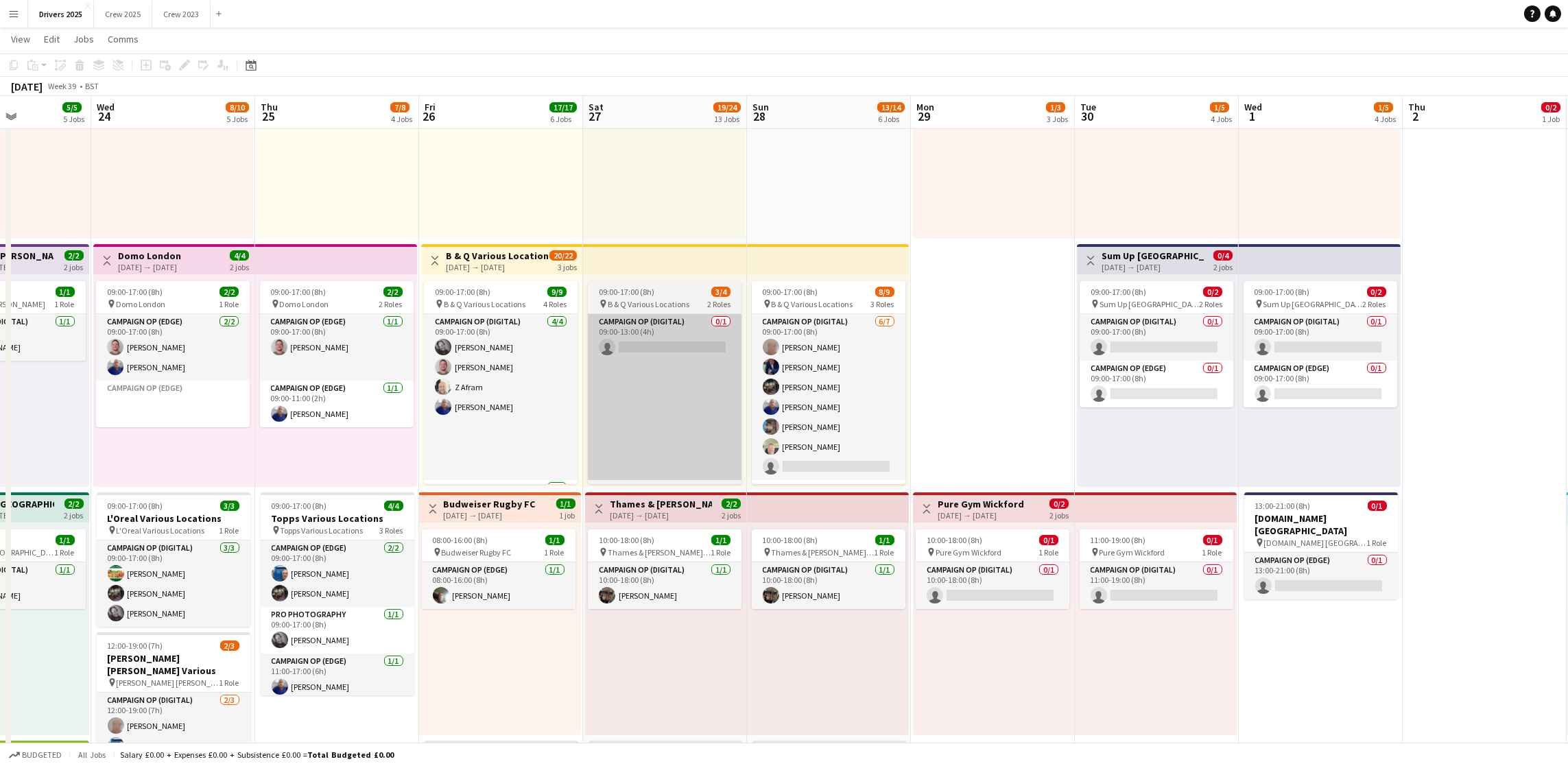
scroll to position [0, 385]
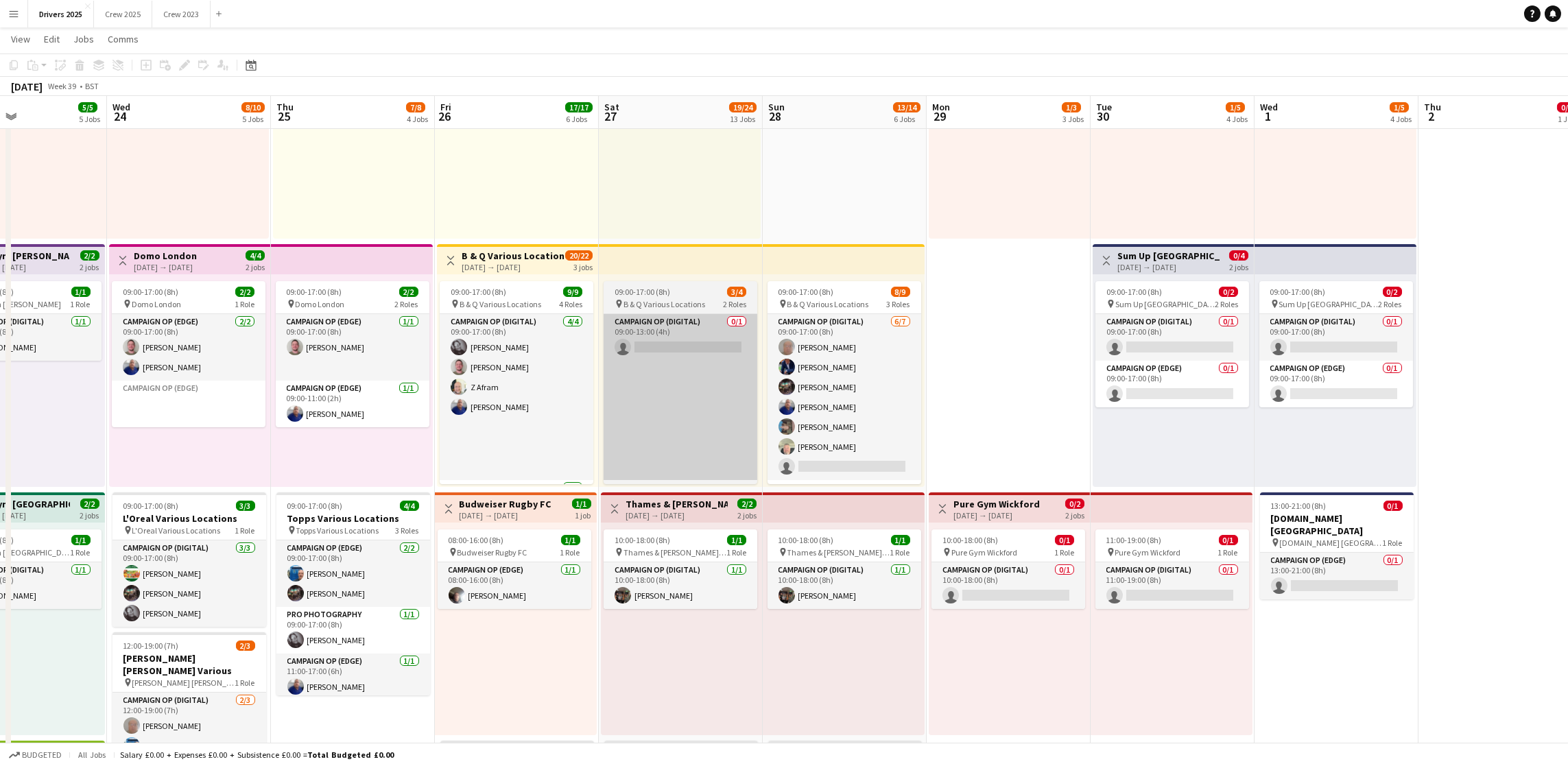
drag, startPoint x: 531, startPoint y: 390, endPoint x: 709, endPoint y: 385, distance: 178.1
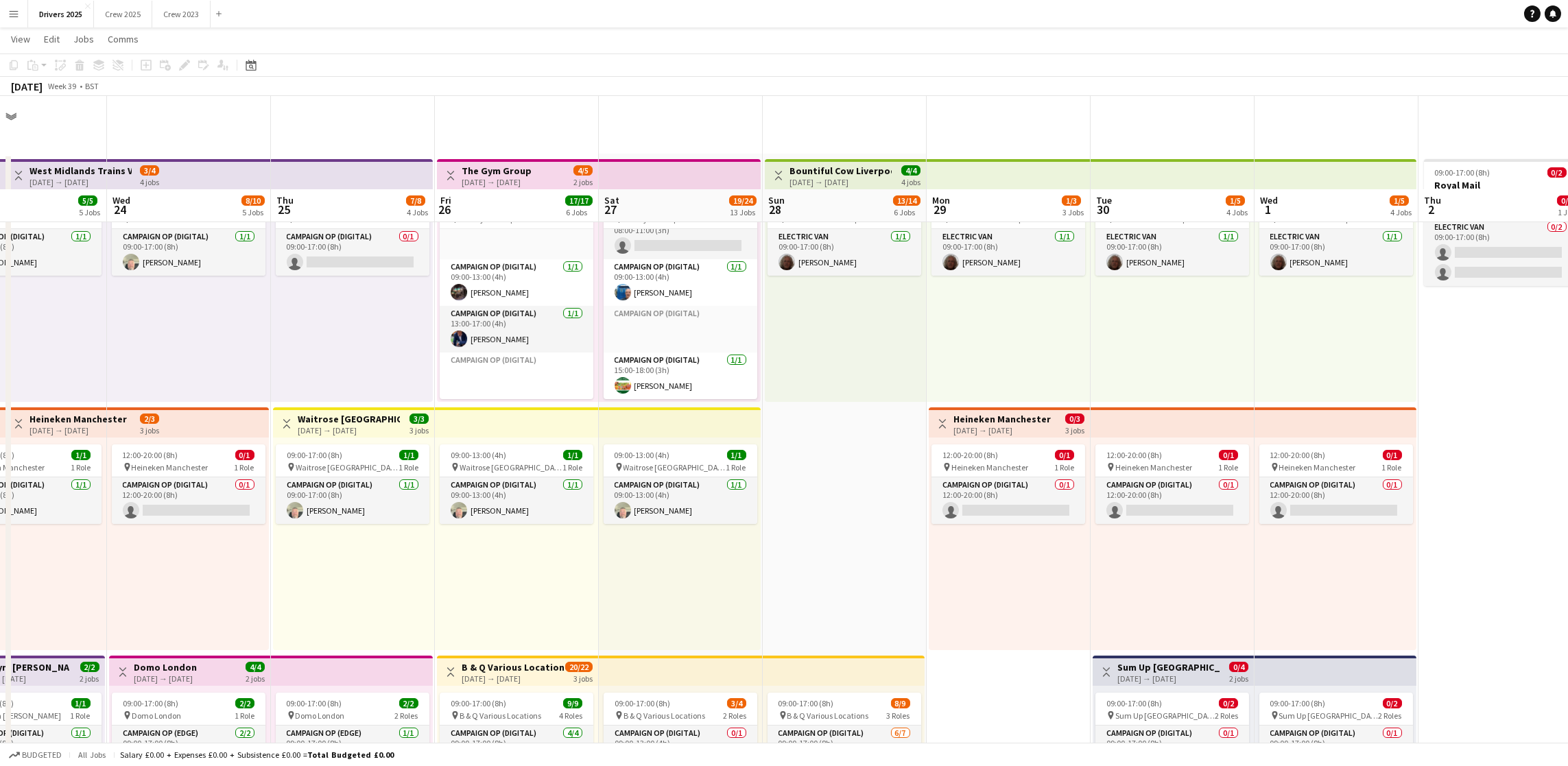
scroll to position [206, 0]
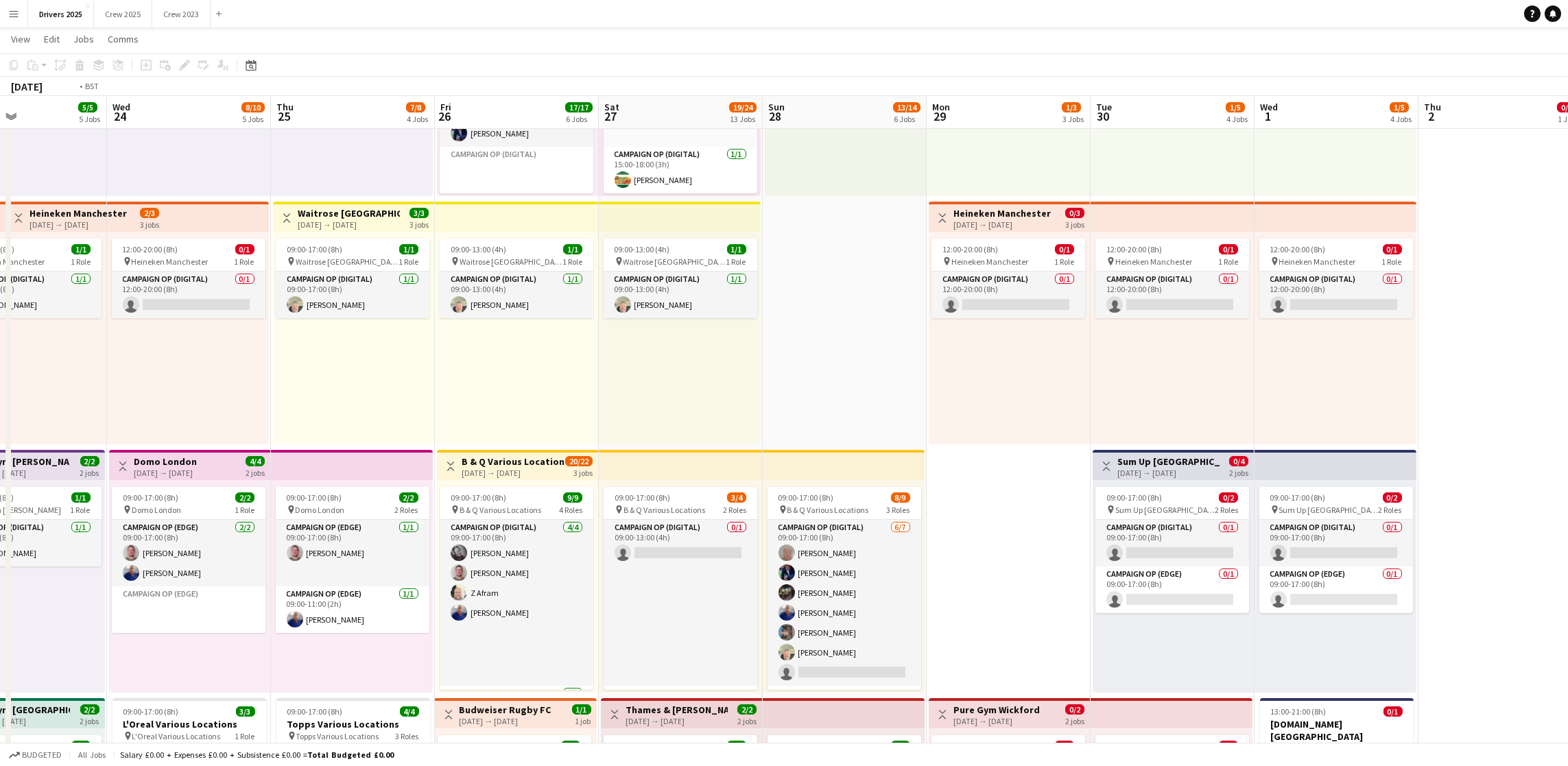
drag, startPoint x: 491, startPoint y: 419, endPoint x: 862, endPoint y: 399, distance: 371.5
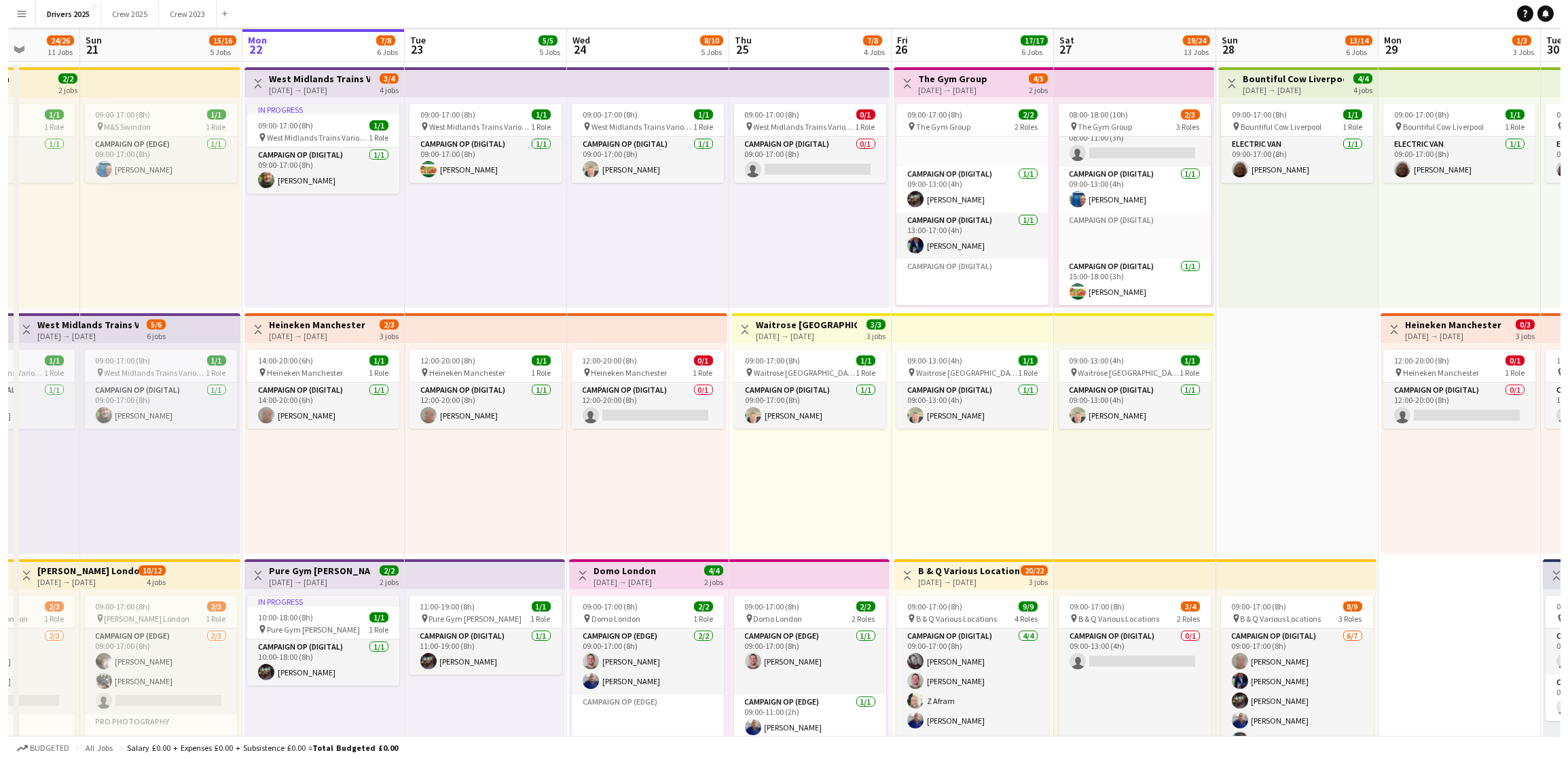
scroll to position [0, 0]
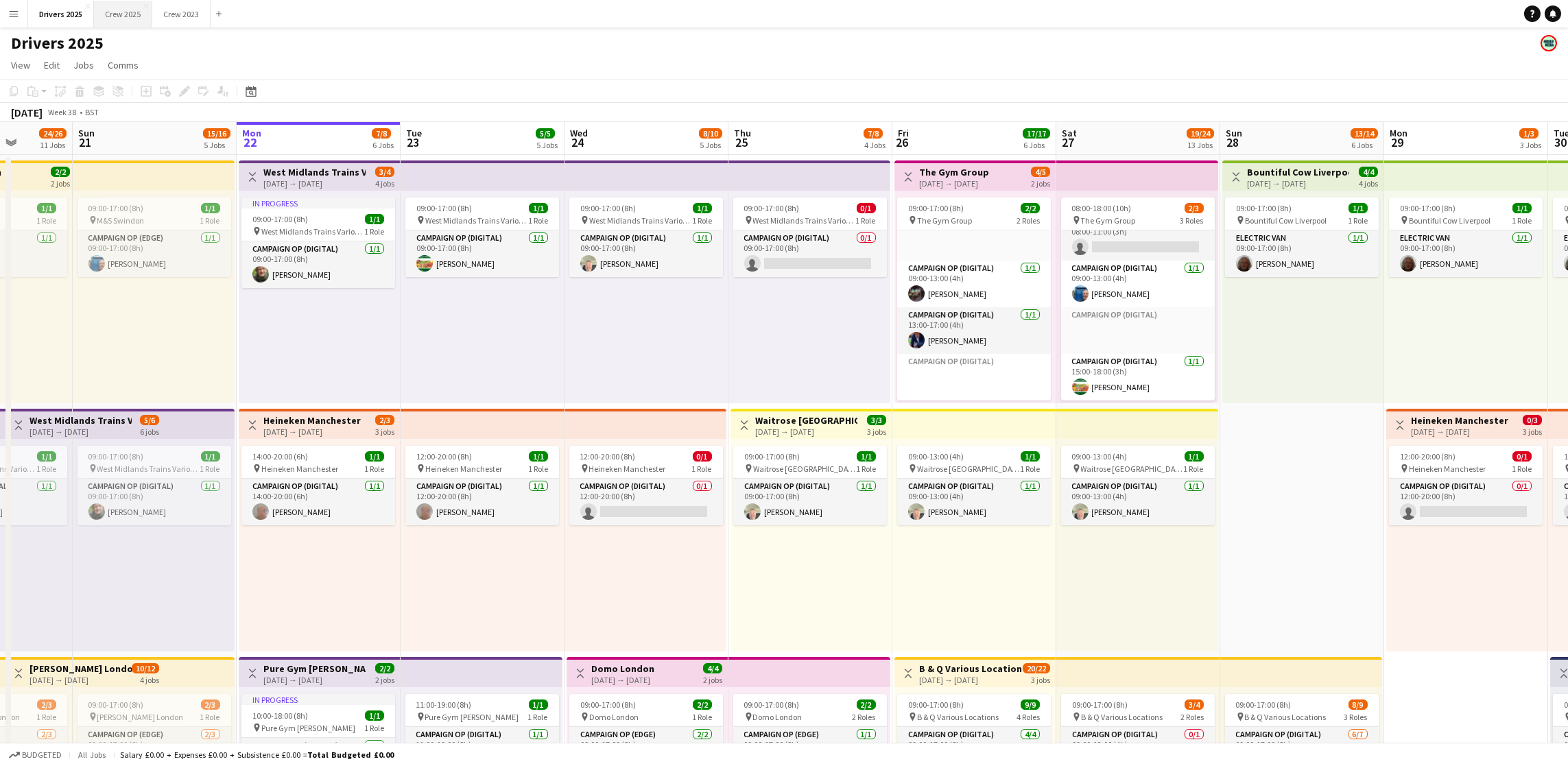
click at [138, 15] on button "Crew 2025 Close" at bounding box center [123, 14] width 58 height 27
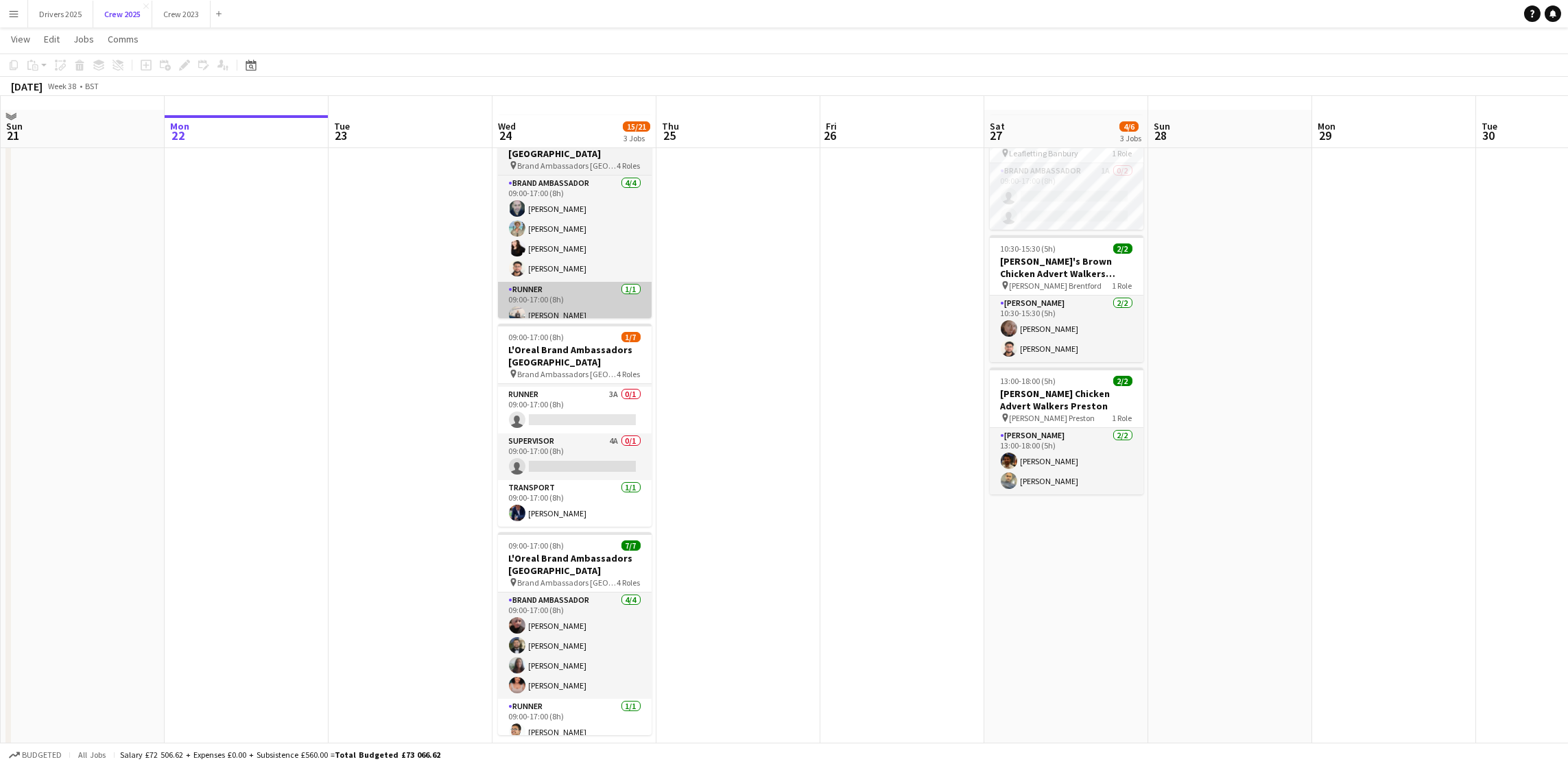
scroll to position [63, 0]
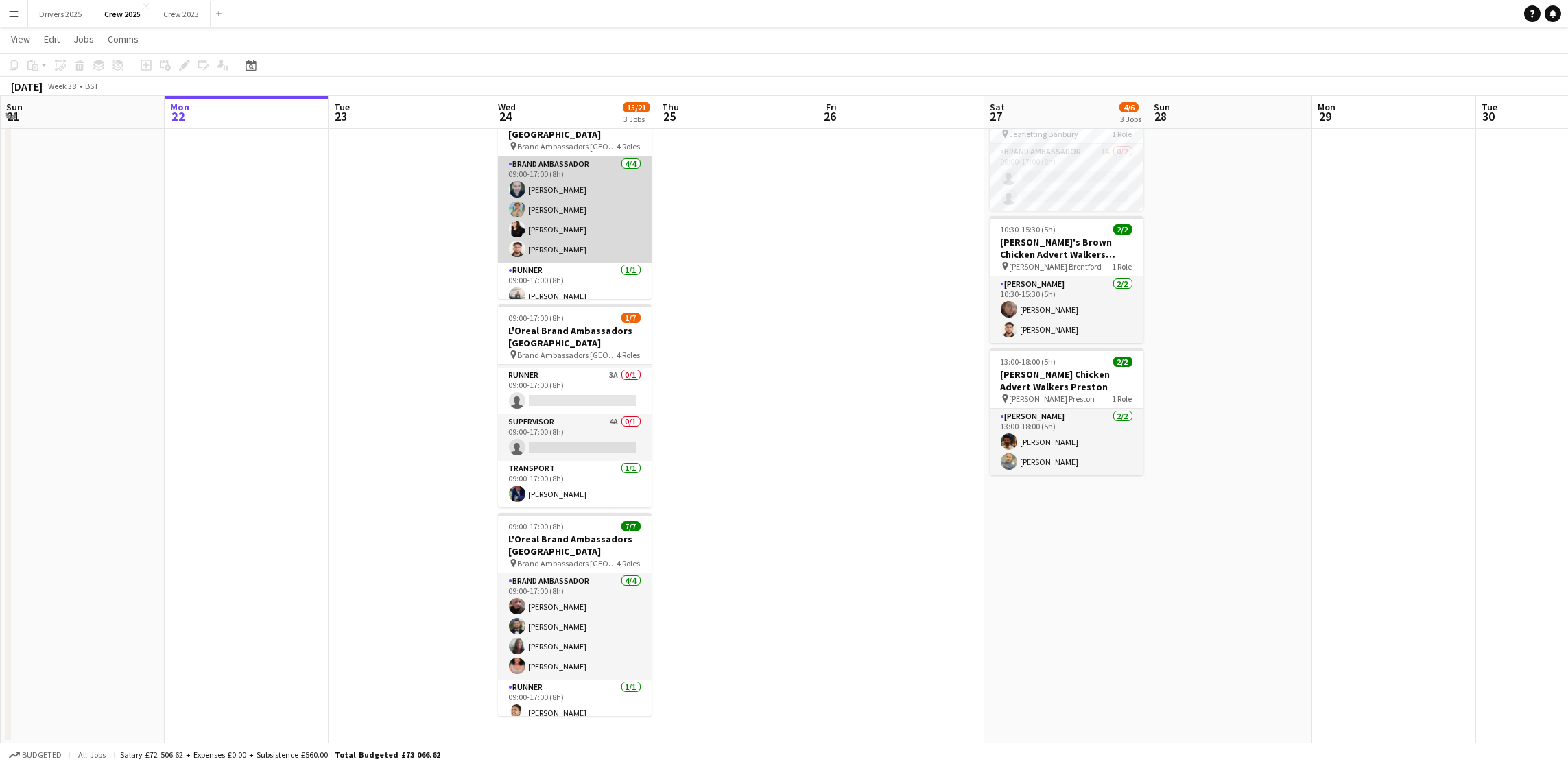
click at [555, 211] on app-card-role "Brand Ambassador [DATE] 09:00-17:00 (8h) [PERSON_NAME] [PERSON_NAME] [PERSON_NA…" at bounding box center [575, 209] width 154 height 106
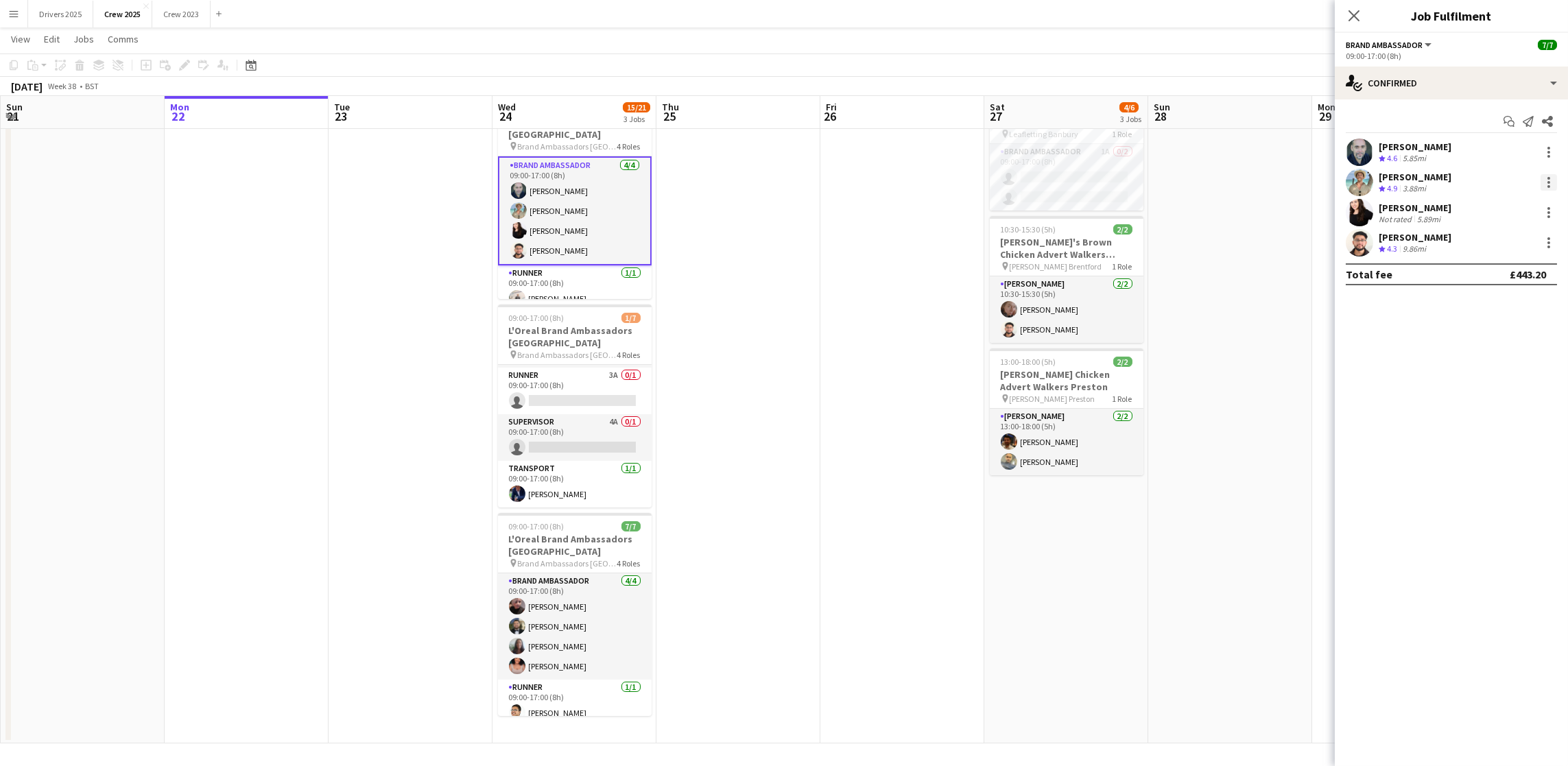
click at [1553, 184] on div at bounding box center [1549, 182] width 17 height 17
click at [1513, 334] on span "Remove" at bounding box center [1504, 340] width 85 height 12
click at [780, 593] on app-date-cell at bounding box center [739, 417] width 164 height 653
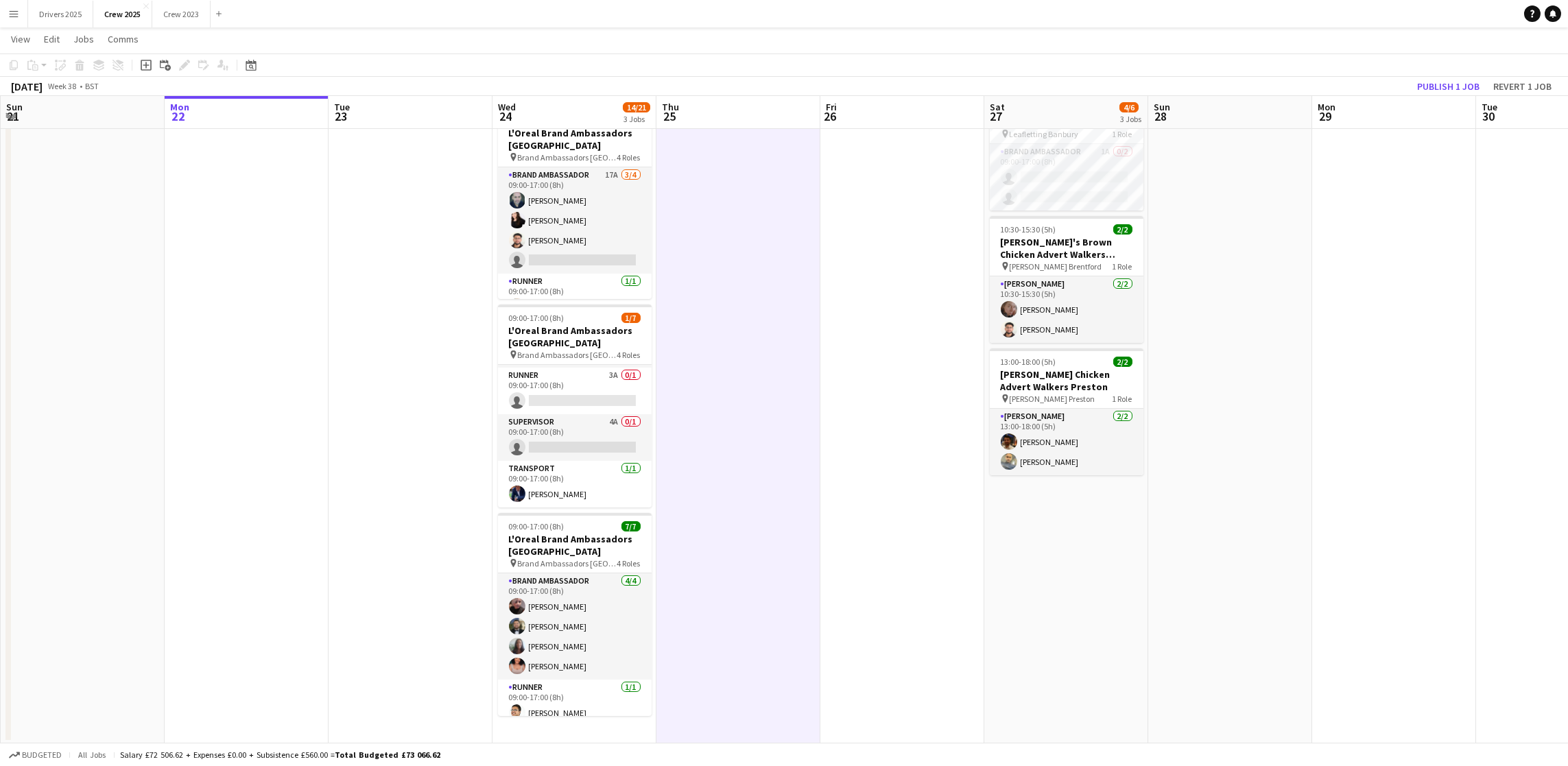
click at [1454, 94] on div "[DATE] Week 38 • BST Publish 1 job Revert 1 job" at bounding box center [784, 87] width 1568 height 19
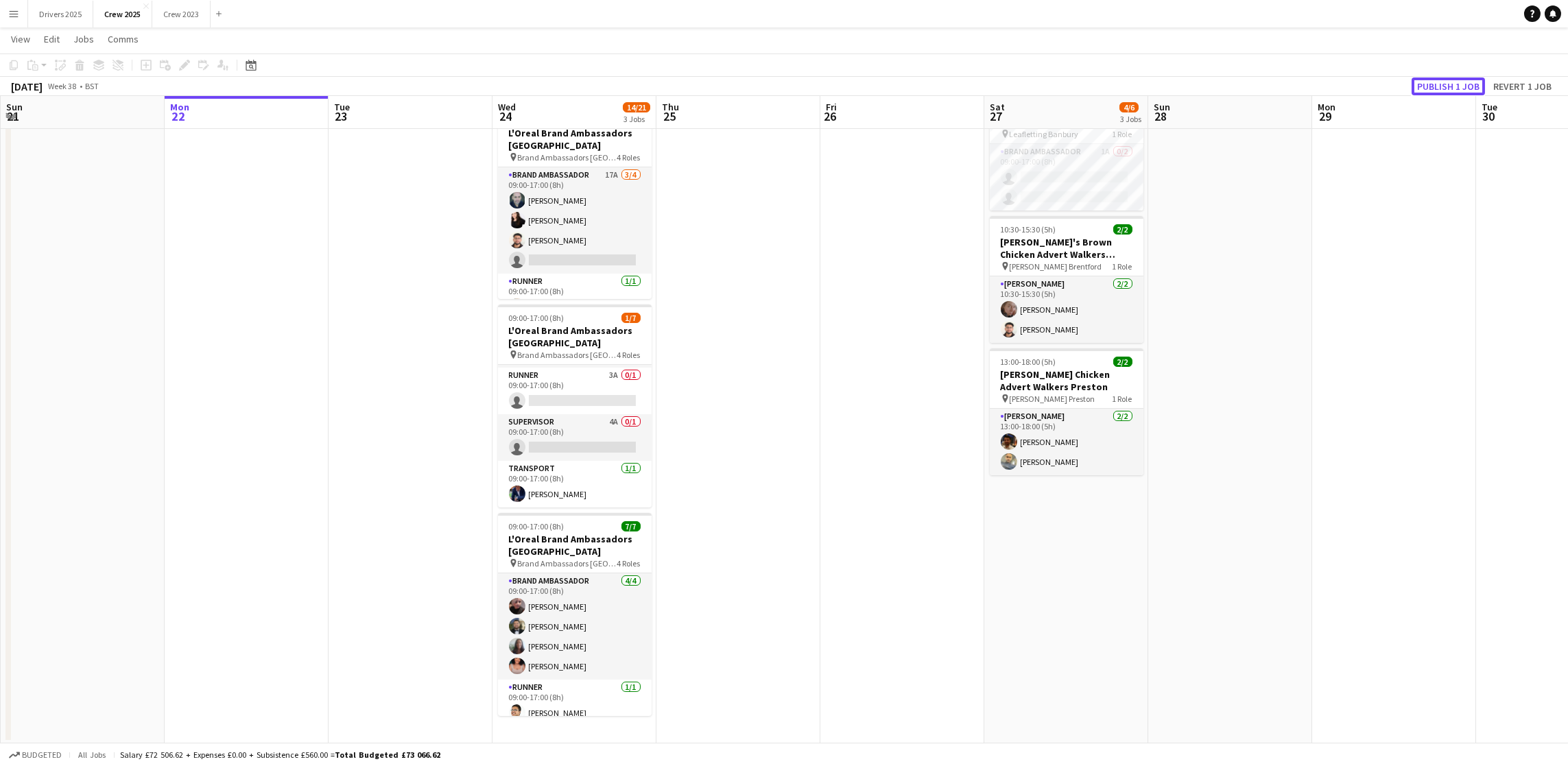
drag, startPoint x: 1445, startPoint y: 77, endPoint x: 1431, endPoint y: 87, distance: 17.2
click at [1445, 78] on button "Publish 1 job" at bounding box center [1448, 87] width 74 height 18
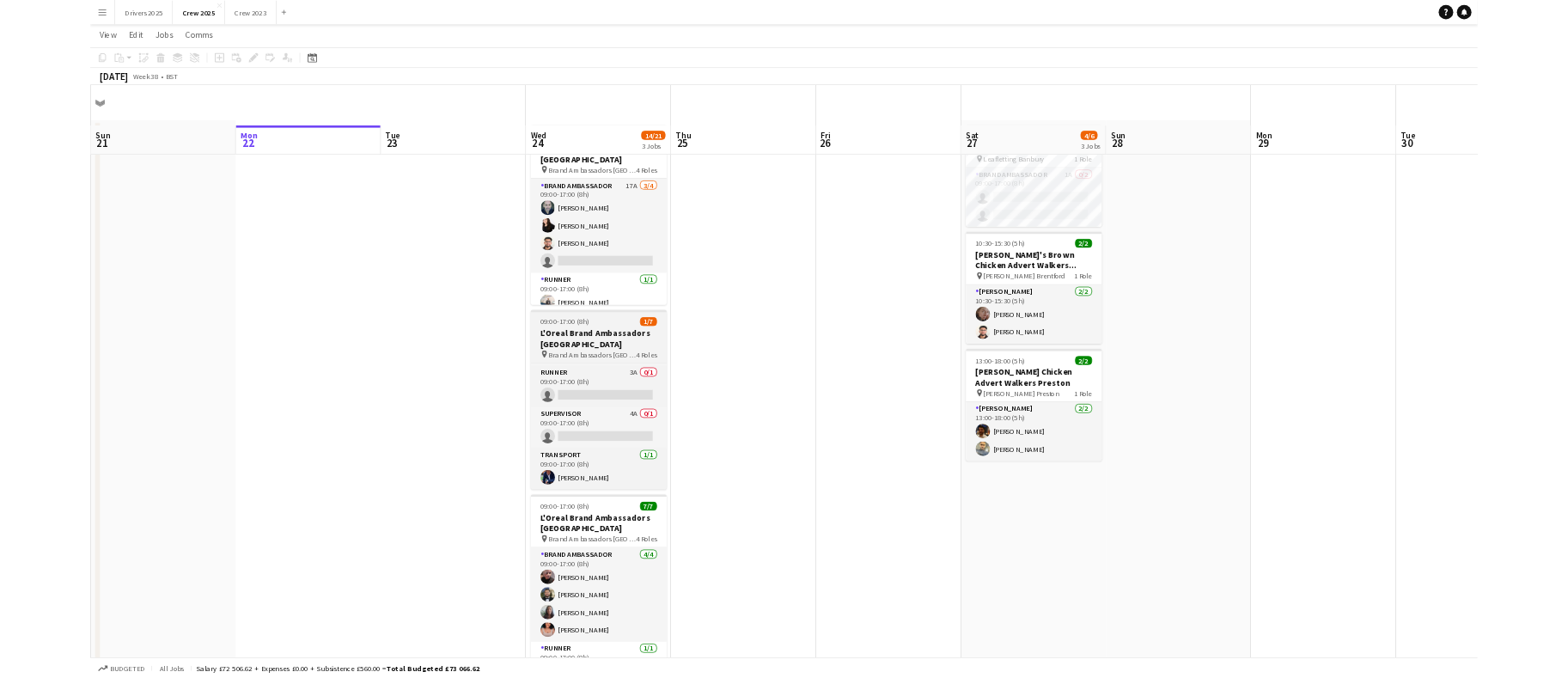
scroll to position [0, 0]
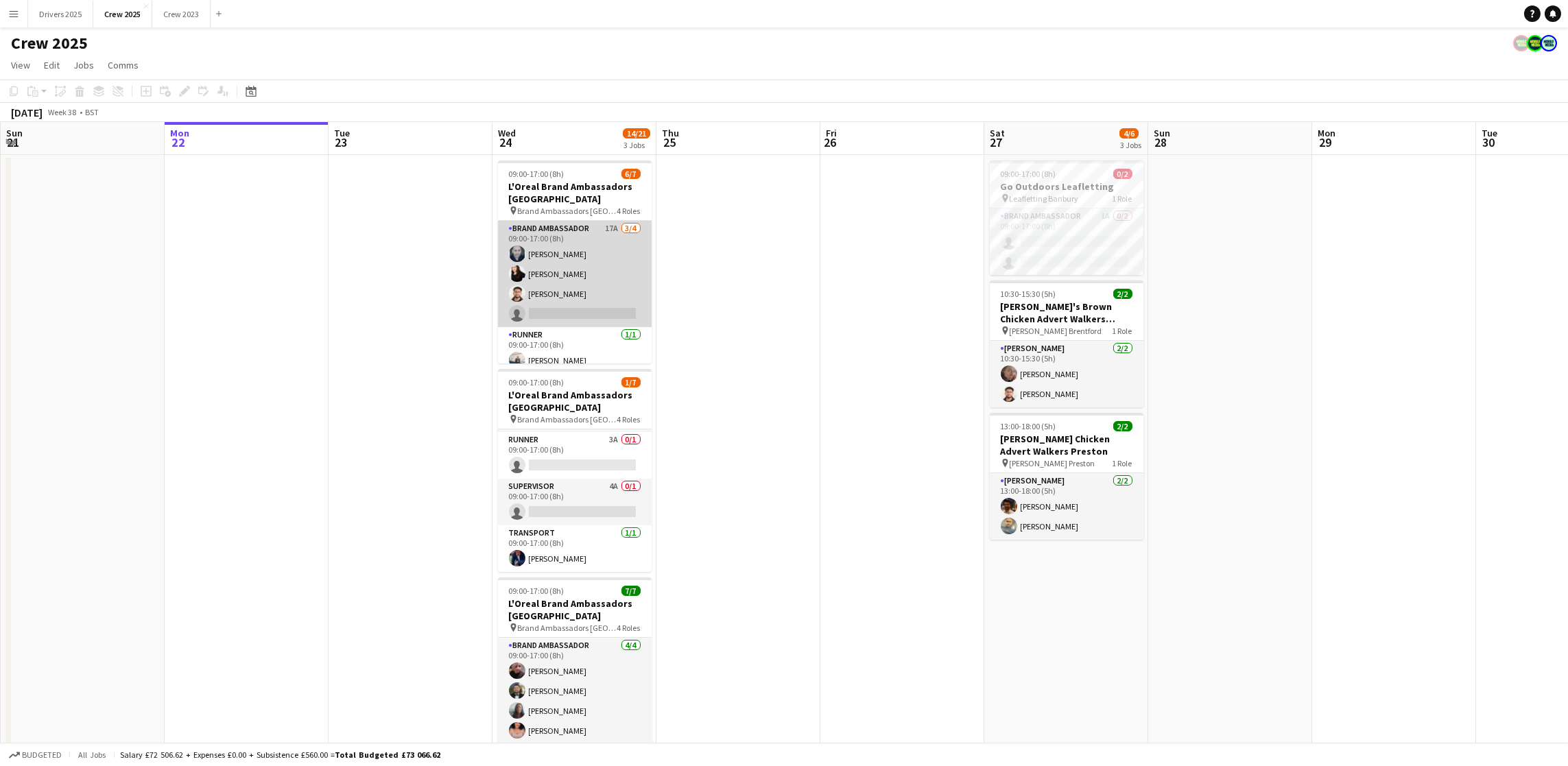
click at [580, 307] on app-card-role "Brand Ambassador 17A [DATE] 09:00-17:00 (8h) [PERSON_NAME] [PERSON_NAME] [PERSO…" at bounding box center [575, 273] width 154 height 106
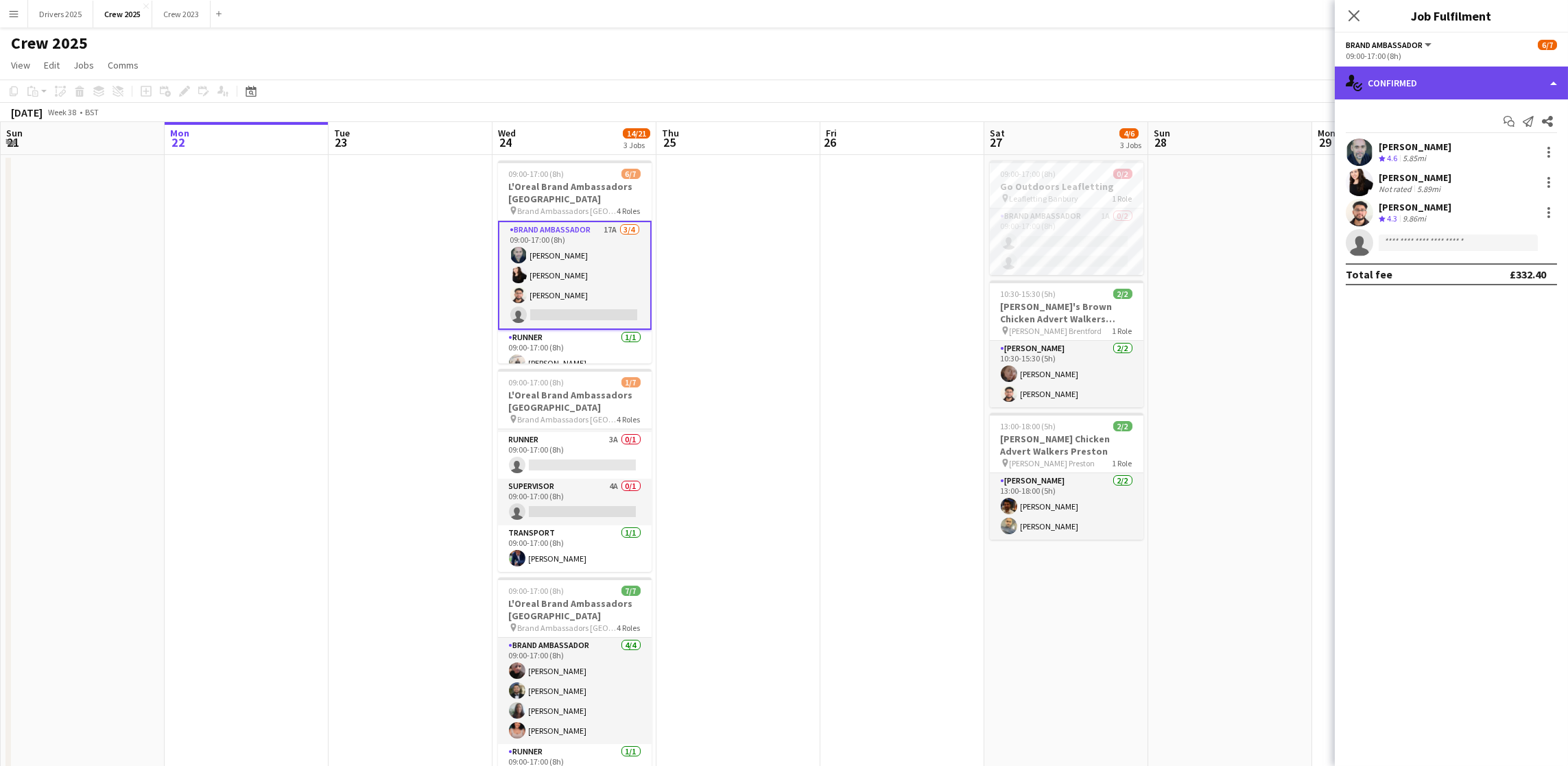
click at [1408, 77] on div "single-neutral-actions-check-2 Confirmed" at bounding box center [1451, 82] width 233 height 33
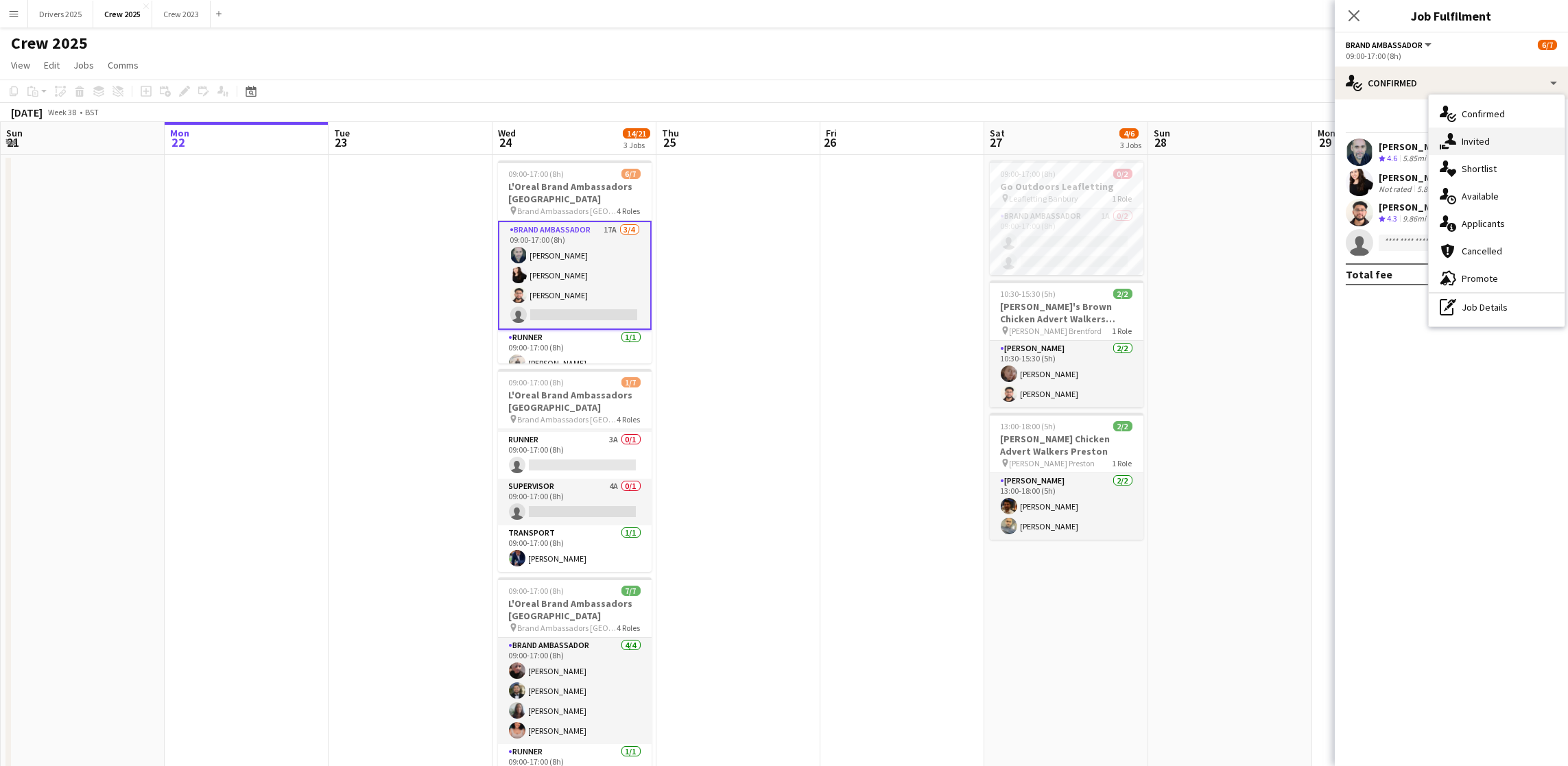
click at [1486, 137] on span "Invited" at bounding box center [1476, 141] width 28 height 12
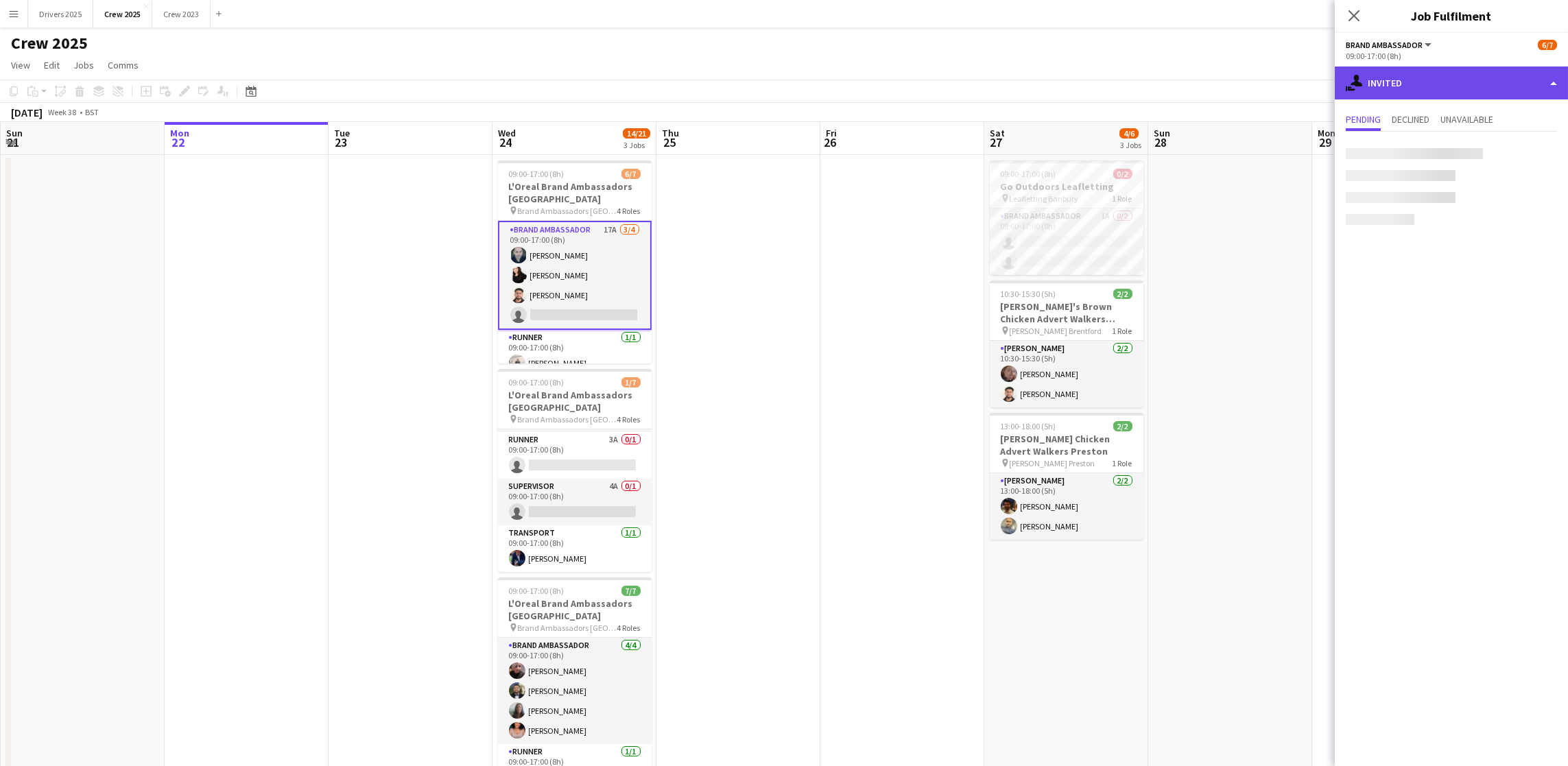
click at [1474, 86] on div "single-neutral-actions-share-1 Invited" at bounding box center [1451, 82] width 233 height 33
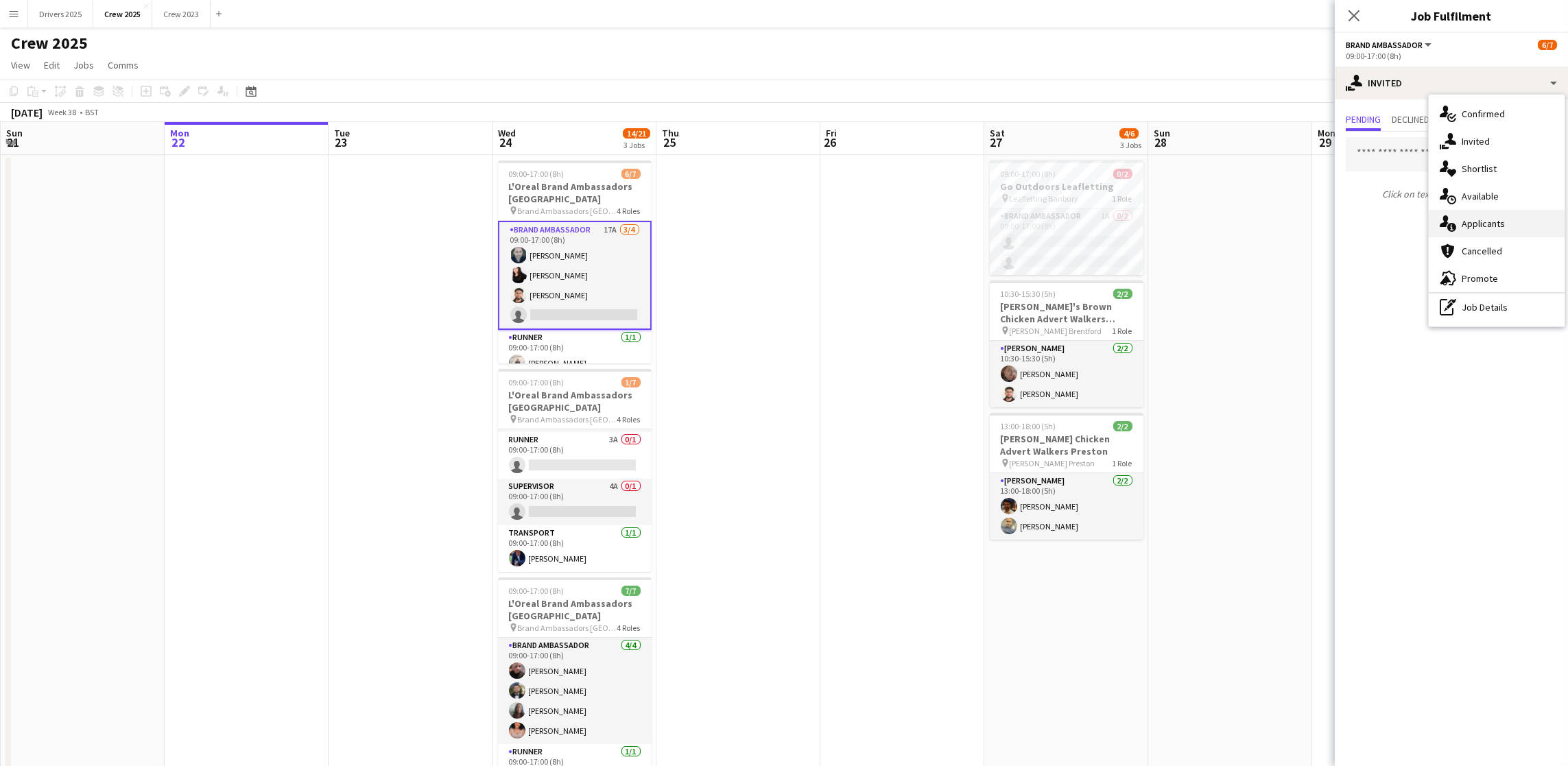
click at [1500, 213] on div "single-neutral-actions-information Applicants" at bounding box center [1497, 224] width 136 height 28
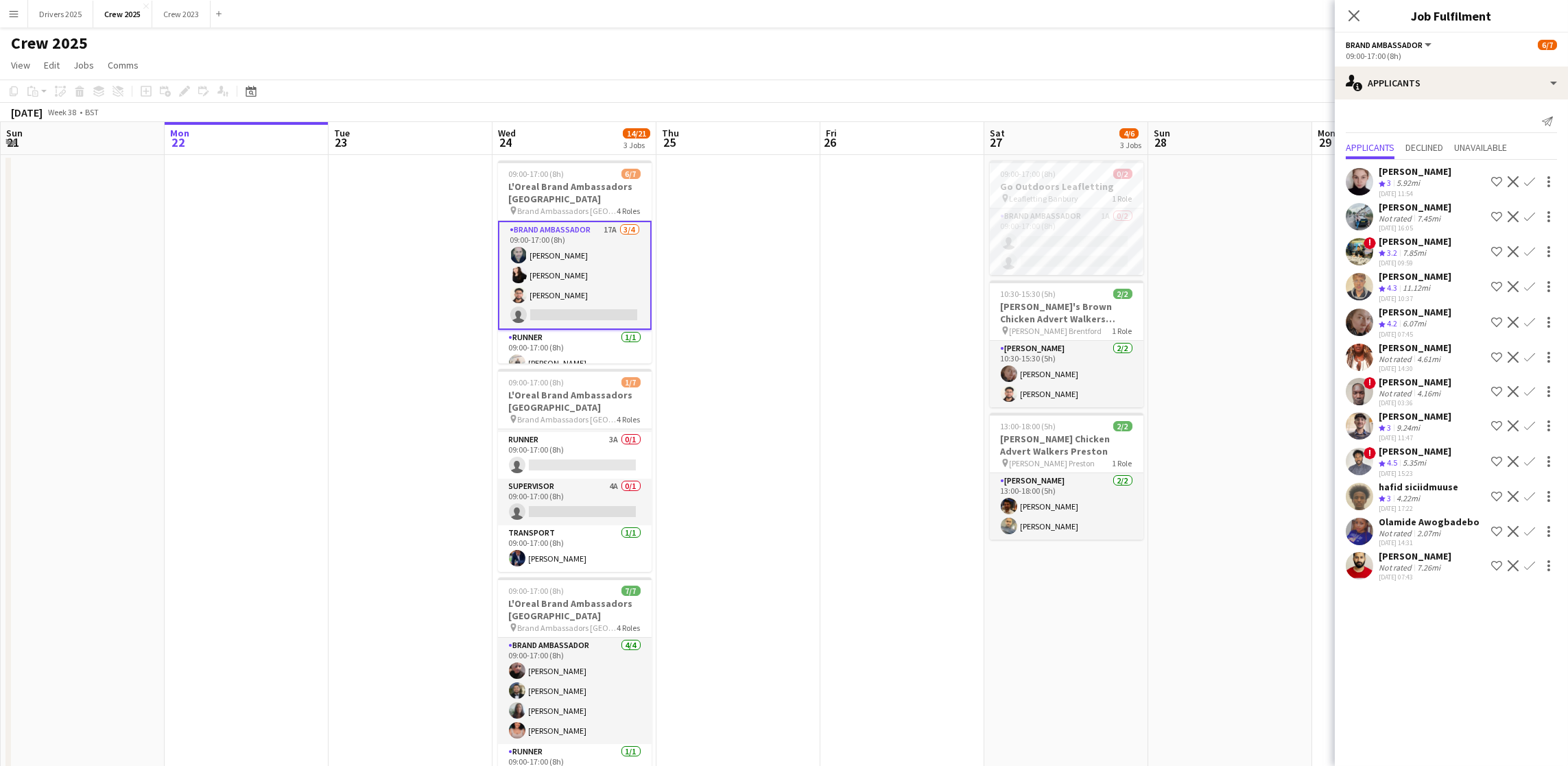
click at [1388, 345] on div "[PERSON_NAME]" at bounding box center [1415, 348] width 73 height 12
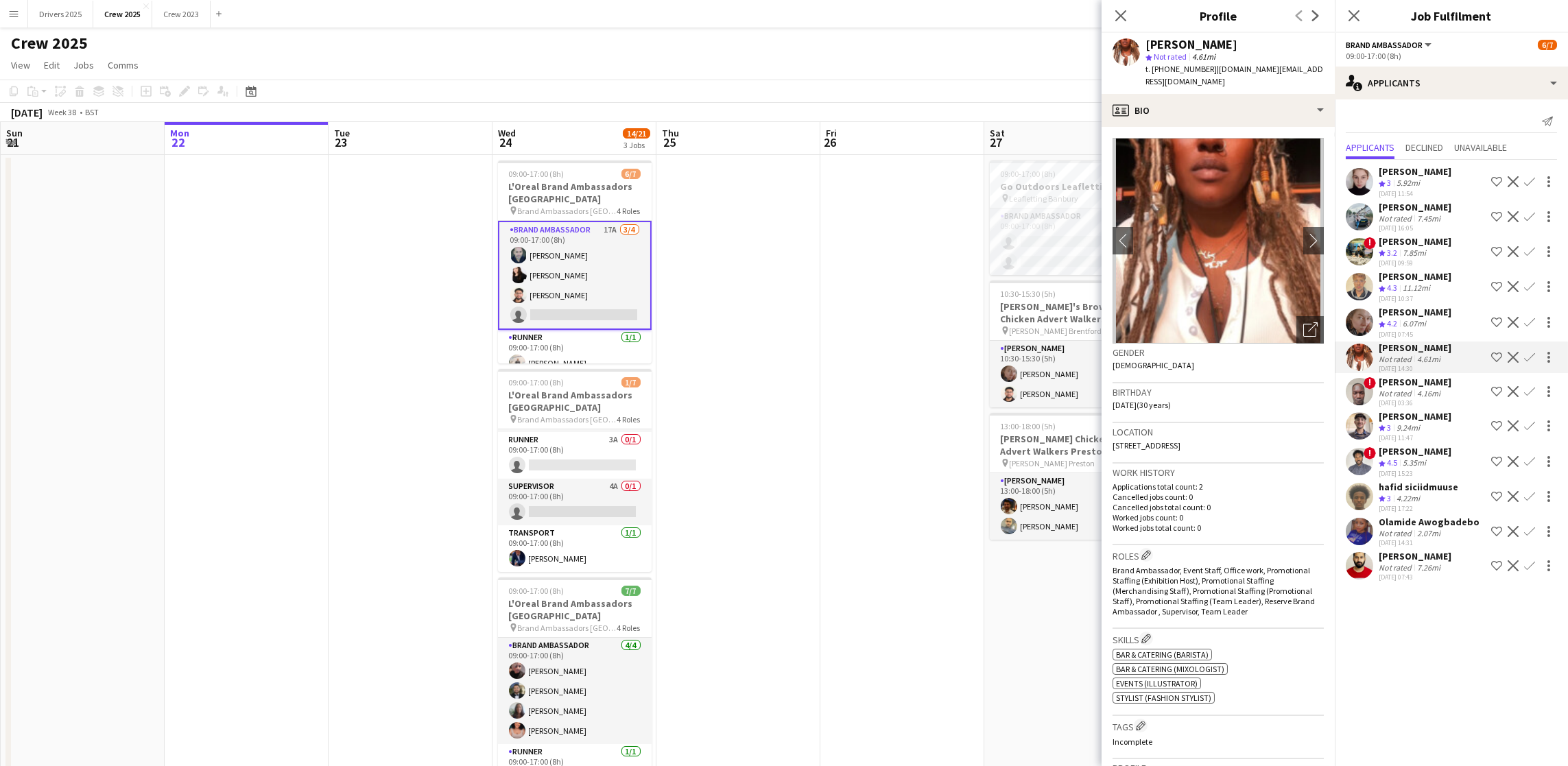
click at [1439, 308] on div "[PERSON_NAME]" at bounding box center [1415, 312] width 73 height 12
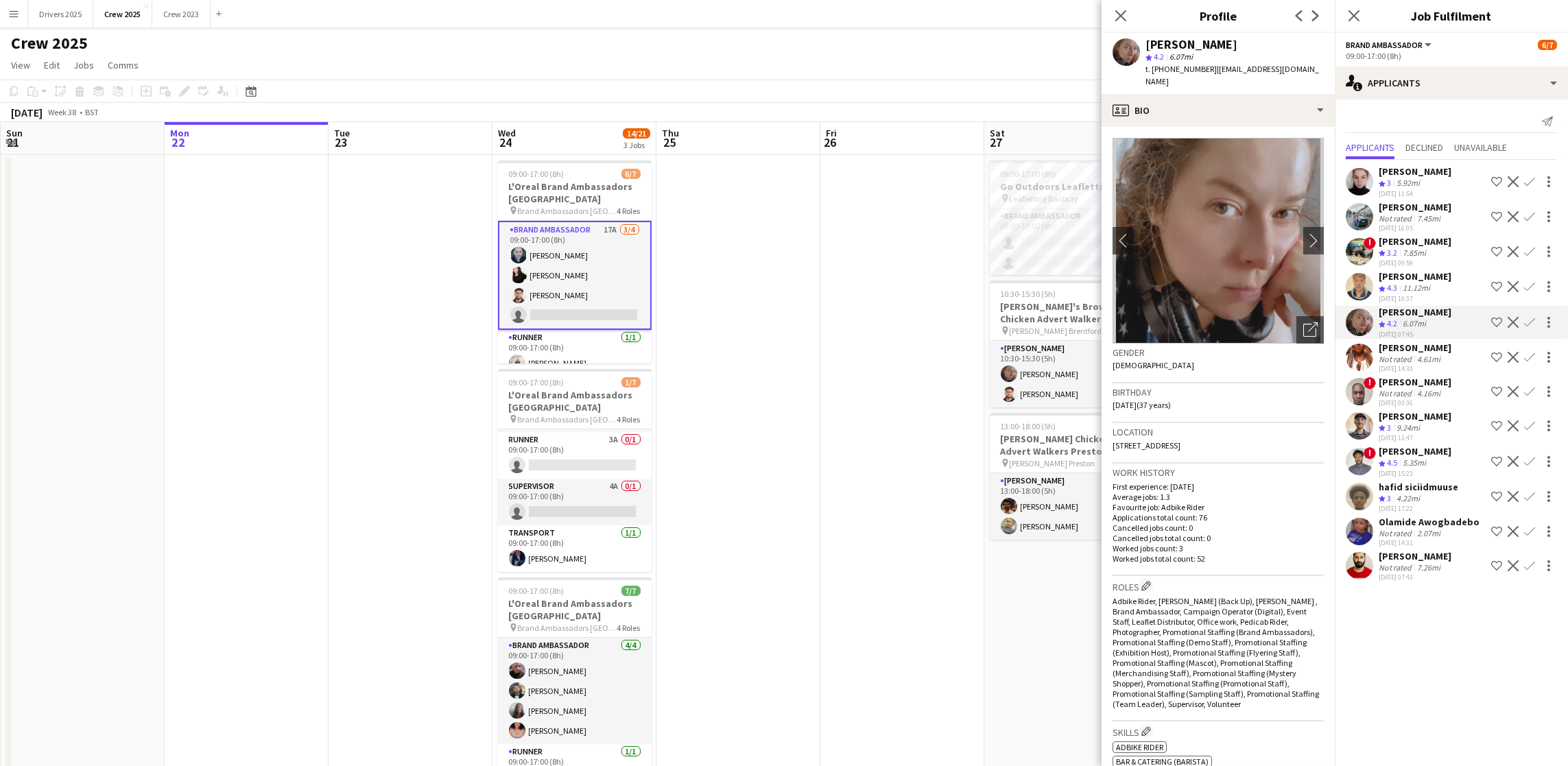
click at [1524, 321] on app-icon "Confirm" at bounding box center [1530, 322] width 11 height 11
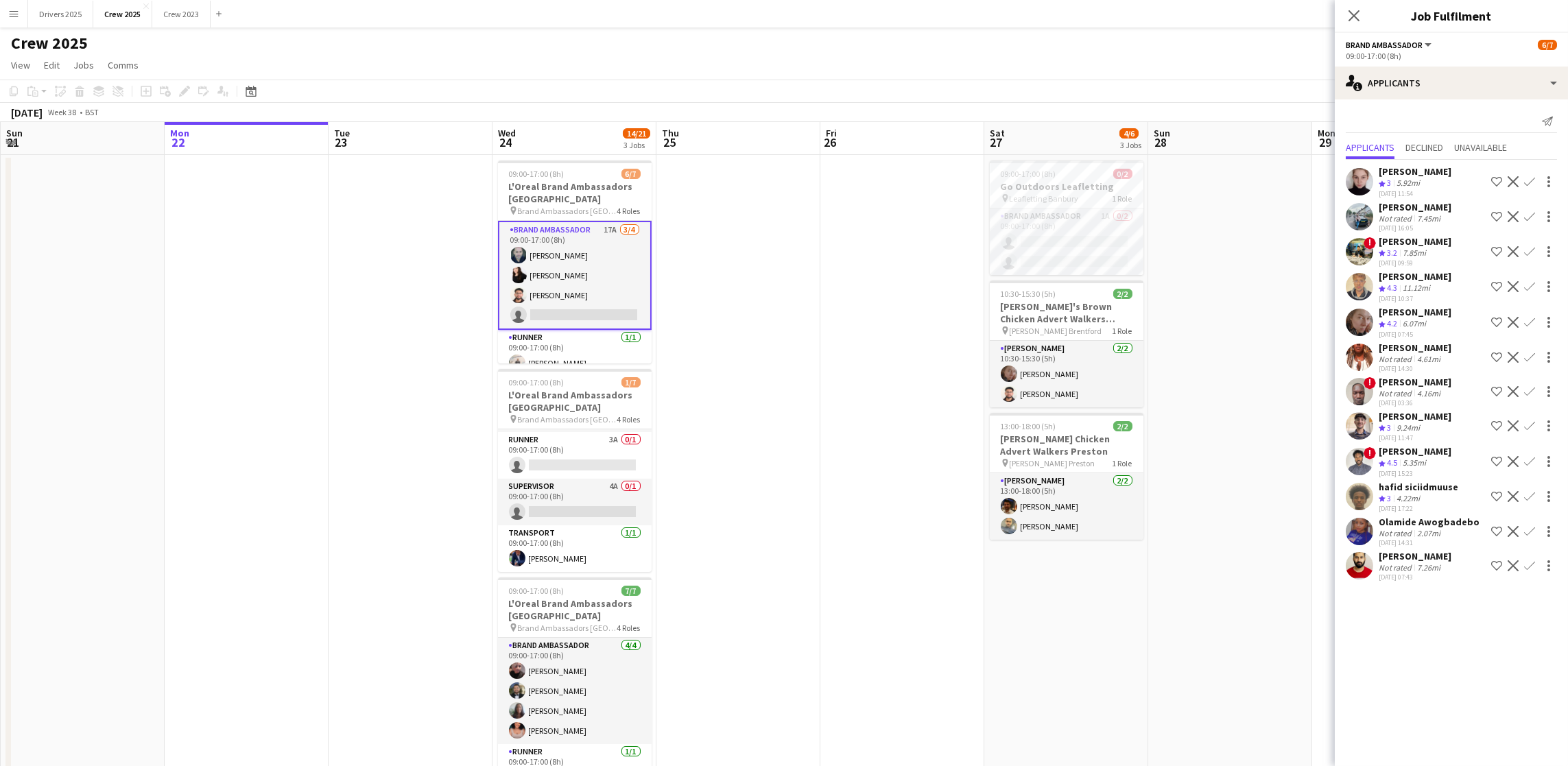
click at [1528, 320] on app-icon "Confirm" at bounding box center [1530, 322] width 11 height 11
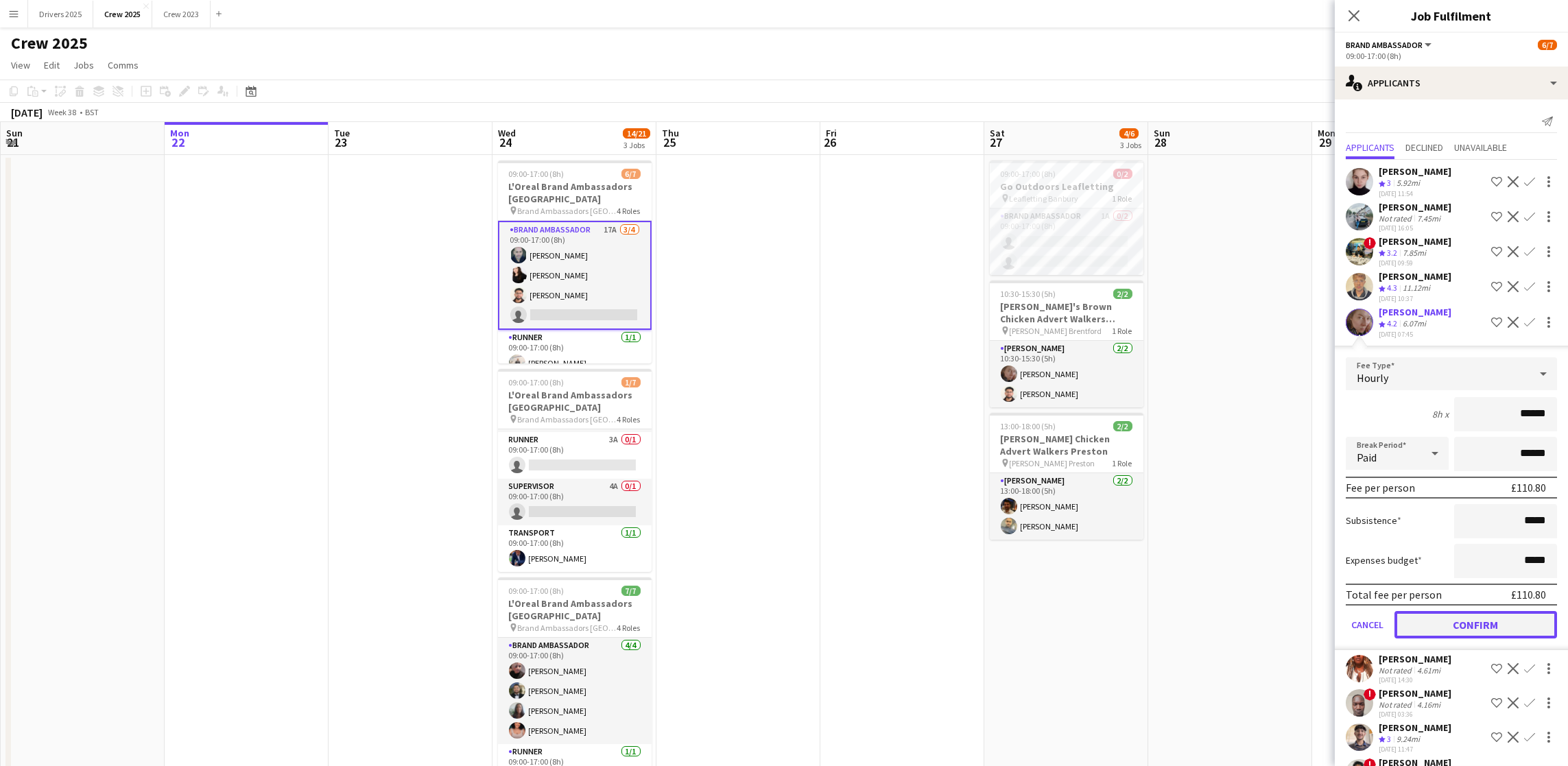
click at [1443, 612] on button "Confirm" at bounding box center [1476, 625] width 162 height 28
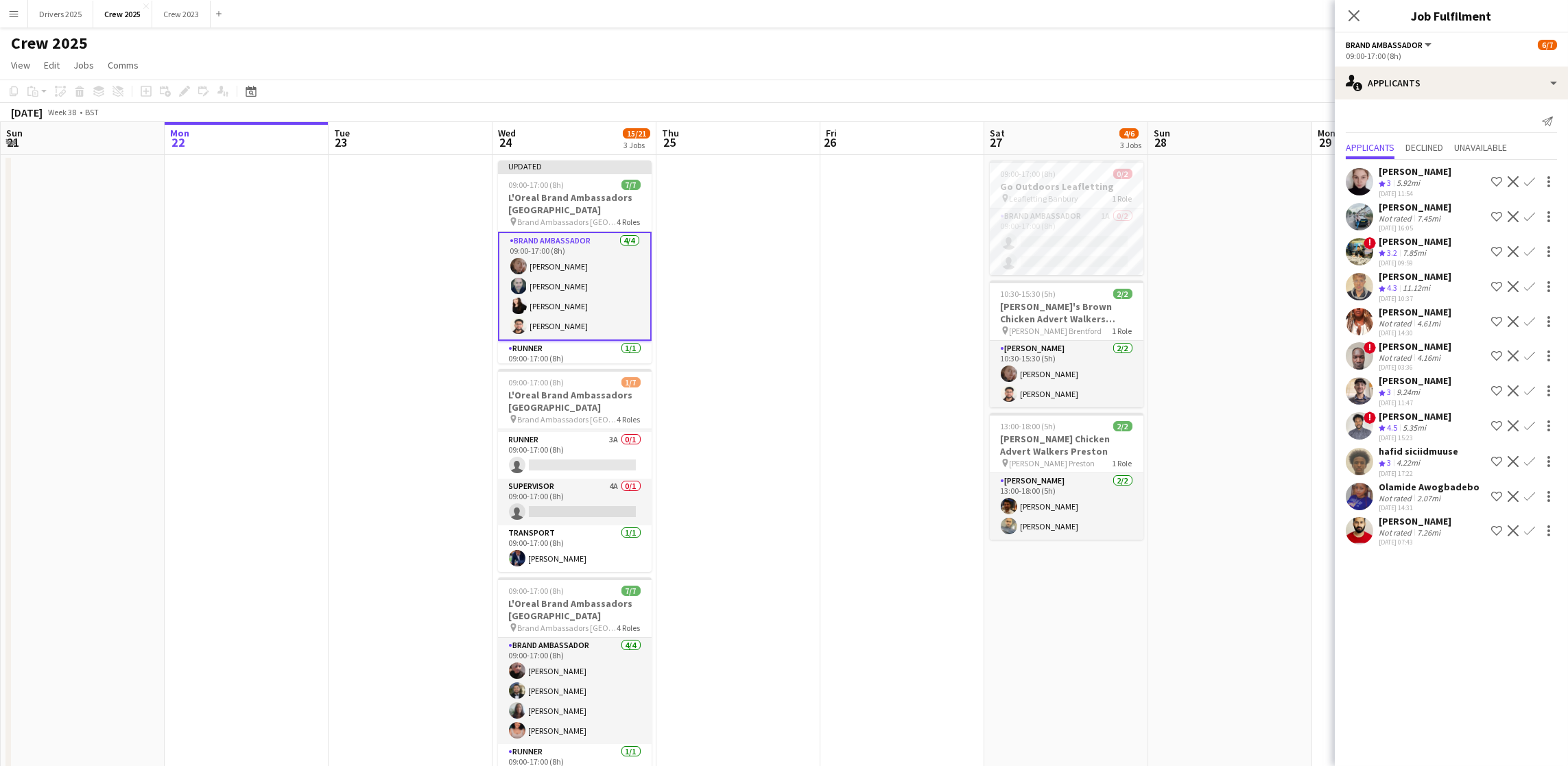
click at [963, 459] on app-date-cell at bounding box center [902, 482] width 164 height 653
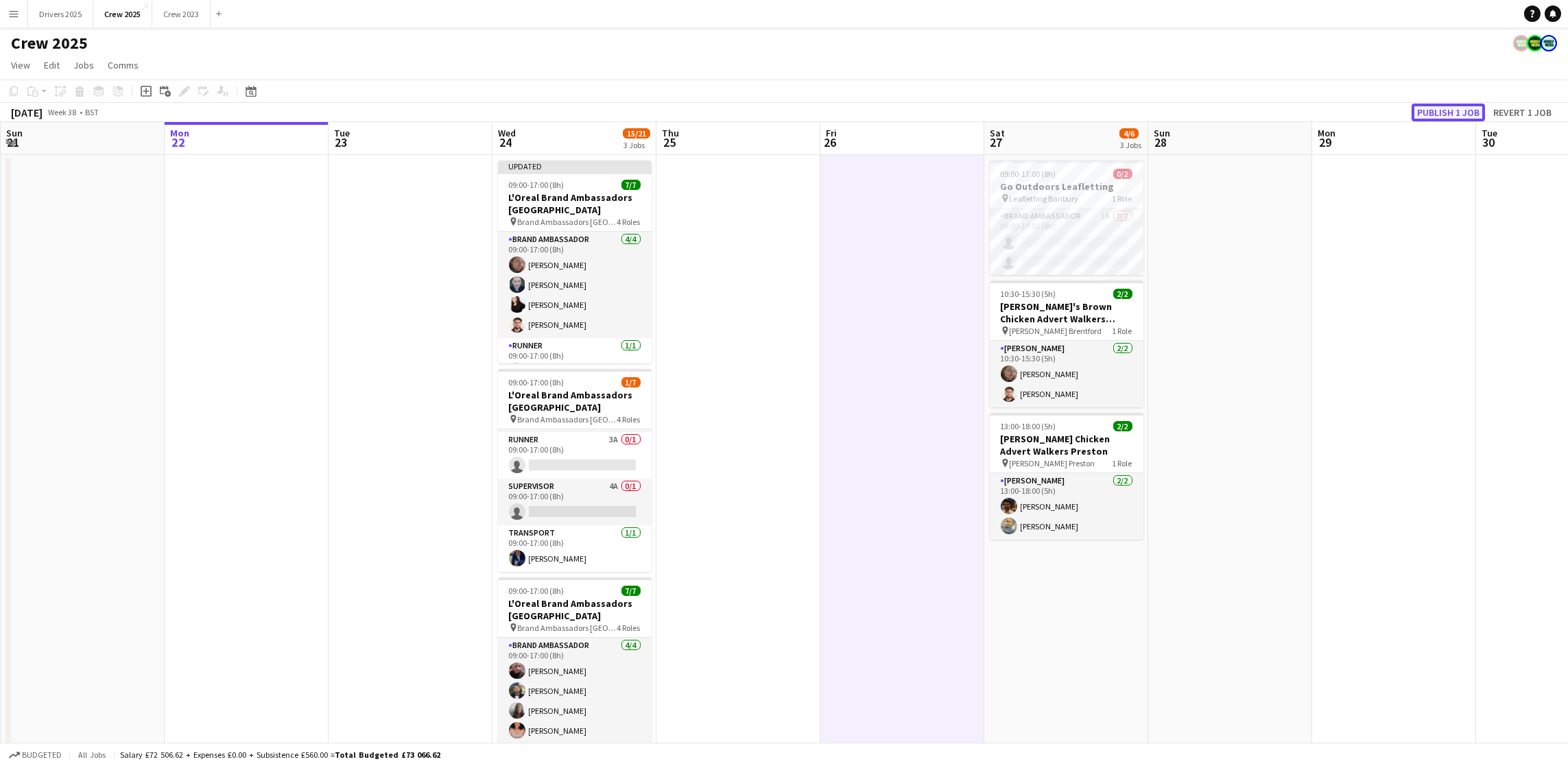
click at [1436, 114] on button "Publish 1 job" at bounding box center [1448, 112] width 74 height 18
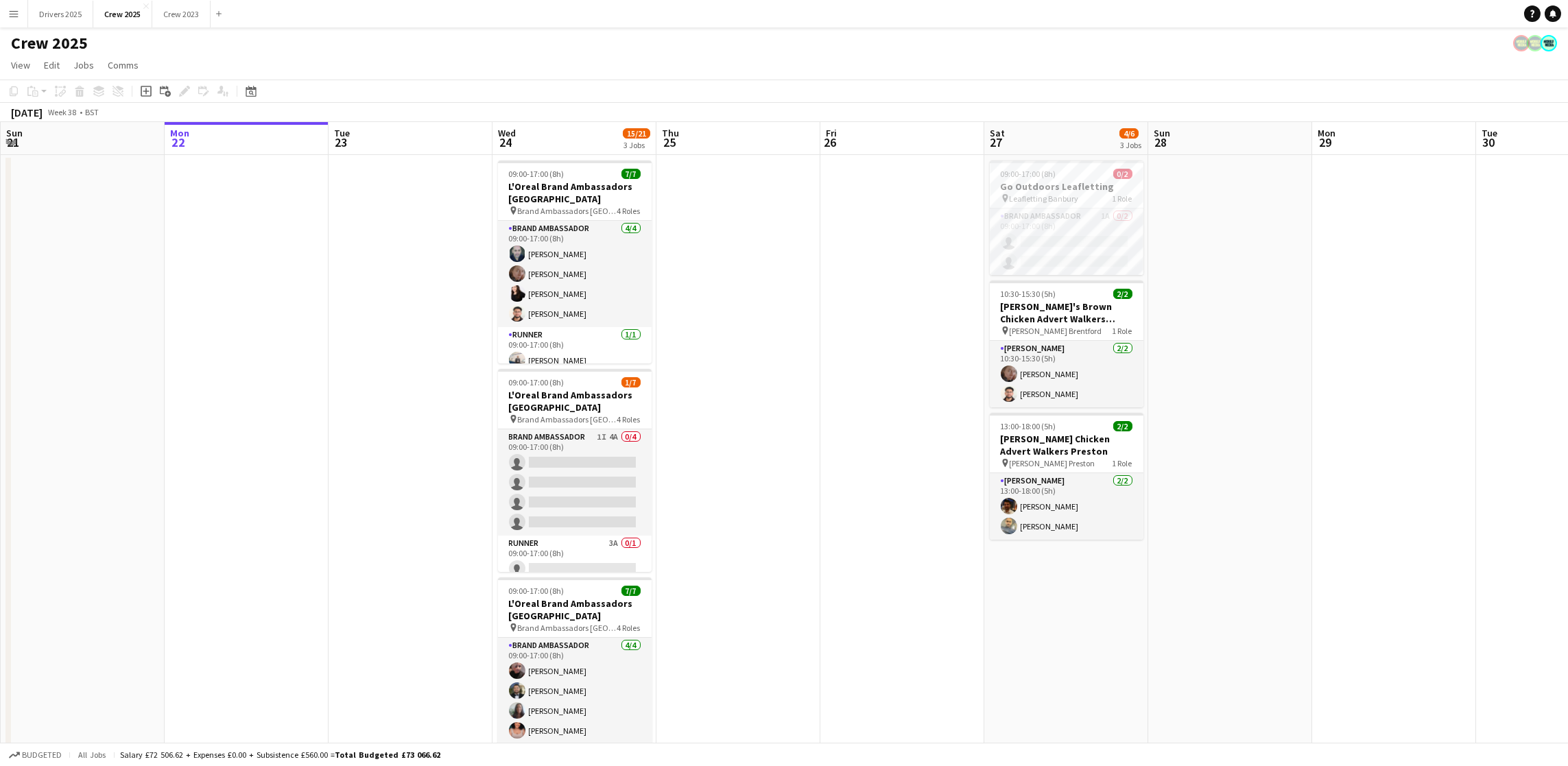
click at [1226, 254] on app-date-cell at bounding box center [1230, 482] width 164 height 653
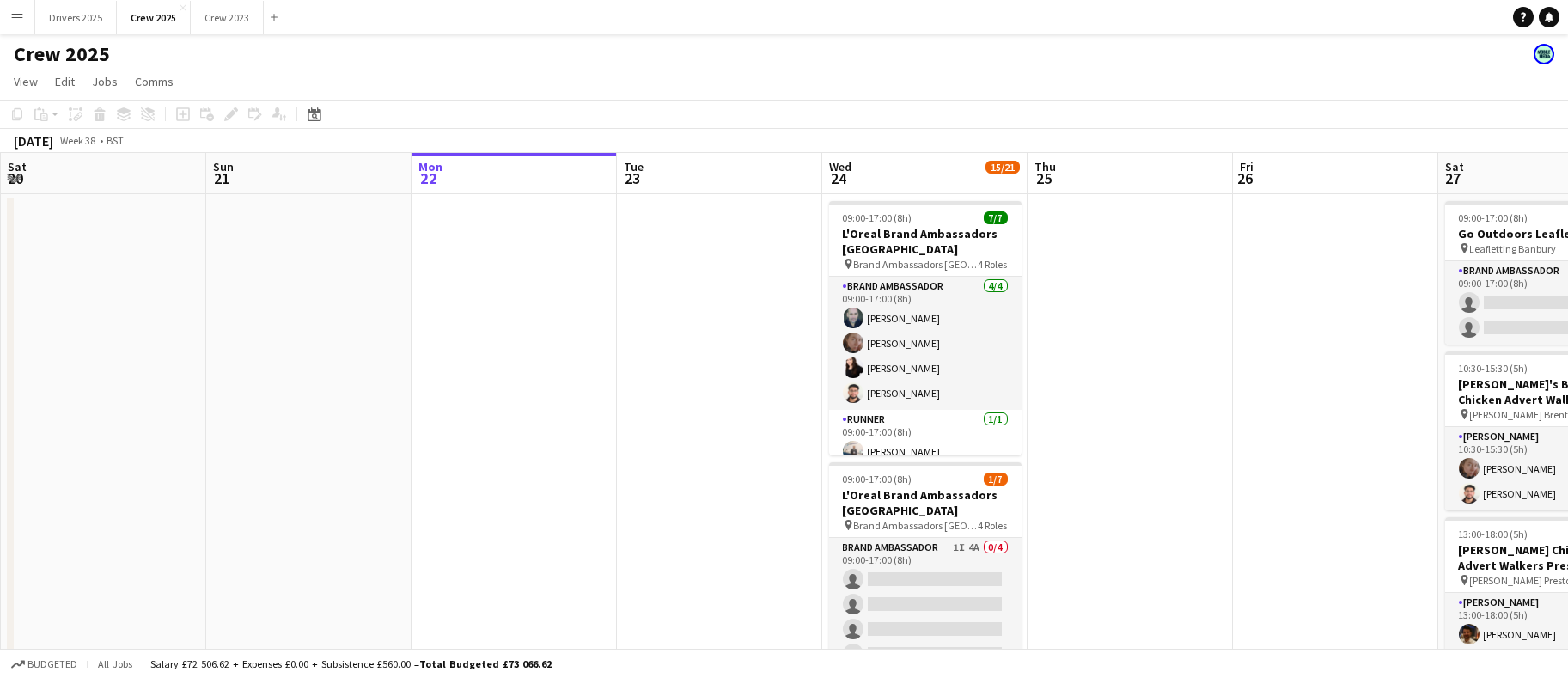
scroll to position [0, 410]
click at [899, 150] on div "[DATE] Week 38 • BST" at bounding box center [784, 141] width 1568 height 24
click at [899, 169] on app-board-header-date "Wed 24 15/21 3 Jobs" at bounding box center [925, 173] width 205 height 41
click at [546, 298] on app-date-cell at bounding box center [514, 604] width 205 height 819
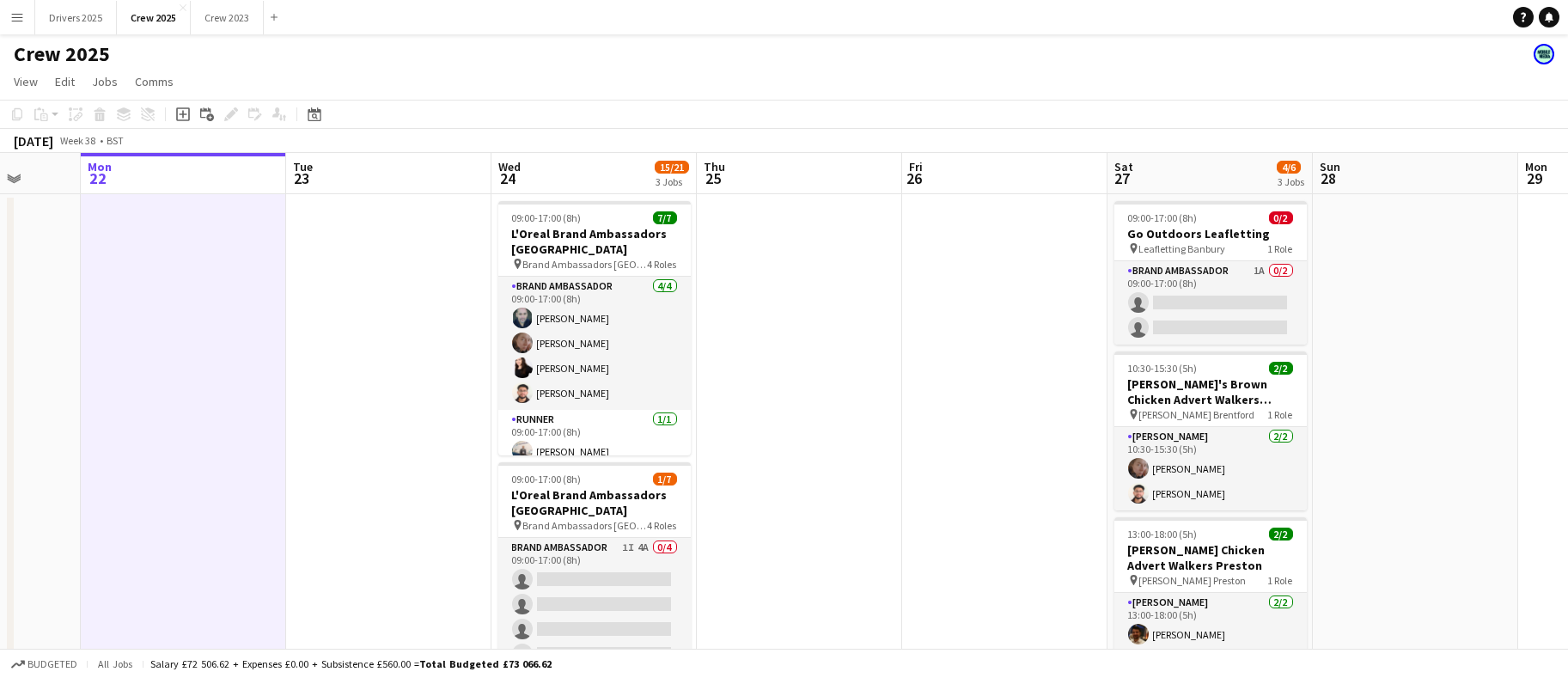
drag, startPoint x: 546, startPoint y: 298, endPoint x: 213, endPoint y: 318, distance: 333.6
click at [213, 318] on app-calendar-viewport "Thu 18 3/3 1 Job Fri 19 Sat 20 Sun 21 Mon 22 Tue 23 Wed 24 15/21 3 Jobs Thu 25 …" at bounding box center [784, 582] width 1568 height 860
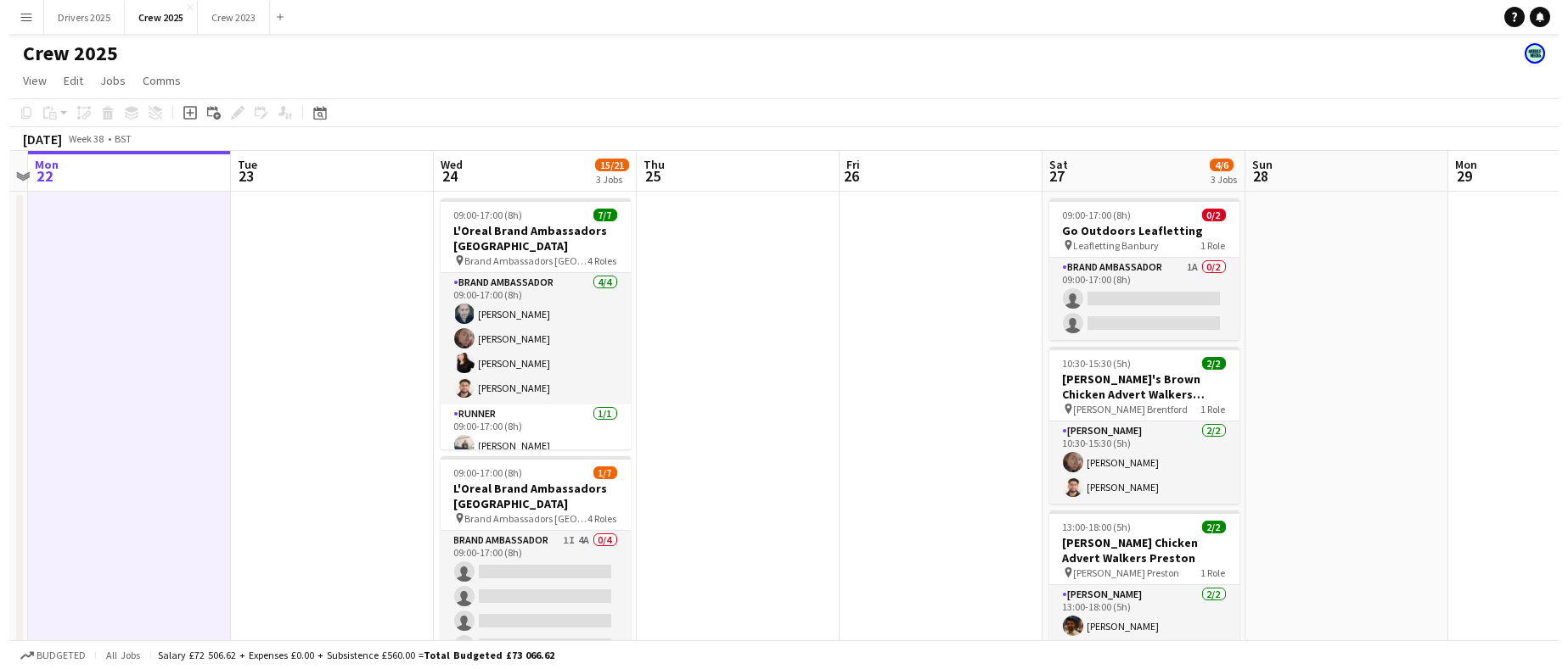
scroll to position [0, 385]
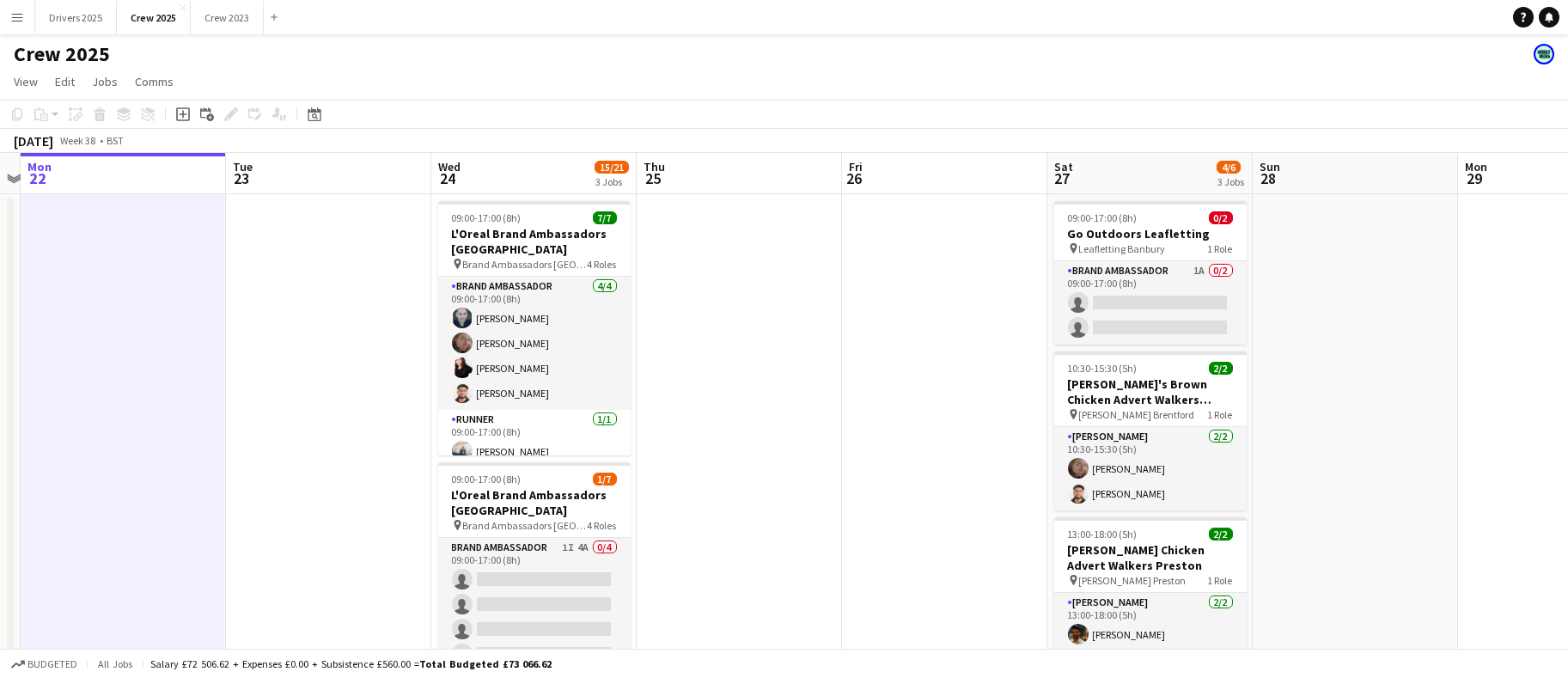
drag, startPoint x: 788, startPoint y: 373, endPoint x: 730, endPoint y: 365, distance: 58.5
click at [730, 365] on app-calendar-viewport "Sat 20 Sun 21 Mon 22 Tue 23 Wed 24 15/21 3 Jobs Thu 25 Fri 26 Sat 27 4/6 3 Jobs…" at bounding box center [784, 582] width 1568 height 860
click at [511, 164] on app-board-header-date "Wed 24 15/21 3 Jobs" at bounding box center [534, 173] width 205 height 41
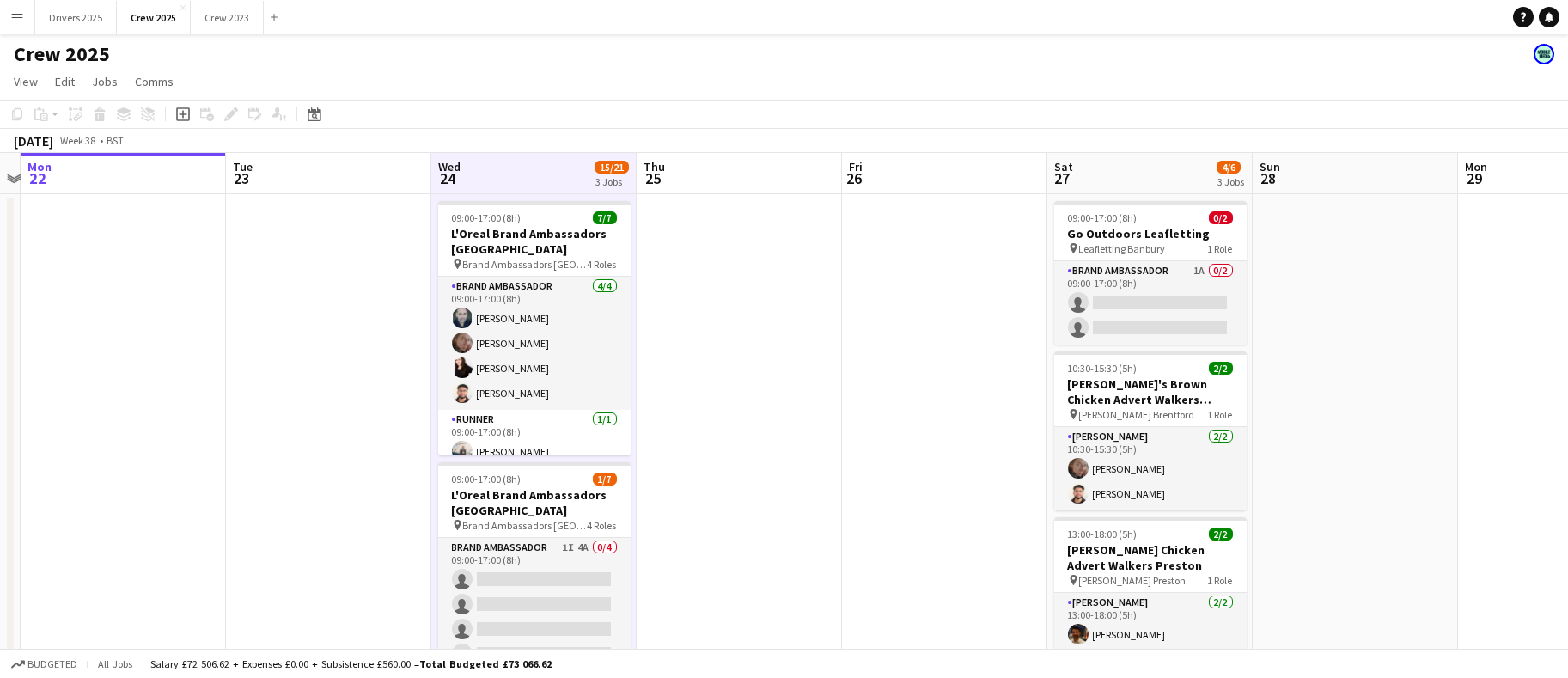
click at [893, 503] on app-date-cell at bounding box center [944, 604] width 205 height 819
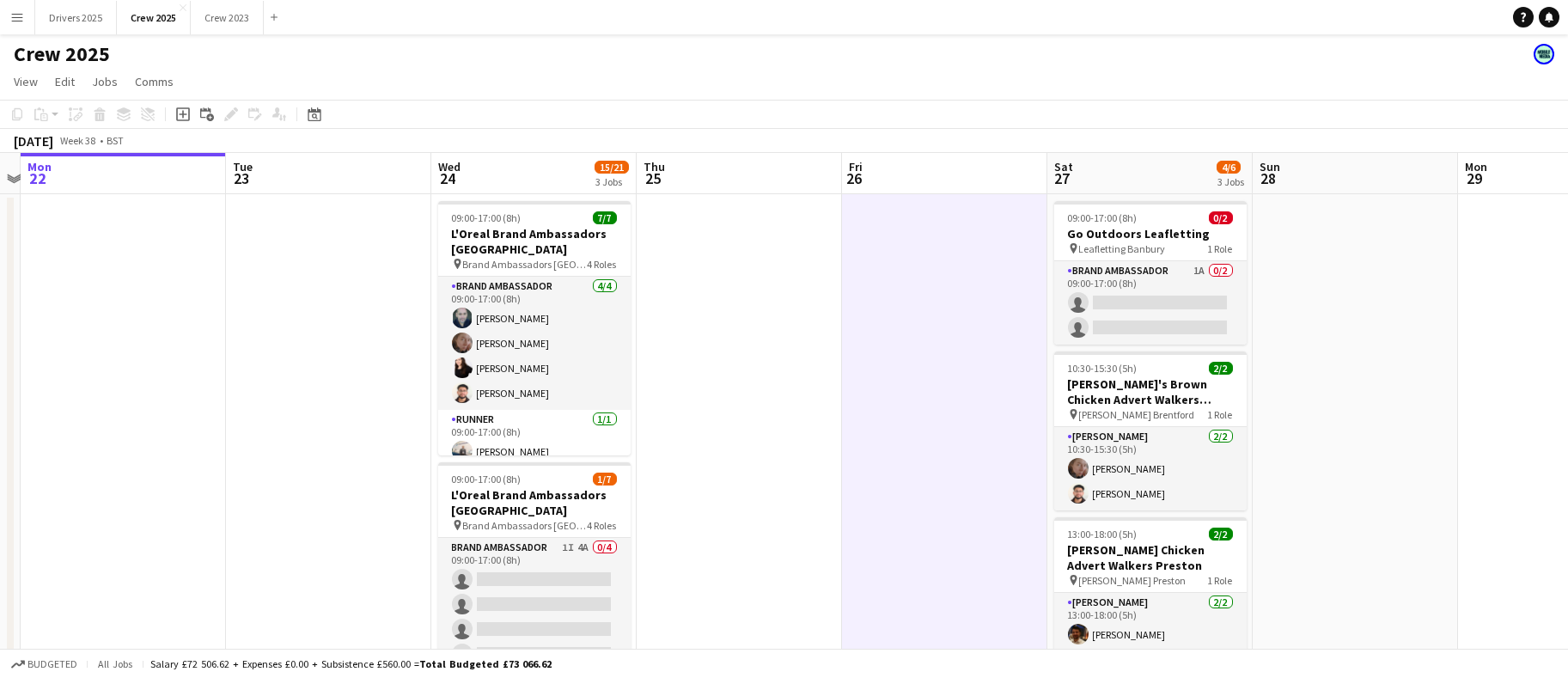
click at [751, 475] on app-date-cell at bounding box center [739, 604] width 205 height 819
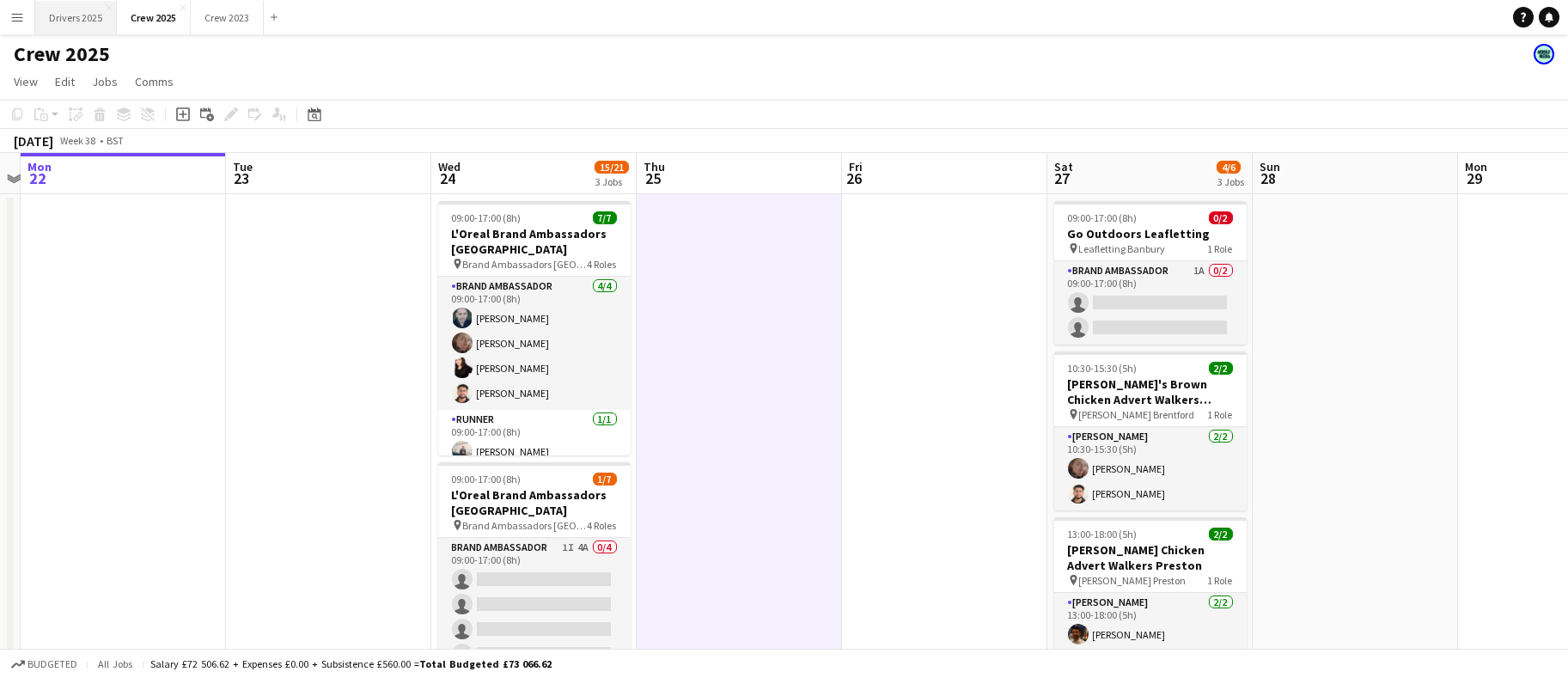
click at [69, 11] on button "Drivers 2025 Close" at bounding box center [76, 17] width 82 height 34
